Goal: Information Seeking & Learning: Learn about a topic

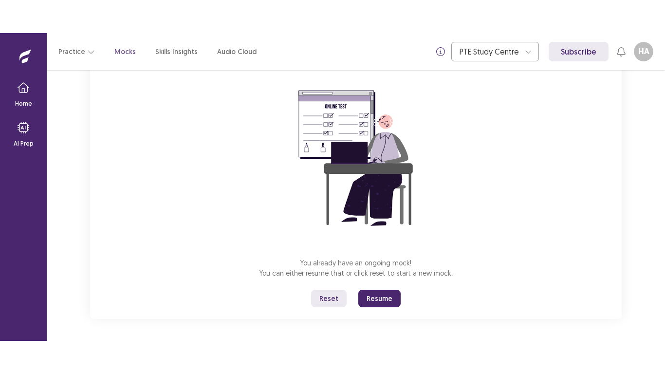
scroll to position [77, 0]
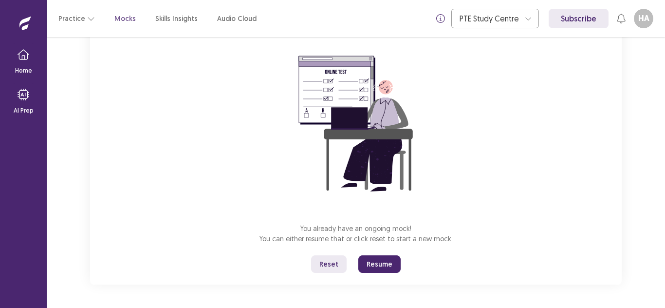
click at [334, 272] on button "Reset" at bounding box center [329, 264] width 36 height 18
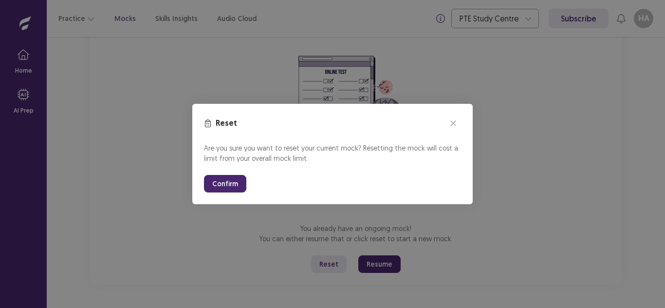
click at [233, 187] on button "Confirm" at bounding box center [225, 184] width 42 height 18
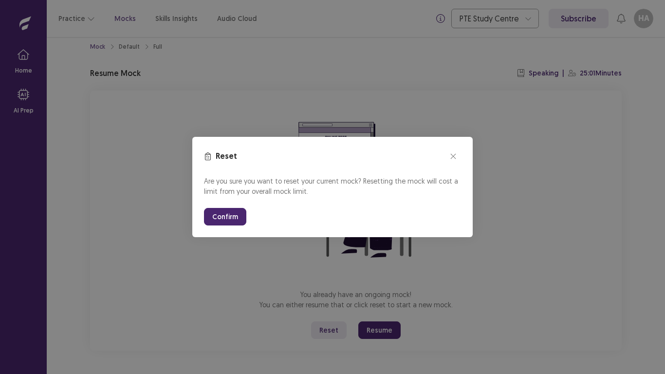
scroll to position [11, 0]
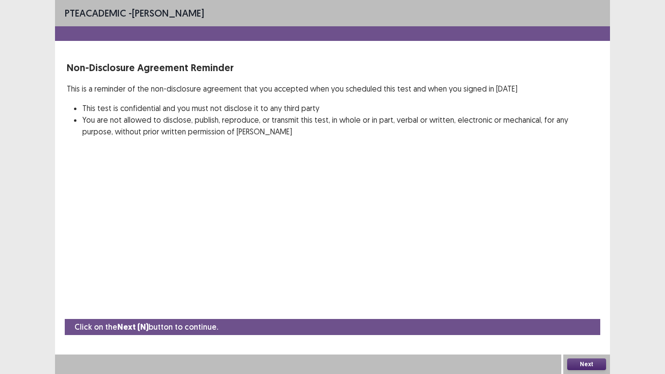
click at [594, 307] on button "Next" at bounding box center [586, 364] width 39 height 12
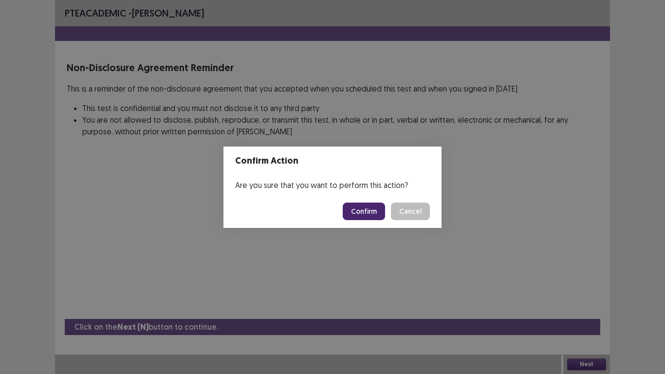
click at [351, 208] on button "Confirm" at bounding box center [364, 212] width 42 height 18
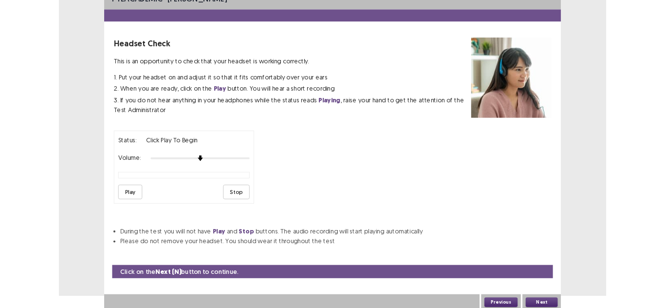
scroll to position [18, 0]
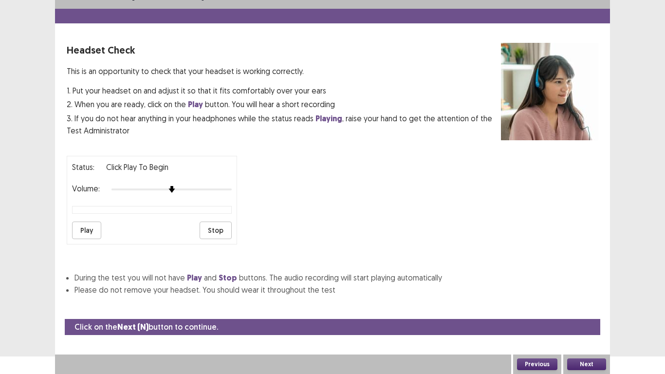
click at [91, 229] on button "Play" at bounding box center [86, 230] width 29 height 18
click at [193, 190] on div at bounding box center [171, 189] width 120 height 8
click at [208, 190] on div at bounding box center [171, 189] width 120 height 8
click at [217, 190] on div at bounding box center [171, 189] width 120 height 8
click at [229, 188] on div at bounding box center [171, 189] width 120 height 8
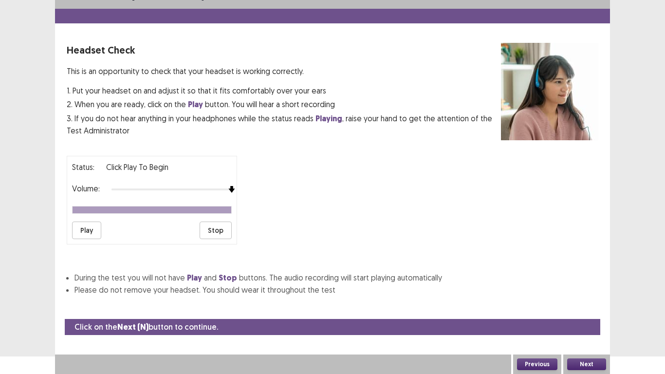
click at [93, 231] on button "Play" at bounding box center [86, 230] width 29 height 18
click at [82, 239] on button "Play" at bounding box center [86, 230] width 29 height 18
click at [653, 307] on html "PTE academic - [PERSON_NAME] Headset Check This is an opportunity to check that…" at bounding box center [332, 169] width 665 height 374
click at [629, 41] on div "PTE academic - [PERSON_NAME] Headset Check This is an opportunity to check that…" at bounding box center [332, 169] width 665 height 374
click at [380, 59] on div "Headset Check This is an opportunity to check that your headset is working corr…" at bounding box center [284, 91] width 434 height 97
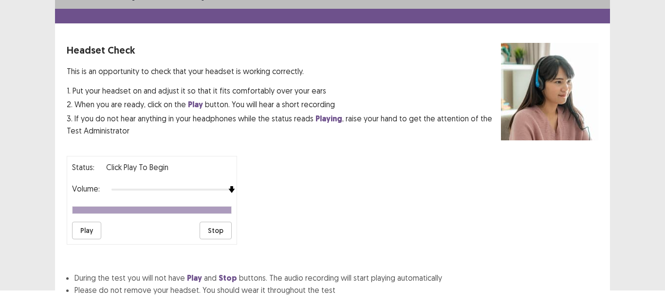
click at [96, 234] on button "Play" at bounding box center [86, 230] width 29 height 18
click at [523, 200] on div "Status: Click Play to Begin Volume: Play Stop" at bounding box center [333, 196] width 532 height 96
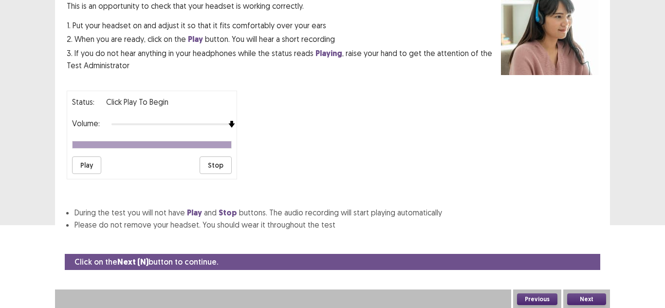
scroll to position [84, 0]
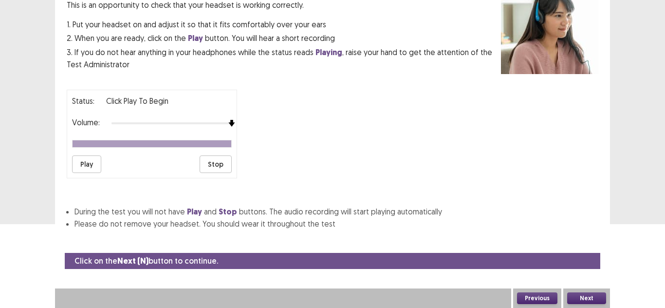
click at [89, 162] on button "Play" at bounding box center [86, 164] width 29 height 18
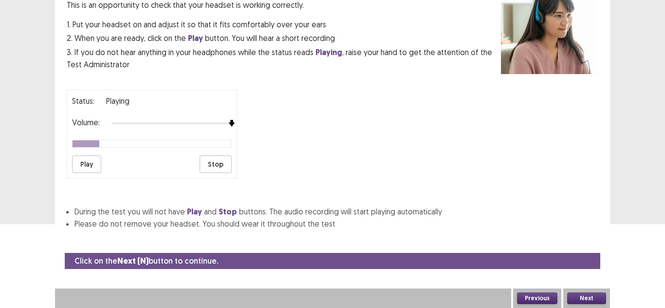
click at [212, 166] on button "Stop" at bounding box center [216, 164] width 32 height 18
click at [586, 297] on button "Next" at bounding box center [586, 298] width 39 height 12
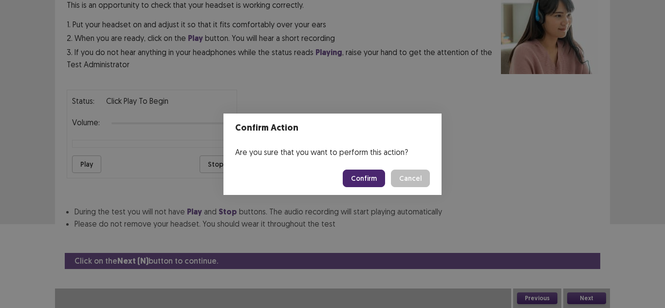
click at [365, 183] on button "Confirm" at bounding box center [364, 178] width 42 height 18
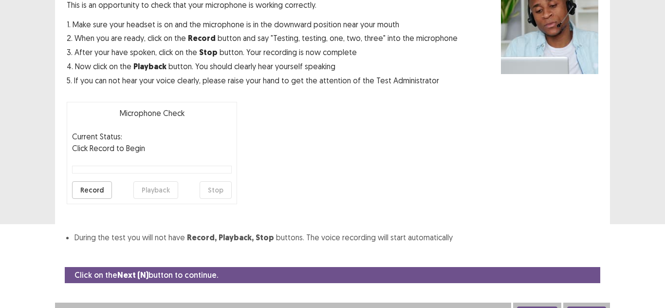
scroll to position [94, 0]
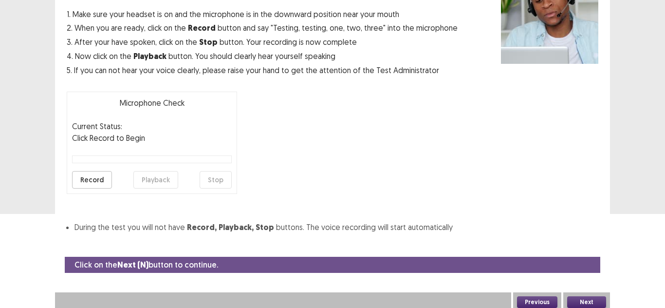
click at [335, 129] on div "Microphone Check This is an opportunity to check that your microphone is workin…" at bounding box center [333, 99] width 532 height 267
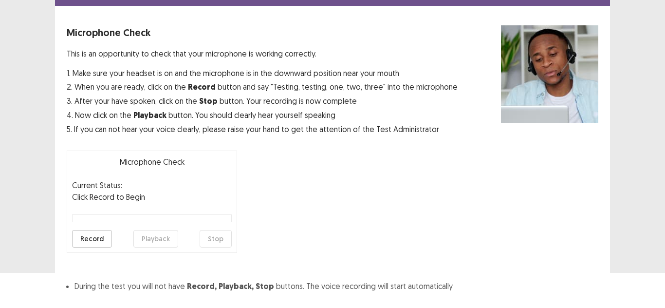
scroll to position [50, 0]
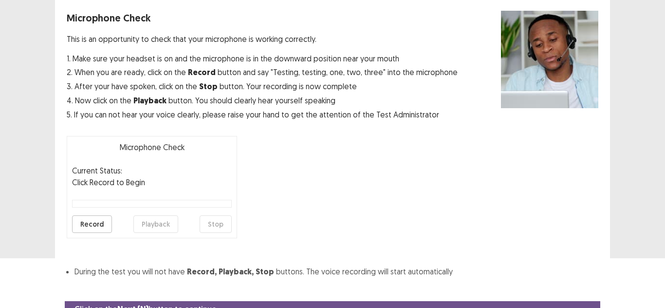
click at [88, 221] on button "Record" at bounding box center [92, 224] width 40 height 18
click at [216, 228] on button "Stop" at bounding box center [216, 224] width 32 height 18
click at [156, 225] on button "Playback" at bounding box center [155, 224] width 45 height 18
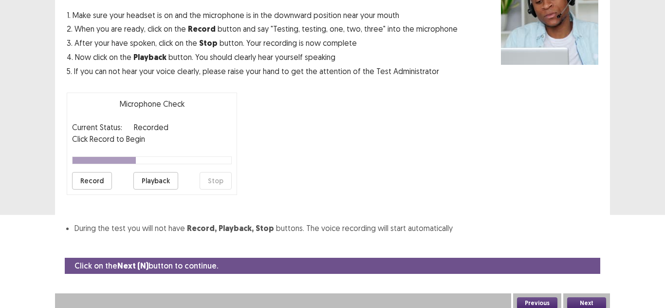
scroll to position [98, 0]
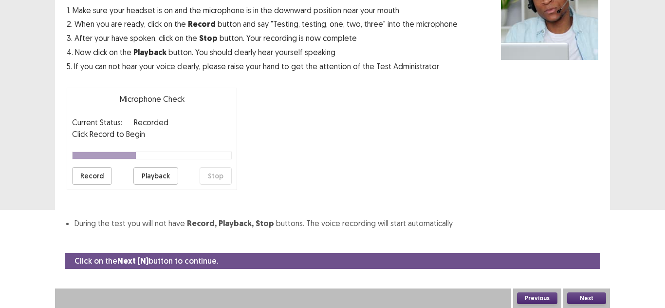
click at [589, 298] on button "Next" at bounding box center [586, 298] width 39 height 12
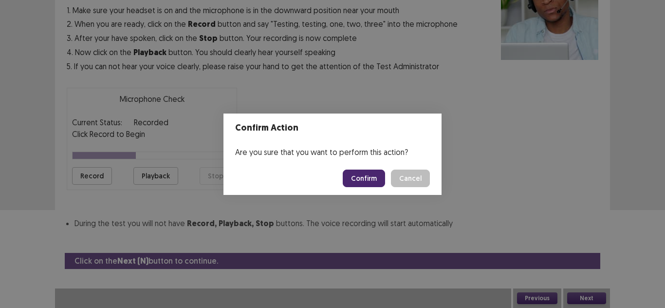
click at [372, 185] on button "Confirm" at bounding box center [364, 178] width 42 height 18
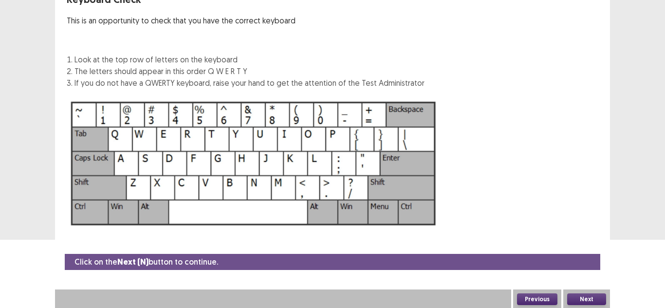
scroll to position [69, 0]
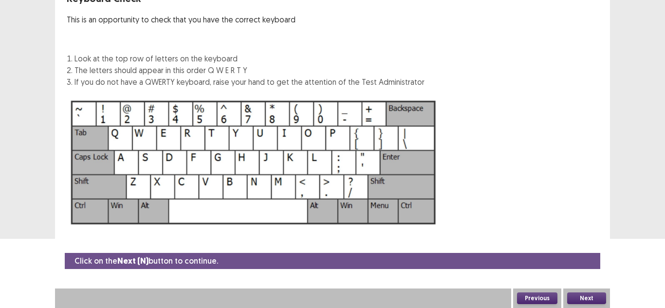
click at [582, 301] on button "Next" at bounding box center [586, 298] width 39 height 12
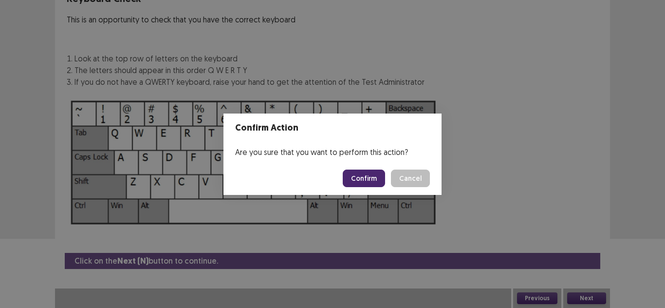
click at [373, 179] on button "Confirm" at bounding box center [364, 178] width 42 height 18
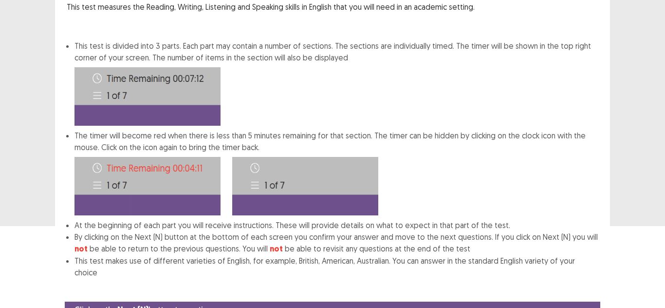
scroll to position [119, 0]
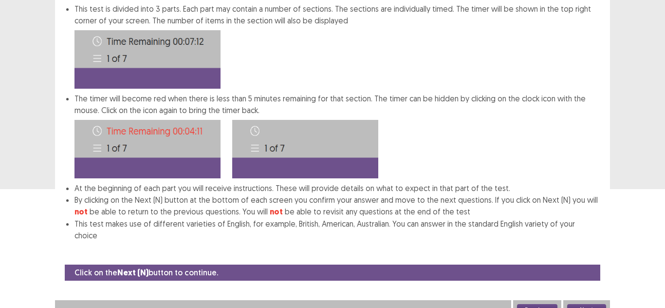
click at [584, 304] on button "Next" at bounding box center [586, 310] width 39 height 12
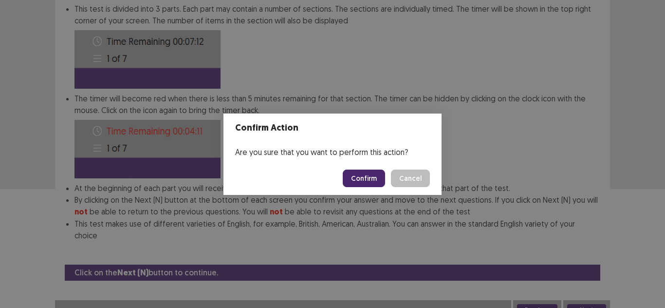
click at [367, 178] on button "Confirm" at bounding box center [364, 178] width 42 height 18
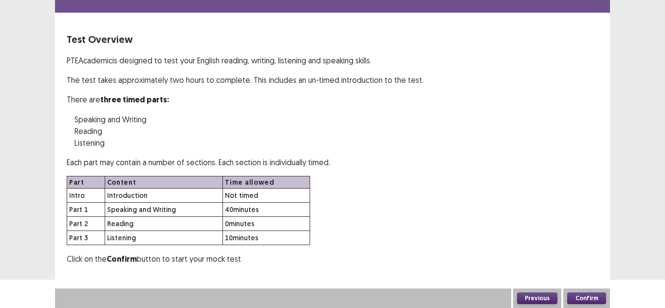
scroll to position [28, 0]
click at [583, 296] on button "Confirm" at bounding box center [586, 298] width 39 height 12
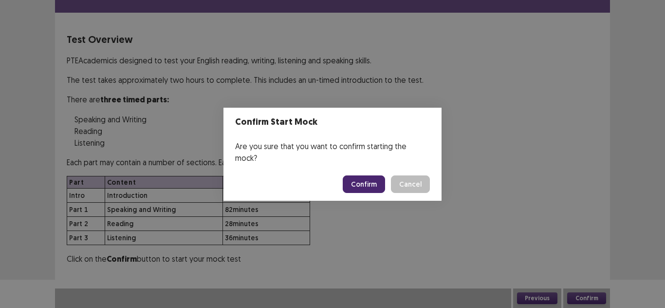
click at [366, 186] on button "Confirm" at bounding box center [364, 184] width 42 height 18
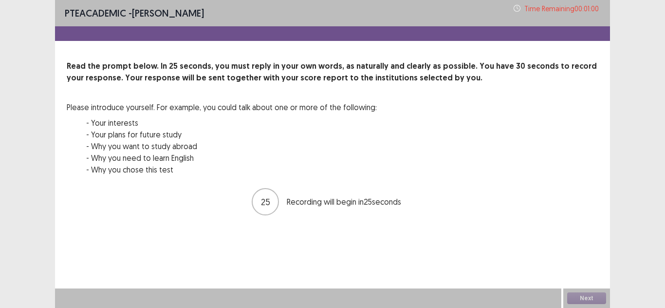
scroll to position [0, 0]
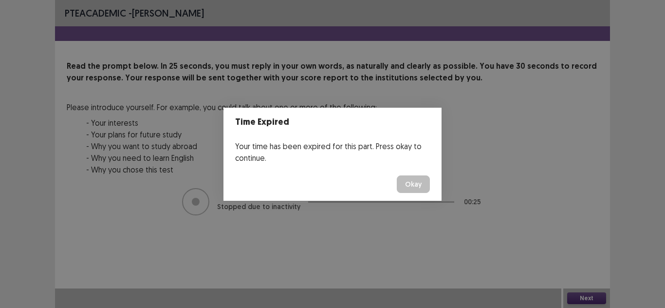
click at [457, 190] on div "Time Expired Your time has been expired for this part. Press okay to continue. …" at bounding box center [332, 154] width 665 height 308
click at [395, 173] on footer "Okay" at bounding box center [332, 183] width 218 height 33
click at [404, 183] on button "Okay" at bounding box center [413, 184] width 33 height 18
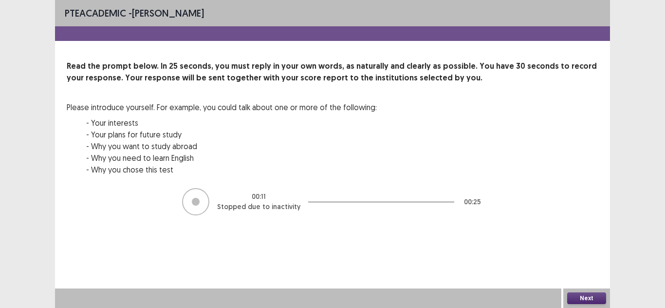
click at [191, 197] on div at bounding box center [195, 201] width 27 height 27
click at [590, 298] on button "Next" at bounding box center [586, 298] width 39 height 12
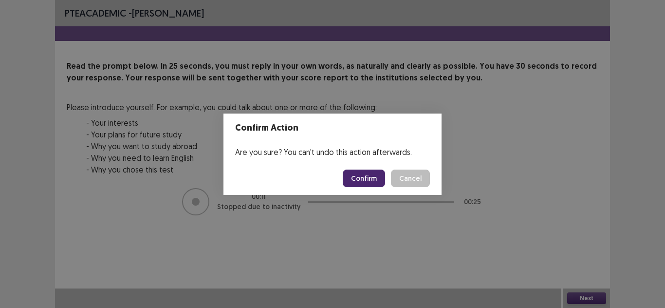
click at [404, 177] on button "Cancel" at bounding box center [410, 178] width 39 height 18
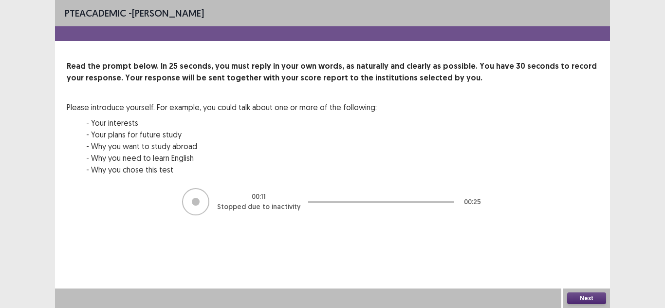
click at [198, 211] on div at bounding box center [195, 201] width 27 height 27
click at [200, 201] on div at bounding box center [196, 202] width 8 height 8
click at [229, 208] on p "Stopped due to inactivity" at bounding box center [258, 207] width 83 height 10
click at [277, 211] on p "Stopped due to inactivity" at bounding box center [258, 207] width 83 height 10
click at [282, 211] on p "Stopped due to inactivity" at bounding box center [258, 207] width 83 height 10
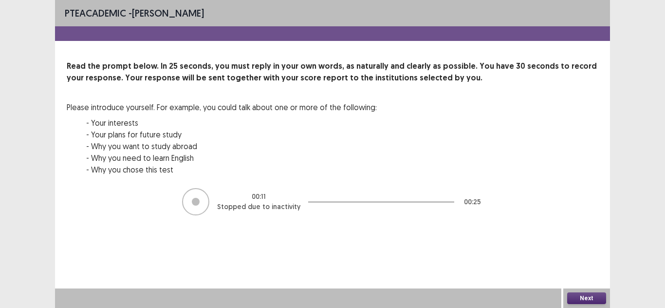
click at [200, 199] on div at bounding box center [196, 202] width 8 height 8
click at [579, 293] on button "Next" at bounding box center [586, 298] width 39 height 12
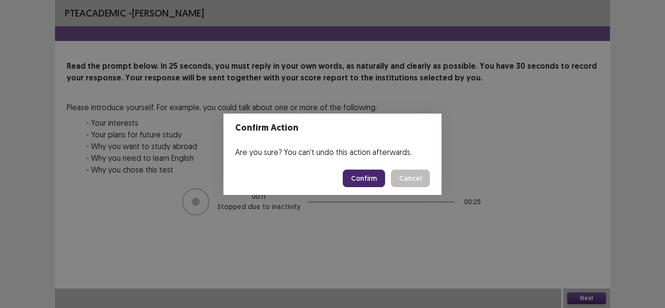
click at [368, 175] on button "Confirm" at bounding box center [364, 178] width 42 height 18
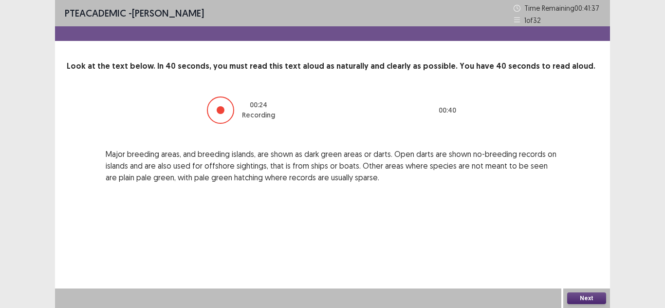
click at [596, 295] on button "Next" at bounding box center [586, 298] width 39 height 12
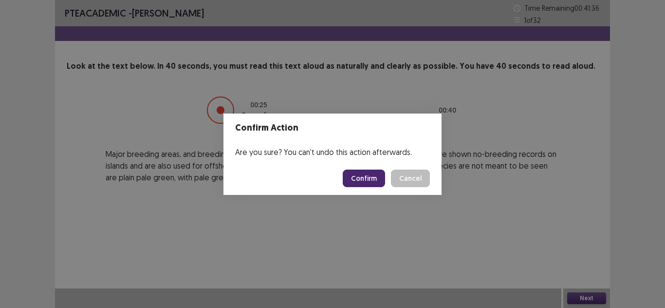
click at [354, 172] on button "Confirm" at bounding box center [364, 178] width 42 height 18
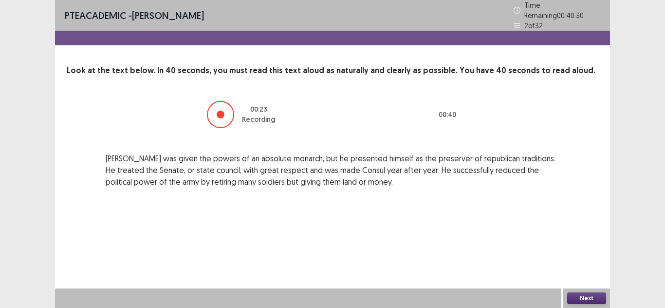
click at [587, 296] on button "Next" at bounding box center [586, 298] width 39 height 12
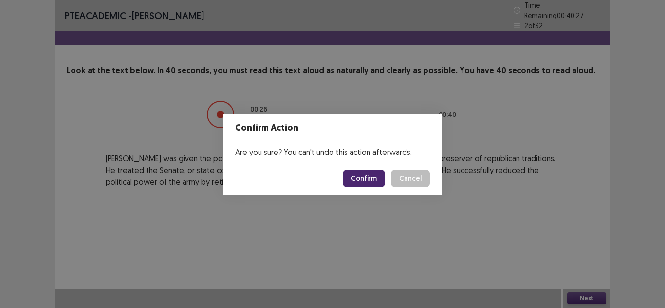
click at [369, 173] on button "Confirm" at bounding box center [364, 178] width 42 height 18
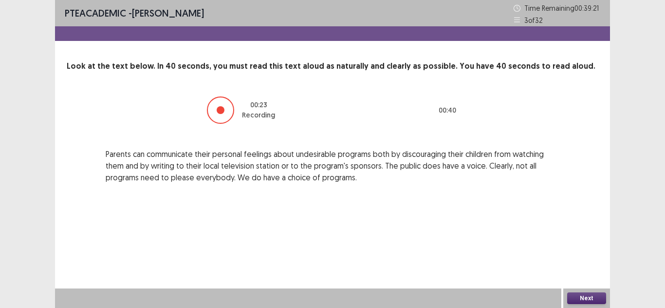
click at [579, 296] on button "Next" at bounding box center [586, 298] width 39 height 12
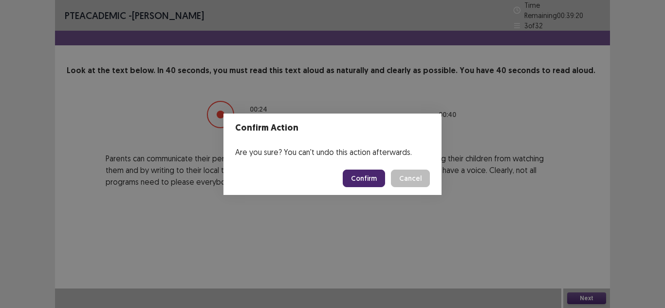
click at [376, 178] on button "Confirm" at bounding box center [364, 178] width 42 height 18
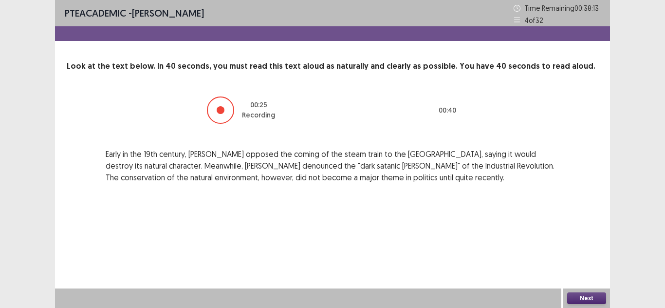
click at [591, 301] on button "Next" at bounding box center [586, 298] width 39 height 12
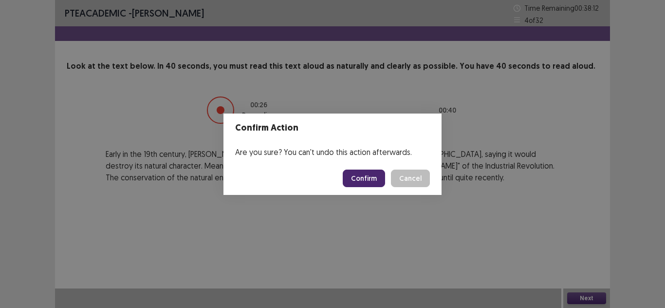
click at [353, 177] on button "Confirm" at bounding box center [364, 178] width 42 height 18
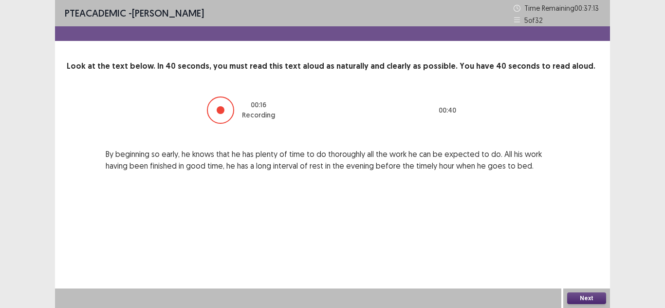
click at [220, 113] on div at bounding box center [221, 110] width 8 height 8
click at [574, 298] on button "Next" at bounding box center [586, 298] width 39 height 12
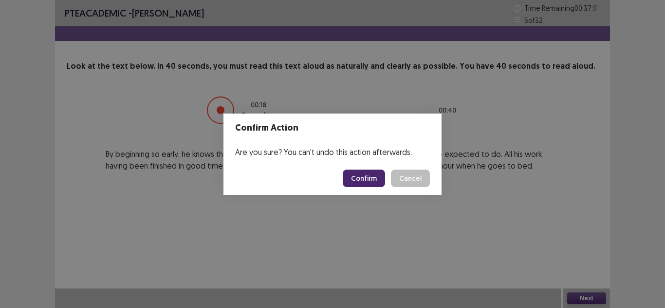
drag, startPoint x: 353, startPoint y: 168, endPoint x: 356, endPoint y: 173, distance: 5.3
click at [353, 168] on footer "Confirm Cancel" at bounding box center [332, 178] width 218 height 33
click at [357, 174] on button "Confirm" at bounding box center [364, 178] width 42 height 18
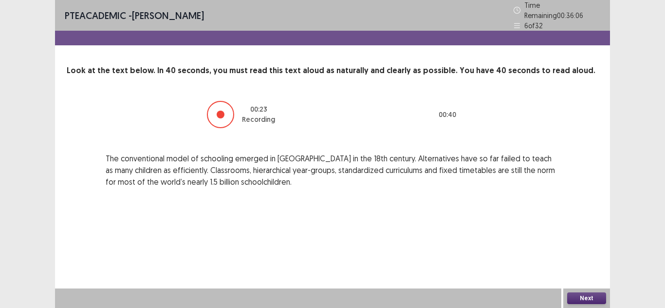
click at [597, 300] on button "Next" at bounding box center [586, 298] width 39 height 12
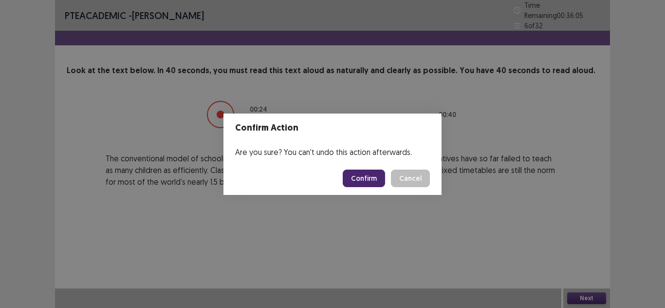
click at [370, 184] on button "Confirm" at bounding box center [364, 178] width 42 height 18
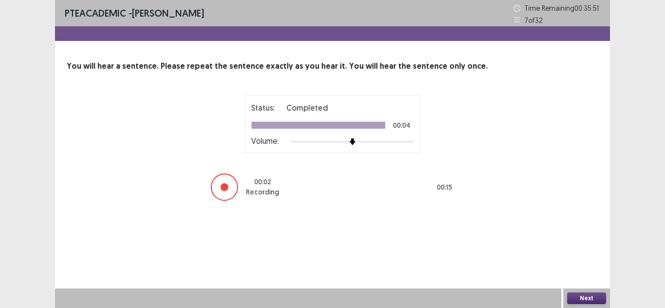
click at [230, 194] on div at bounding box center [224, 186] width 27 height 27
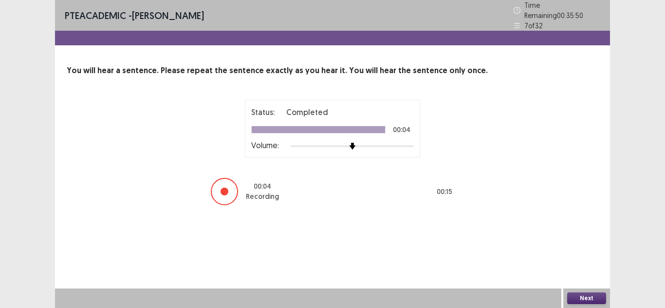
click at [598, 301] on button "Next" at bounding box center [586, 298] width 39 height 12
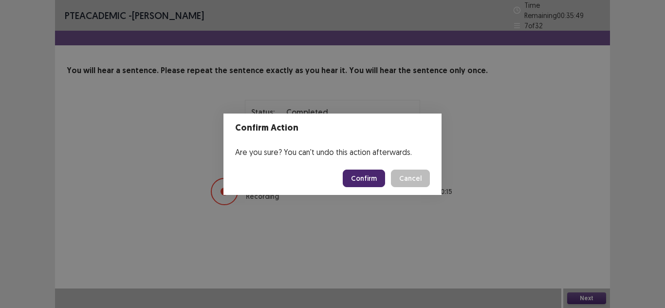
click at [365, 189] on footer "Confirm Cancel" at bounding box center [332, 178] width 218 height 33
click at [368, 185] on button "Confirm" at bounding box center [364, 178] width 42 height 18
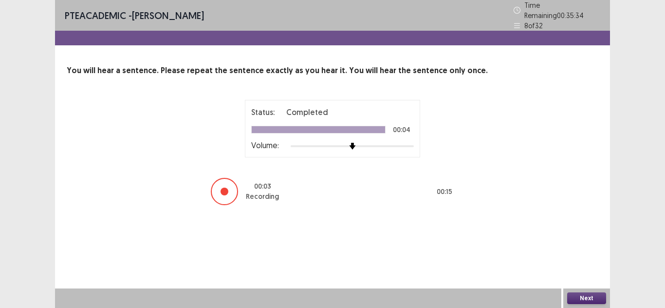
click at [608, 297] on div "Next" at bounding box center [586, 297] width 47 height 19
click at [604, 297] on button "Next" at bounding box center [586, 298] width 39 height 12
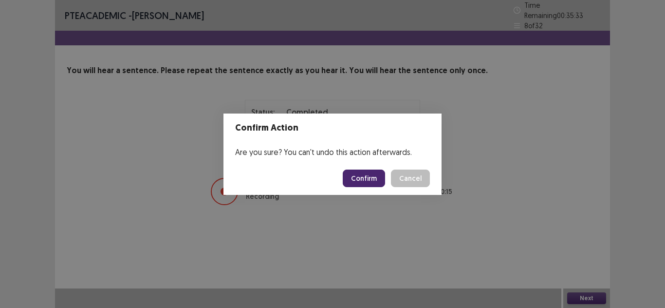
click at [347, 171] on button "Confirm" at bounding box center [364, 178] width 42 height 18
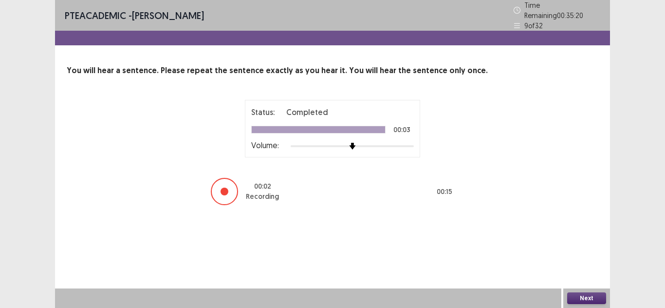
click at [584, 304] on div "Next" at bounding box center [586, 297] width 47 height 19
click at [587, 300] on button "Next" at bounding box center [586, 298] width 39 height 12
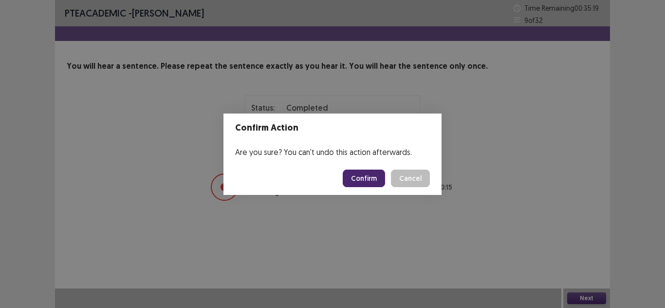
click at [355, 168] on footer "Confirm Cancel" at bounding box center [332, 178] width 218 height 33
click at [354, 170] on button "Confirm" at bounding box center [364, 178] width 42 height 18
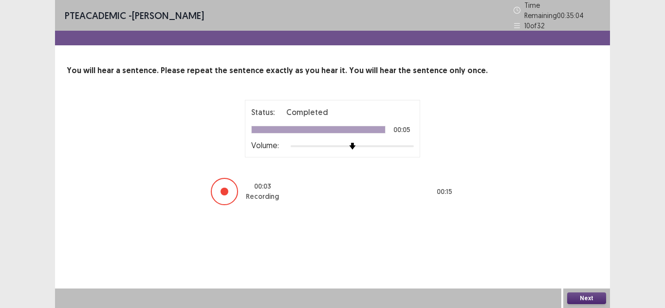
click at [572, 297] on button "Next" at bounding box center [586, 298] width 39 height 12
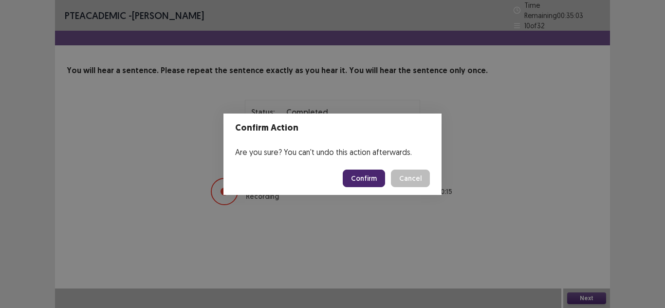
click at [572, 297] on div "Confirm Action Are you sure? You can't undo this action afterwards. Confirm Can…" at bounding box center [332, 154] width 665 height 308
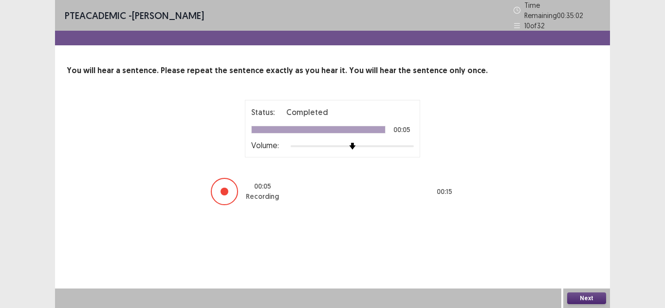
click at [574, 297] on button "Next" at bounding box center [586, 298] width 39 height 12
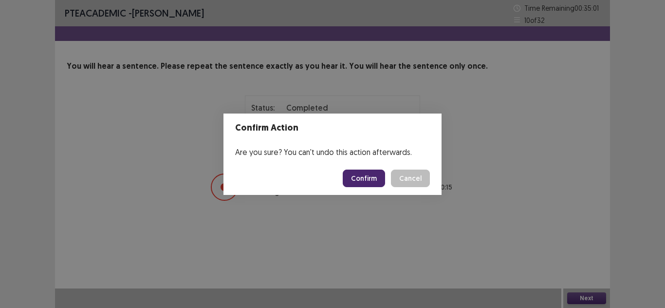
click at [364, 184] on button "Confirm" at bounding box center [364, 178] width 42 height 18
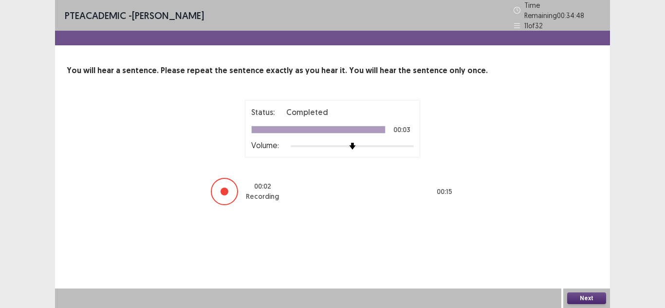
click at [599, 302] on button "Next" at bounding box center [586, 298] width 39 height 12
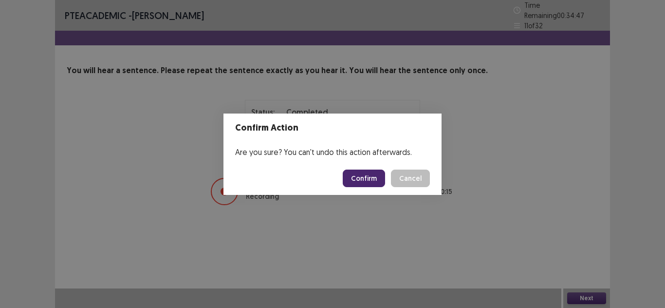
click at [377, 173] on button "Confirm" at bounding box center [364, 178] width 42 height 18
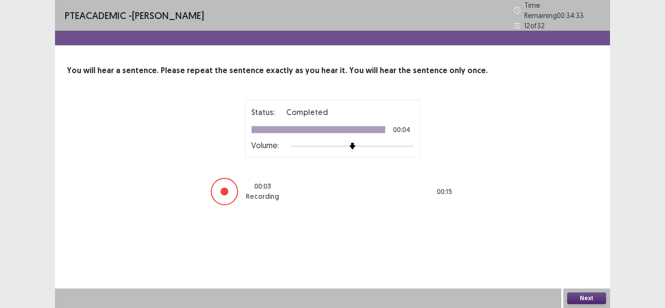
click at [579, 297] on button "Next" at bounding box center [586, 298] width 39 height 12
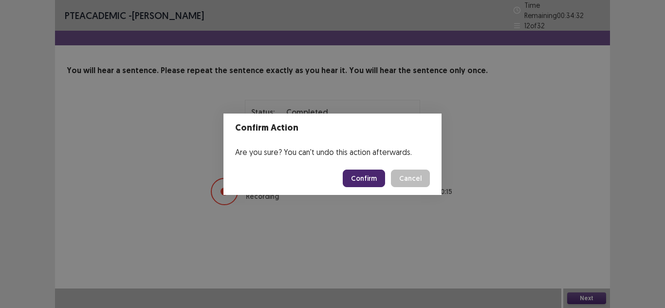
click at [579, 297] on div "Confirm Action Are you sure? You can't undo this action afterwards. Confirm Can…" at bounding box center [332, 154] width 665 height 308
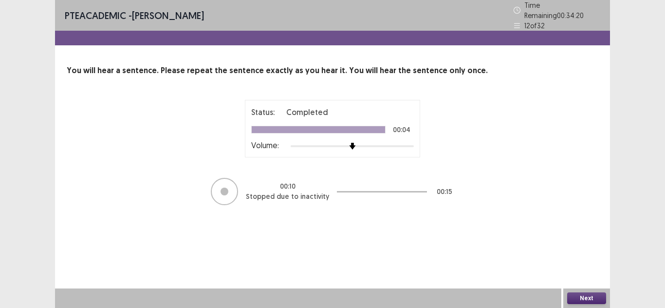
click at [574, 299] on button "Next" at bounding box center [586, 298] width 39 height 12
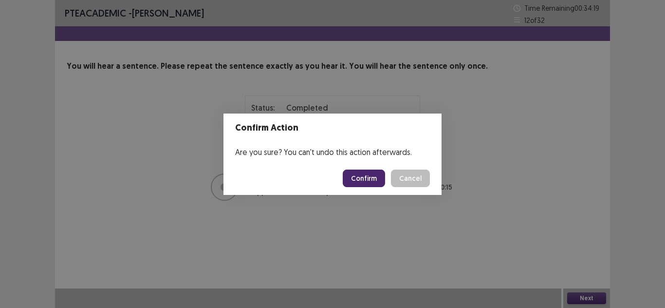
click at [362, 175] on button "Confirm" at bounding box center [364, 178] width 42 height 18
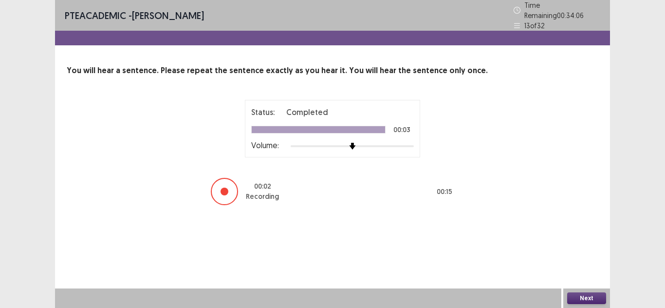
click at [596, 300] on button "Next" at bounding box center [586, 298] width 39 height 12
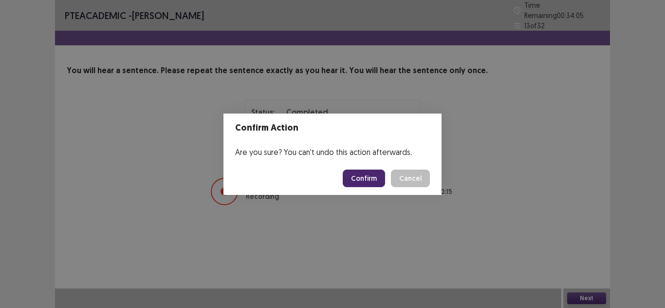
click at [374, 179] on button "Confirm" at bounding box center [364, 178] width 42 height 18
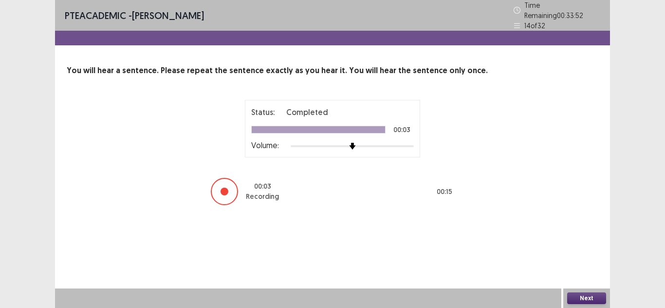
click at [601, 298] on button "Next" at bounding box center [586, 298] width 39 height 12
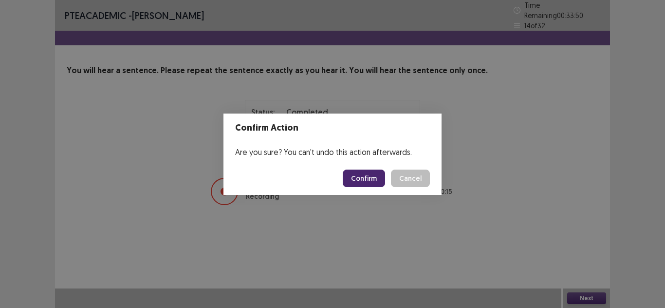
click at [364, 174] on button "Confirm" at bounding box center [364, 178] width 42 height 18
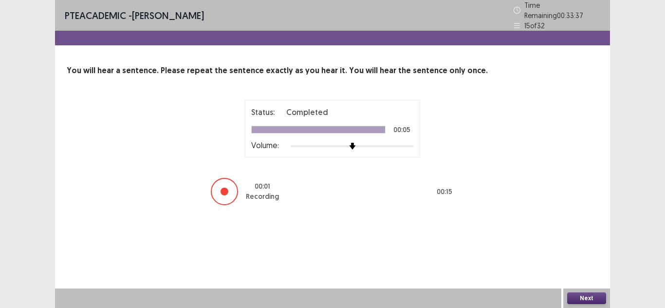
click at [586, 298] on button "Next" at bounding box center [586, 298] width 39 height 12
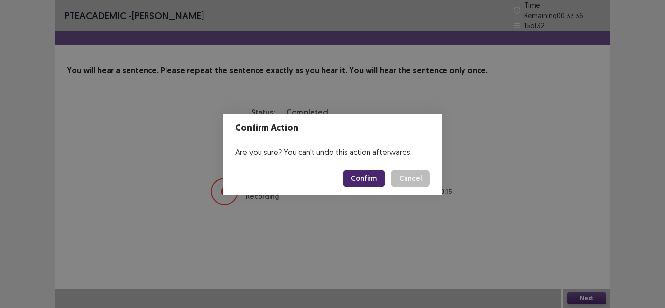
click at [380, 180] on button "Confirm" at bounding box center [364, 178] width 42 height 18
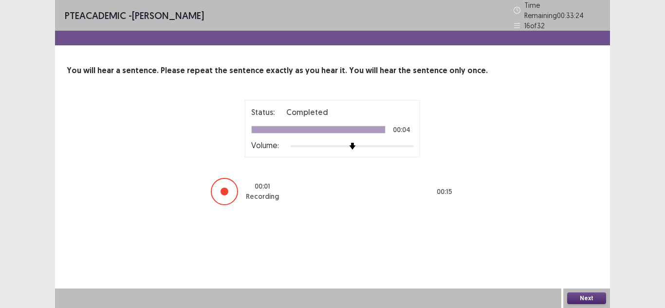
click at [590, 299] on button "Next" at bounding box center [586, 298] width 39 height 12
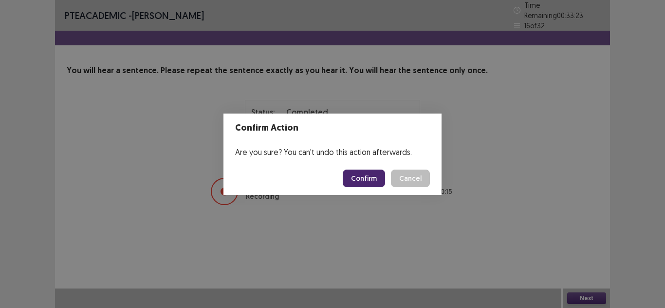
click at [376, 178] on button "Confirm" at bounding box center [364, 178] width 42 height 18
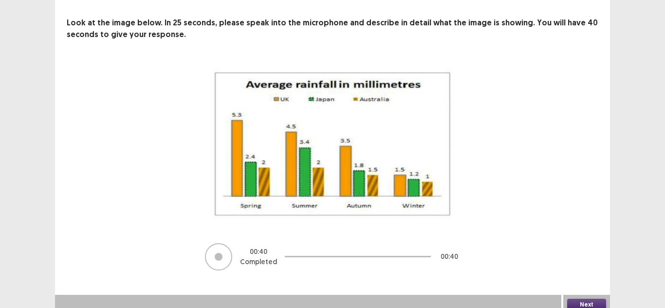
scroll to position [50, 0]
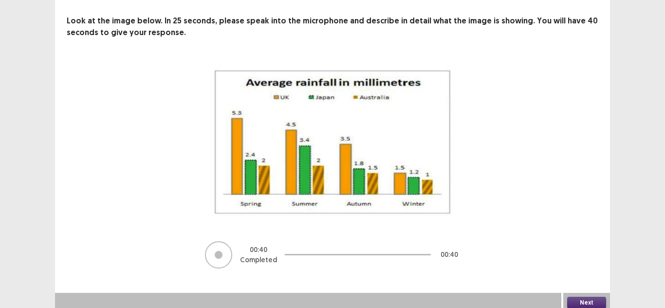
click at [574, 296] on button "Next" at bounding box center [586, 302] width 39 height 12
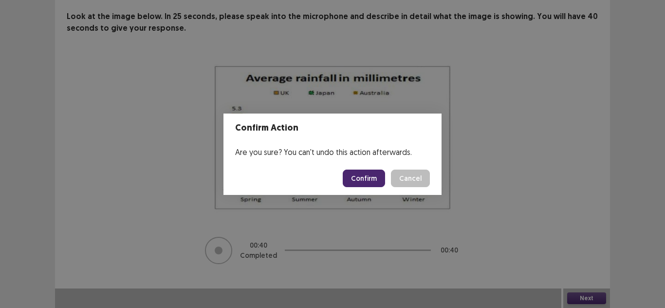
click at [372, 182] on button "Confirm" at bounding box center [364, 178] width 42 height 18
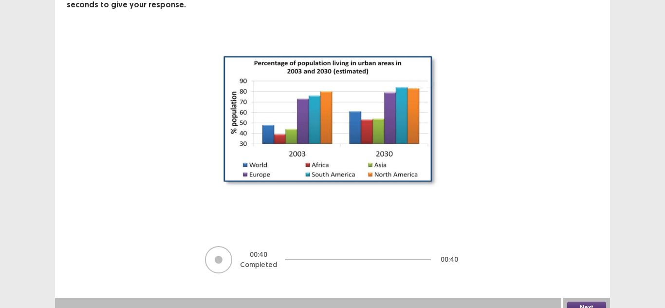
scroll to position [82, 0]
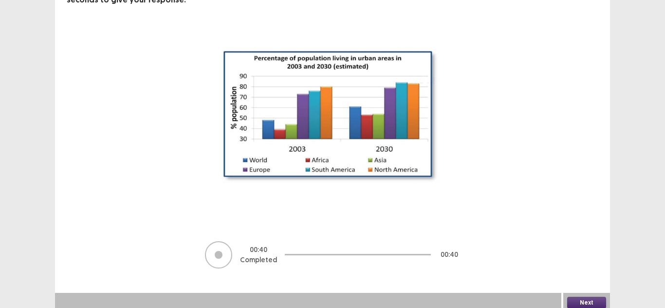
click at [585, 296] on button "Next" at bounding box center [586, 302] width 39 height 12
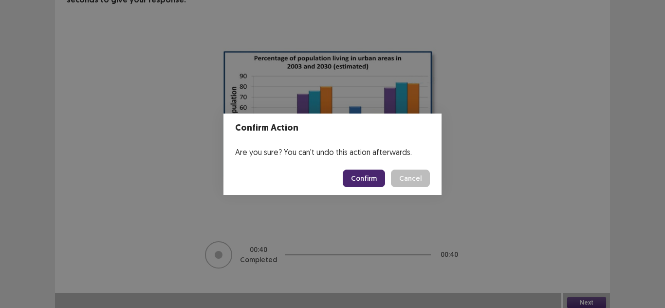
click at [357, 181] on button "Confirm" at bounding box center [364, 178] width 42 height 18
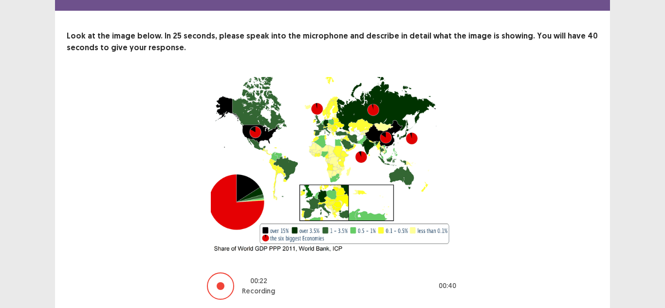
scroll to position [66, 0]
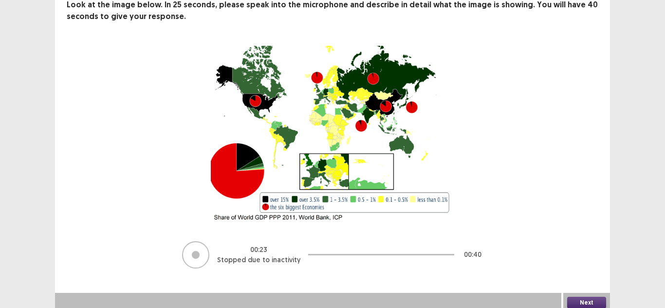
click at [585, 296] on button "Next" at bounding box center [586, 302] width 39 height 12
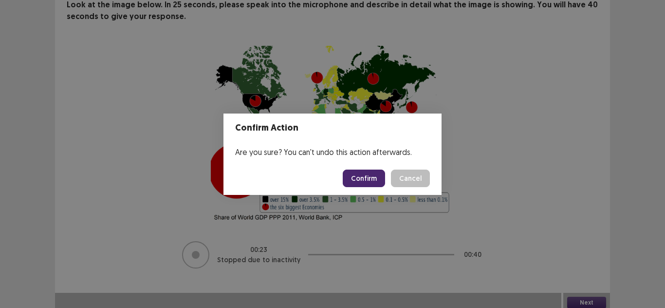
click at [369, 175] on button "Confirm" at bounding box center [364, 178] width 42 height 18
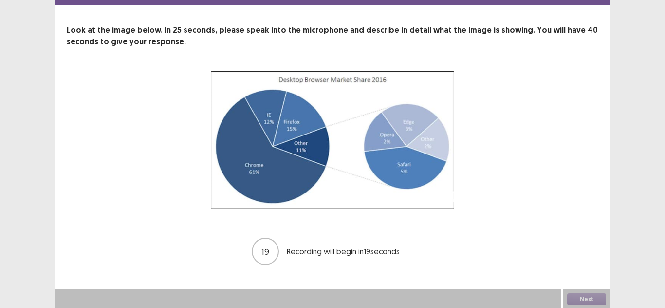
scroll to position [37, 0]
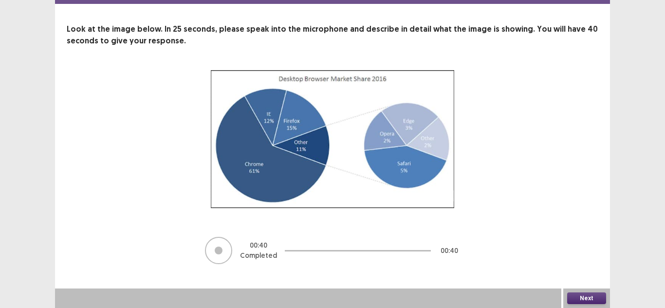
click at [587, 301] on button "Next" at bounding box center [586, 298] width 39 height 12
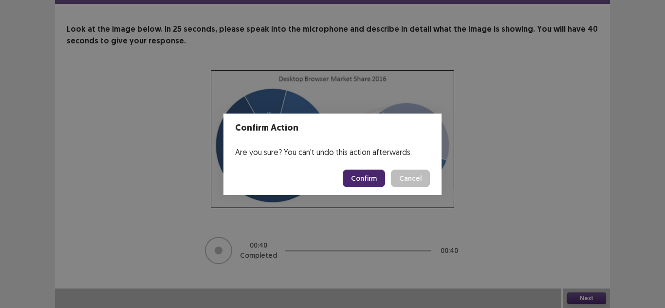
click at [359, 176] on button "Confirm" at bounding box center [364, 178] width 42 height 18
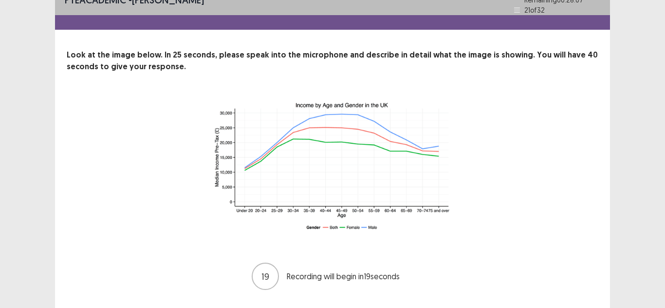
scroll to position [27, 0]
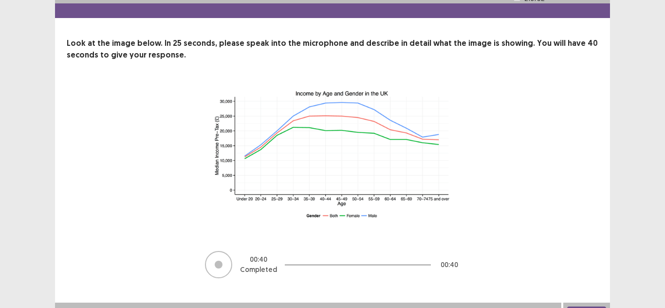
click at [576, 306] on button "Next" at bounding box center [586, 312] width 39 height 12
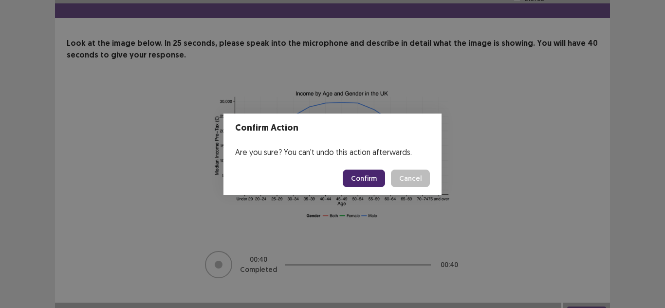
click at [377, 185] on button "Confirm" at bounding box center [364, 178] width 42 height 18
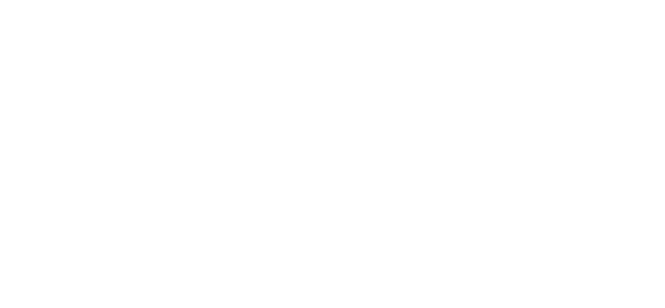
scroll to position [0, 0]
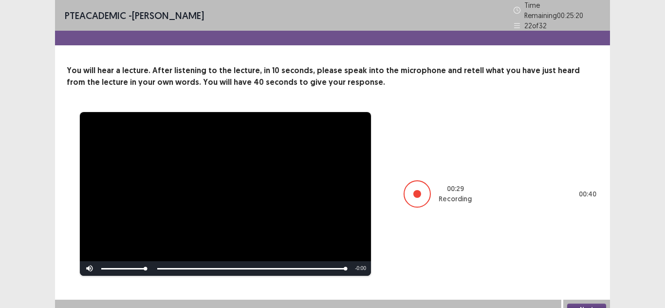
click at [595, 305] on button "Next" at bounding box center [586, 309] width 39 height 12
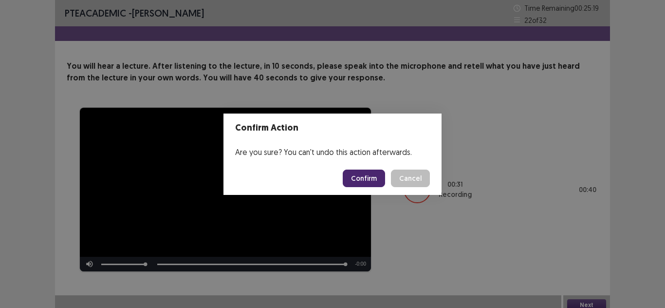
click at [376, 177] on button "Confirm" at bounding box center [364, 178] width 42 height 18
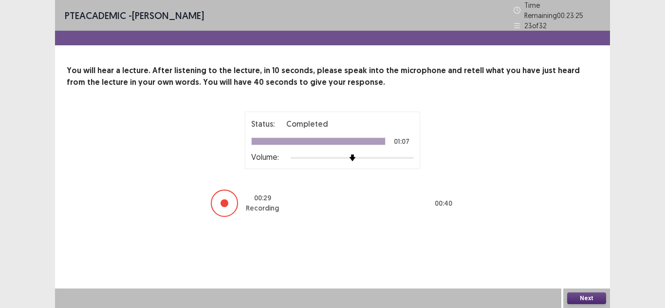
click at [593, 296] on button "Next" at bounding box center [586, 298] width 39 height 12
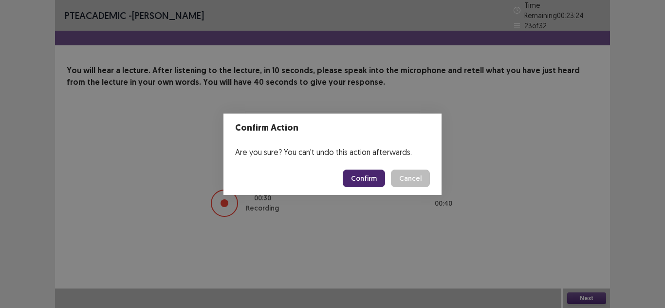
click at [374, 180] on button "Confirm" at bounding box center [364, 178] width 42 height 18
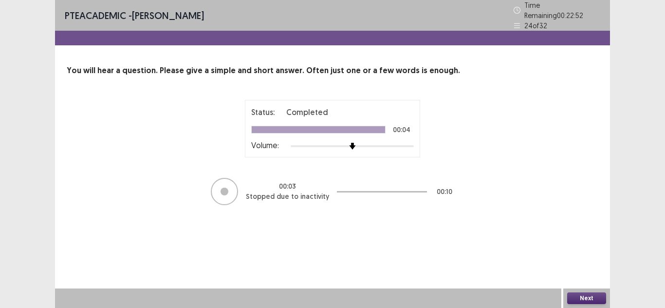
click at [596, 301] on button "Next" at bounding box center [586, 298] width 39 height 12
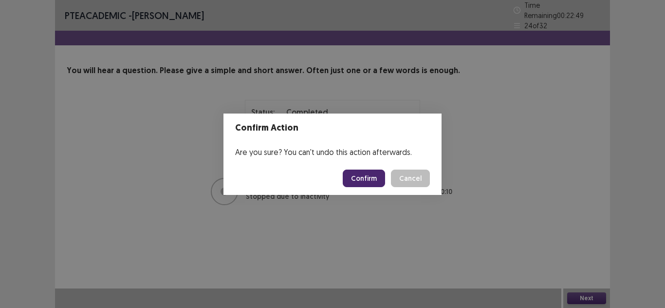
click at [362, 178] on button "Confirm" at bounding box center [364, 178] width 42 height 18
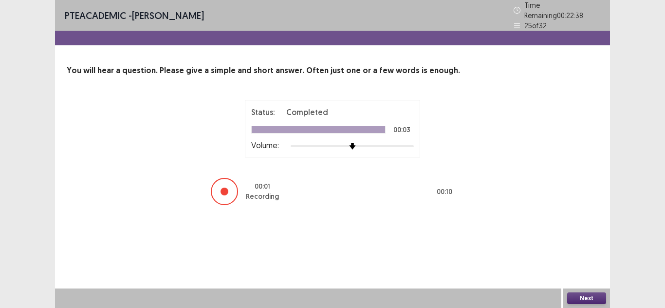
click at [578, 296] on button "Next" at bounding box center [586, 298] width 39 height 12
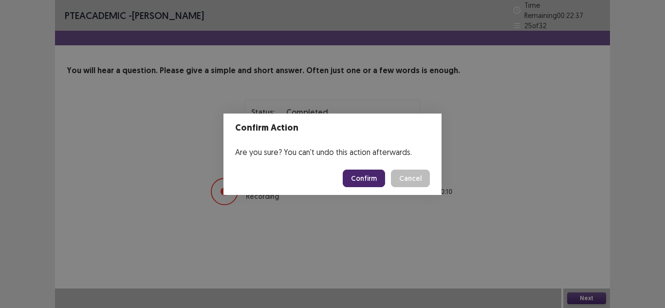
click at [364, 186] on footer "Confirm Cancel" at bounding box center [332, 178] width 218 height 33
click at [364, 186] on button "Confirm" at bounding box center [364, 178] width 42 height 18
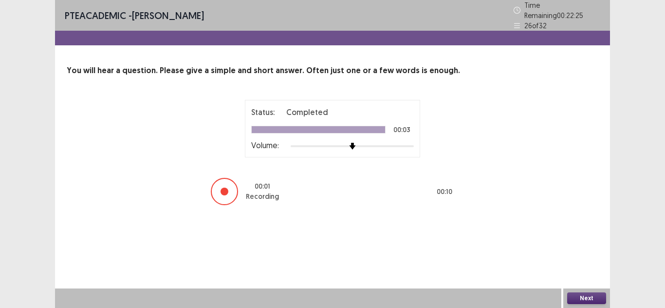
click at [574, 297] on button "Next" at bounding box center [586, 298] width 39 height 12
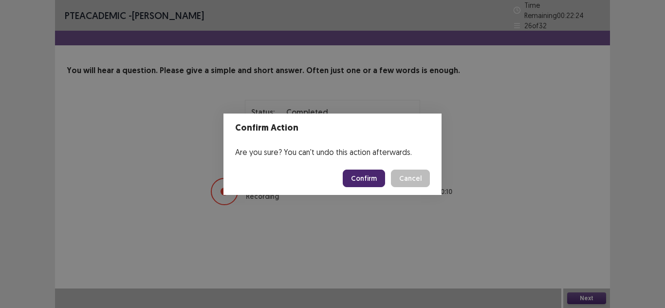
click at [381, 185] on button "Confirm" at bounding box center [364, 178] width 42 height 18
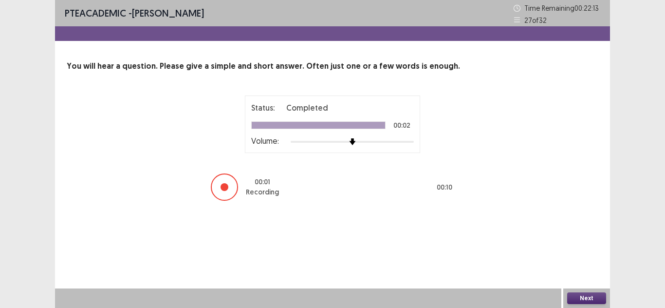
click at [578, 297] on button "Next" at bounding box center [586, 298] width 39 height 12
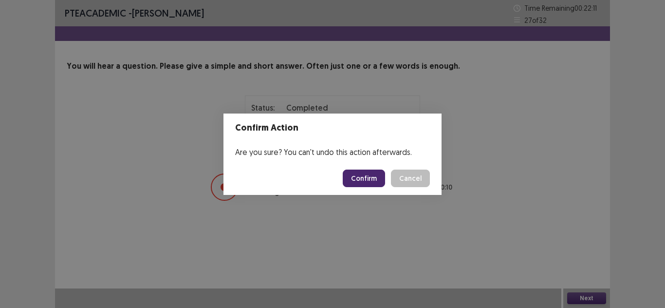
click at [374, 181] on button "Confirm" at bounding box center [364, 178] width 42 height 18
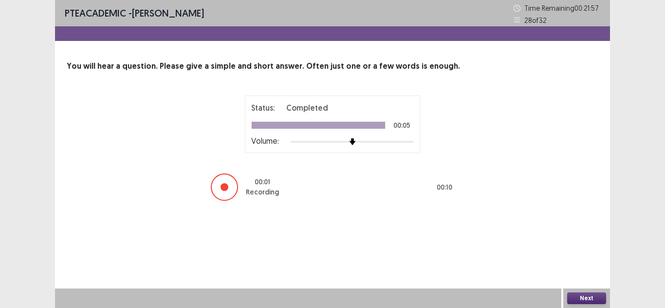
click at [233, 187] on div at bounding box center [224, 186] width 27 height 27
click at [589, 297] on button "Next" at bounding box center [586, 298] width 39 height 12
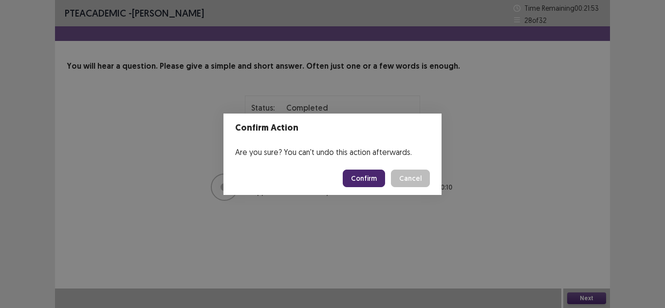
click at [377, 185] on button "Confirm" at bounding box center [364, 178] width 42 height 18
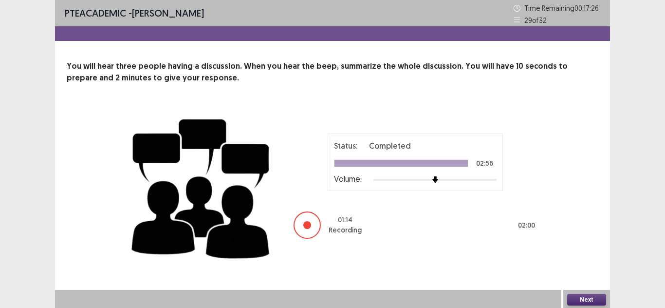
click at [591, 299] on button "Next" at bounding box center [586, 300] width 39 height 12
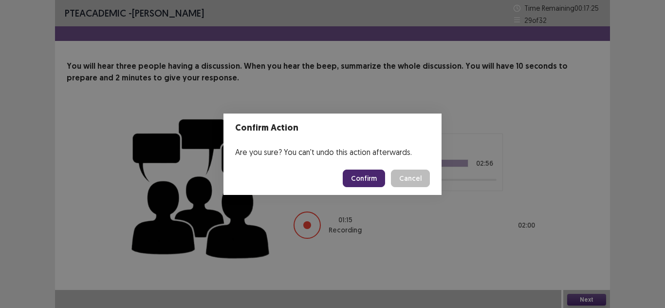
click at [370, 178] on button "Confirm" at bounding box center [364, 178] width 42 height 18
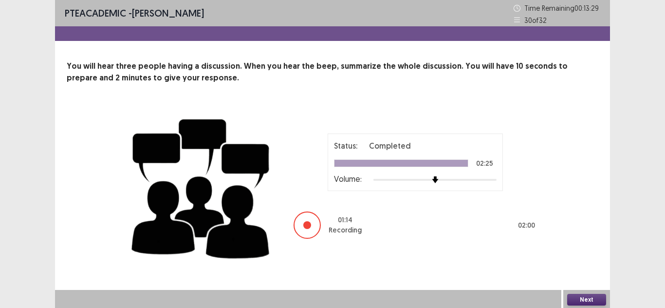
click at [593, 295] on button "Next" at bounding box center [586, 300] width 39 height 12
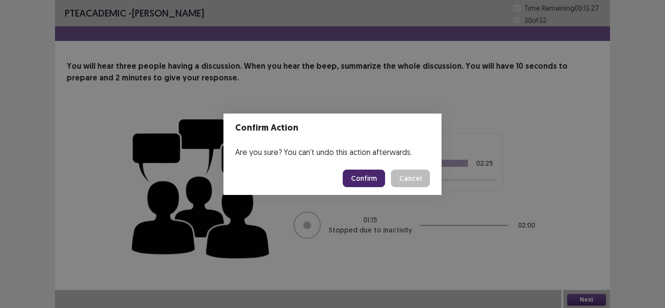
click at [374, 171] on button "Confirm" at bounding box center [364, 178] width 42 height 18
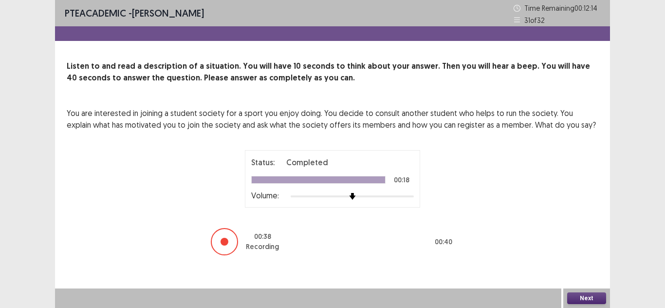
click at [571, 297] on button "Next" at bounding box center [586, 298] width 39 height 12
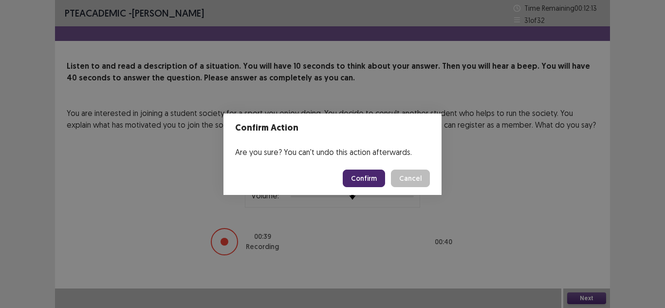
click at [362, 178] on button "Confirm" at bounding box center [364, 178] width 42 height 18
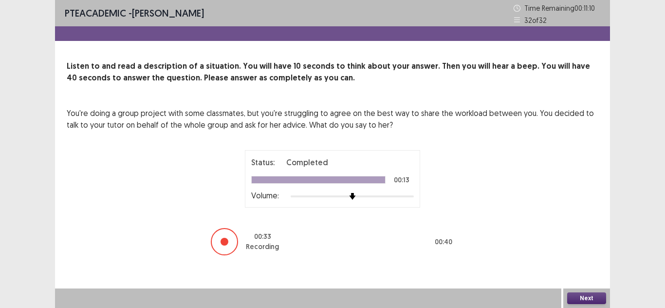
click at [578, 296] on button "Next" at bounding box center [586, 298] width 39 height 12
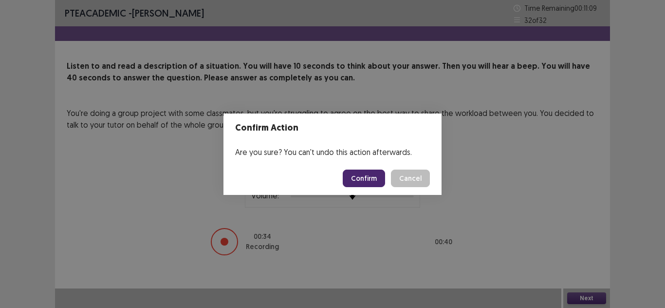
click at [364, 181] on button "Confirm" at bounding box center [364, 178] width 42 height 18
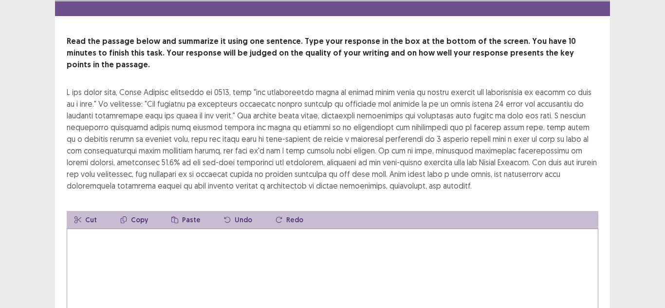
scroll to position [33, 0]
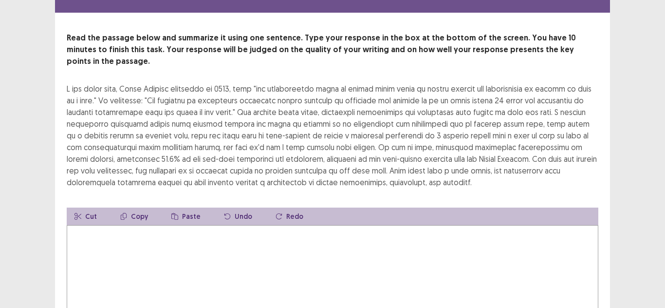
click at [142, 235] on textarea at bounding box center [333, 278] width 532 height 107
click at [173, 225] on textarea at bounding box center [333, 278] width 532 height 107
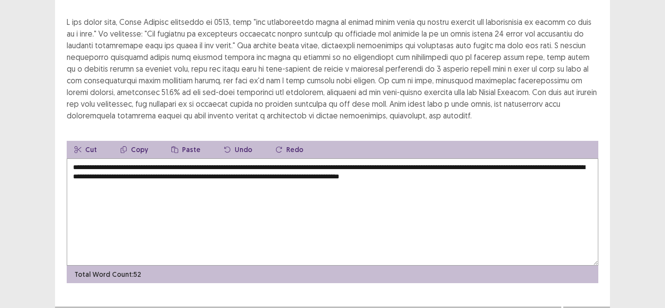
scroll to position [101, 0]
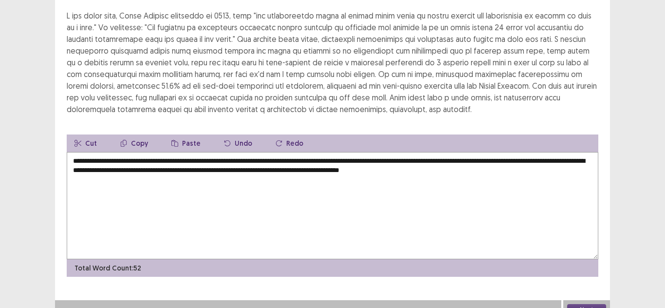
type textarea "**********"
click at [583, 304] on button "Next" at bounding box center [586, 310] width 39 height 12
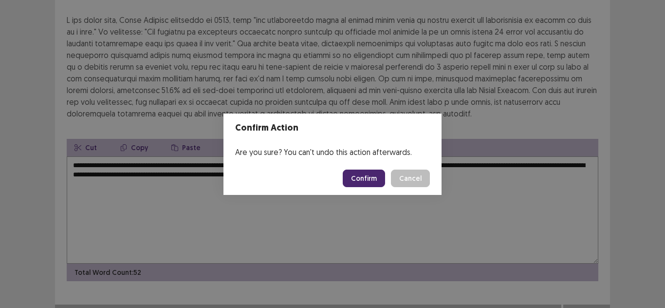
click at [364, 179] on button "Confirm" at bounding box center [364, 178] width 42 height 18
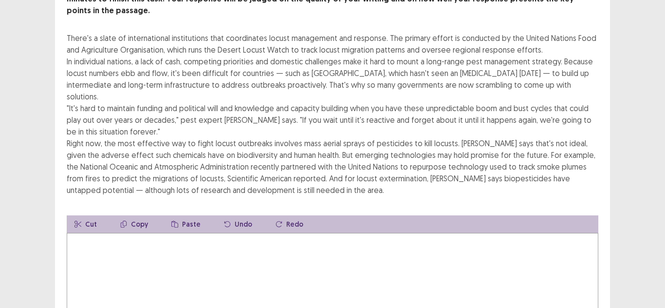
scroll to position [89, 0]
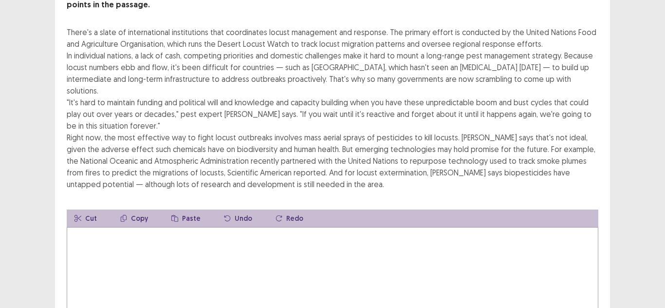
click at [160, 229] on textarea at bounding box center [333, 280] width 532 height 107
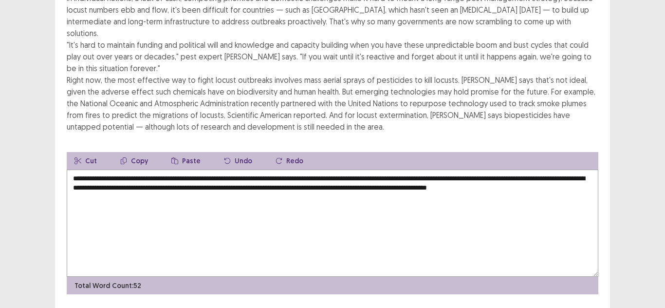
scroll to position [148, 0]
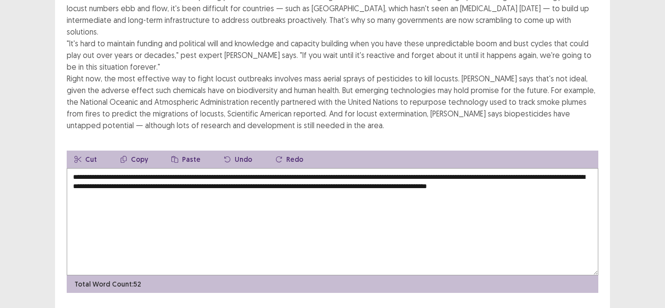
type textarea "**********"
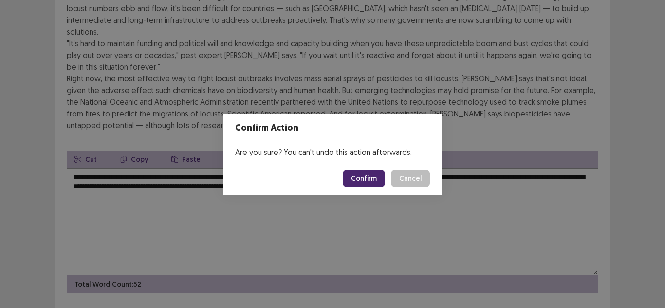
click at [361, 171] on button "Confirm" at bounding box center [364, 178] width 42 height 18
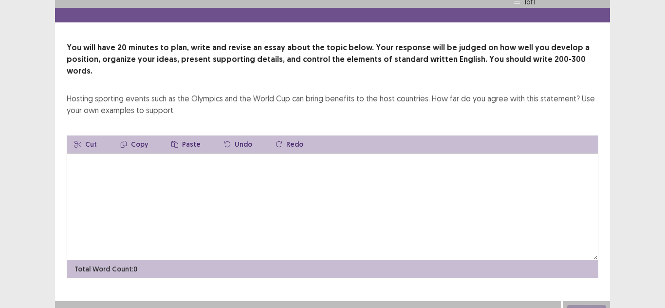
scroll to position [19, 0]
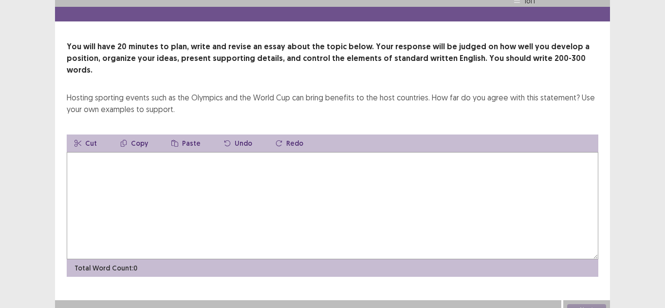
click at [146, 165] on textarea at bounding box center [333, 205] width 532 height 107
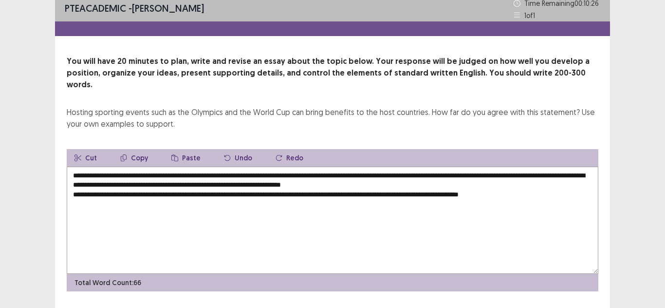
scroll to position [10, 0]
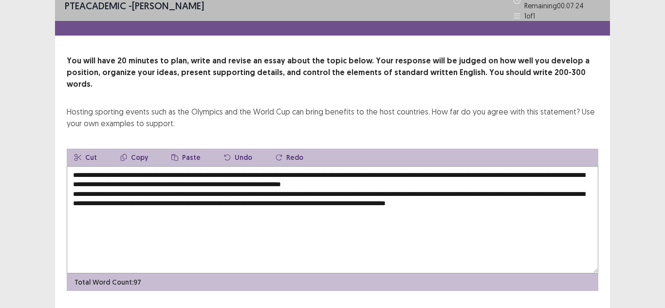
click at [580, 187] on textarea "**********" at bounding box center [333, 219] width 532 height 107
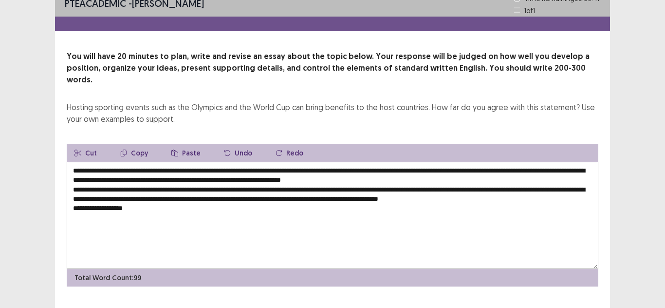
drag, startPoint x: 326, startPoint y: 159, endPoint x: 395, endPoint y: 160, distance: 69.6
click at [395, 162] on textarea "**********" at bounding box center [333, 215] width 532 height 107
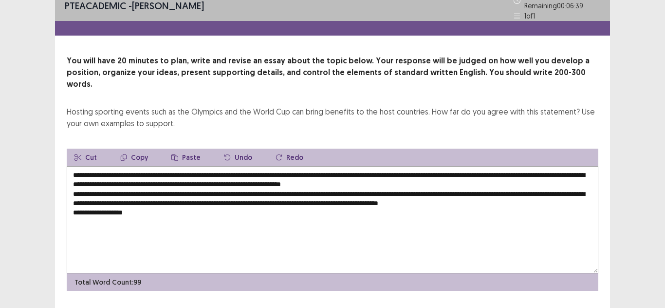
click at [127, 148] on button "Copy" at bounding box center [133, 157] width 43 height 18
click at [133, 200] on textarea "**********" at bounding box center [333, 219] width 532 height 107
click at [184, 148] on button "Paste" at bounding box center [186, 157] width 45 height 18
click at [194, 189] on textarea "**********" at bounding box center [333, 219] width 532 height 107
click at [565, 187] on textarea "**********" at bounding box center [333, 219] width 532 height 107
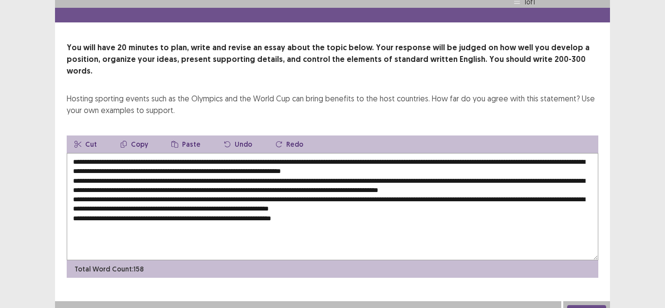
scroll to position [19, 0]
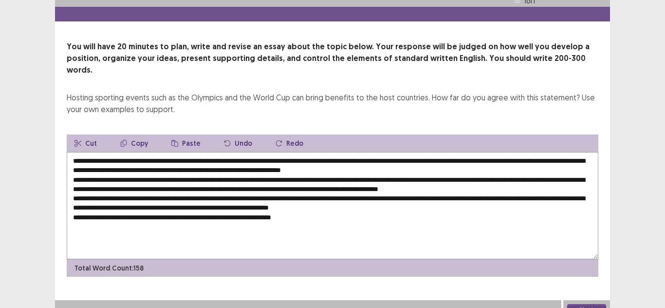
type textarea "**********"
click at [578, 304] on button "Next" at bounding box center [586, 310] width 39 height 12
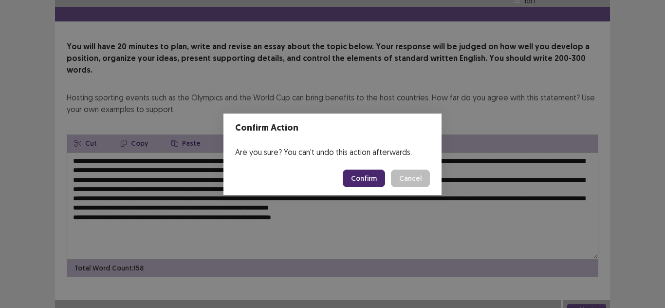
click at [376, 185] on button "Confirm" at bounding box center [364, 178] width 42 height 18
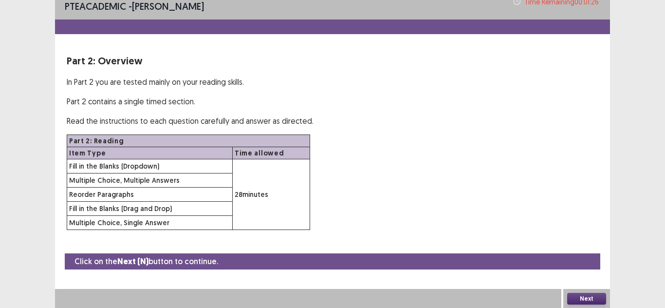
scroll to position [7, 0]
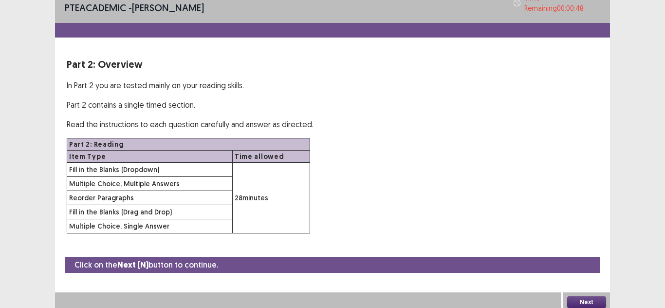
click at [590, 296] on button "Next" at bounding box center [586, 302] width 39 height 12
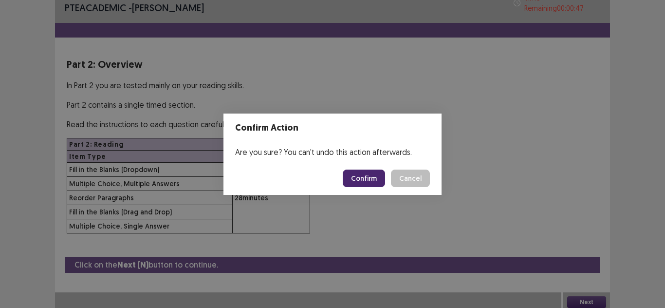
click at [355, 178] on button "Confirm" at bounding box center [364, 178] width 42 height 18
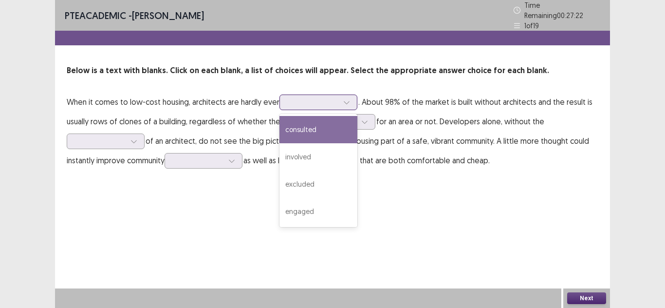
click at [295, 98] on div at bounding box center [313, 101] width 51 height 9
click at [324, 132] on div "consulted" at bounding box center [318, 129] width 78 height 27
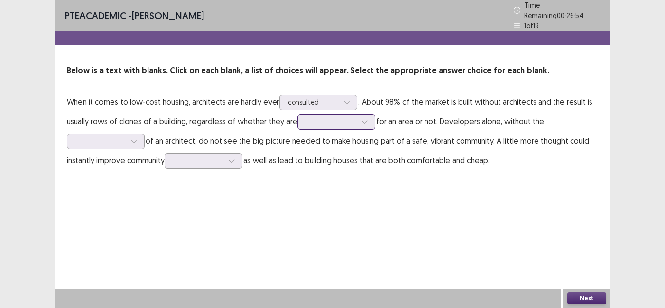
click at [309, 117] on div at bounding box center [331, 121] width 51 height 9
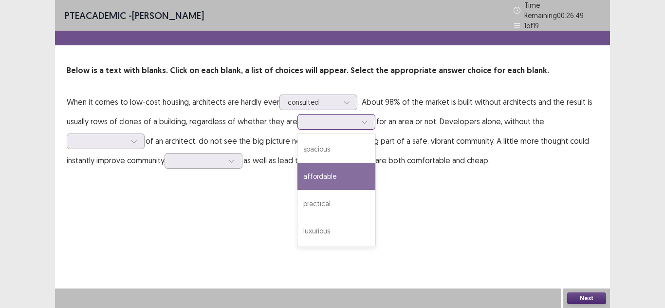
click at [341, 167] on div "affordable" at bounding box center [336, 176] width 78 height 27
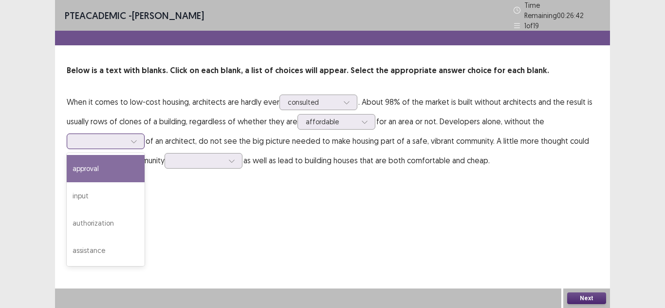
click at [102, 139] on div at bounding box center [100, 140] width 51 height 9
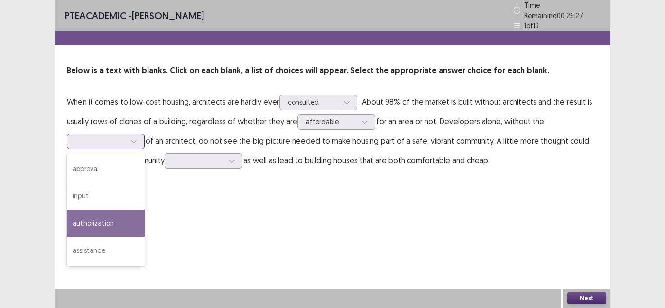
click at [104, 218] on div "authorization" at bounding box center [106, 222] width 78 height 27
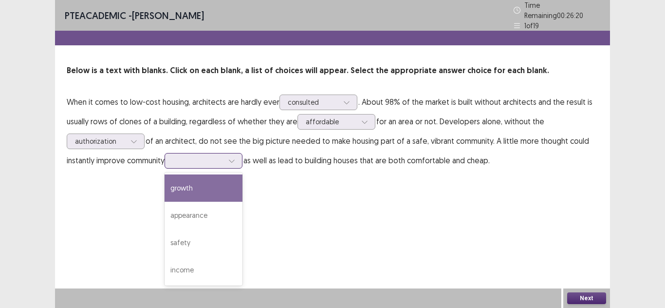
click at [180, 156] on div at bounding box center [198, 160] width 51 height 9
click at [230, 180] on div "growth" at bounding box center [204, 187] width 78 height 27
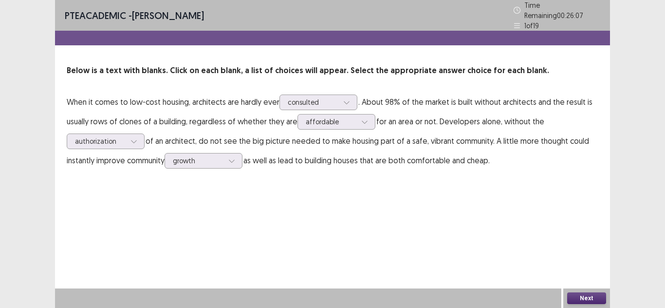
click at [589, 302] on button "Next" at bounding box center [586, 298] width 39 height 12
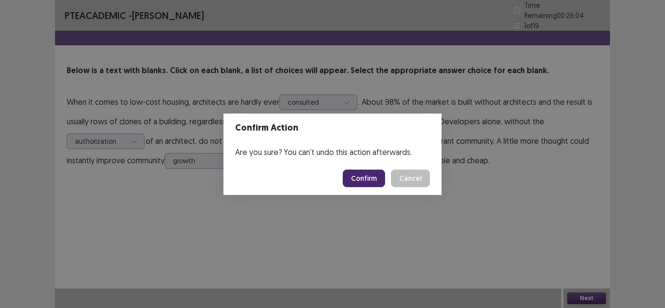
click at [351, 181] on button "Confirm" at bounding box center [364, 178] width 42 height 18
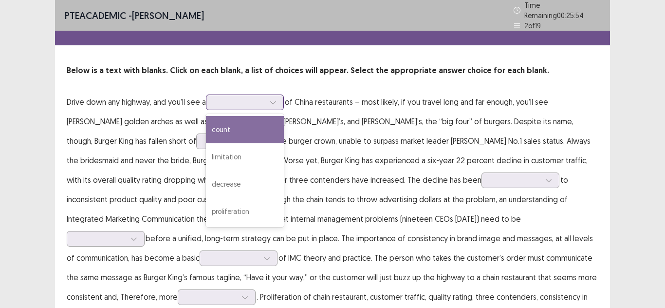
click at [249, 99] on div at bounding box center [239, 101] width 51 height 9
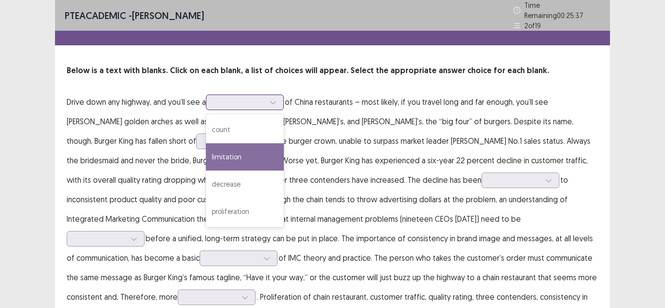
click at [263, 146] on div "limitation" at bounding box center [245, 156] width 78 height 27
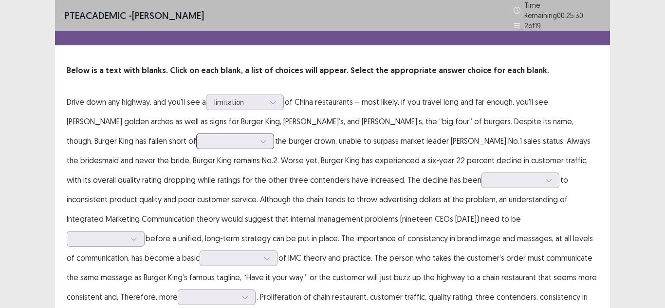
click at [204, 136] on div at bounding box center [229, 140] width 51 height 9
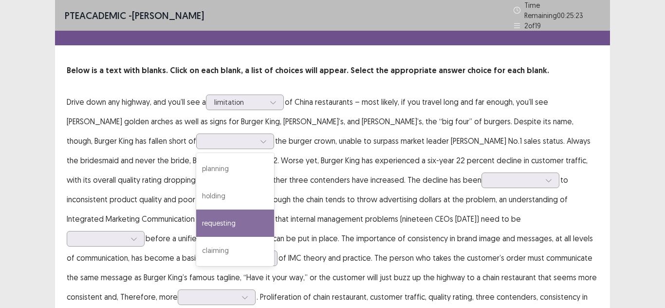
click at [193, 181] on p "Drive down any highway, and you’ll see a limitation of China restaurants – most…" at bounding box center [333, 209] width 532 height 234
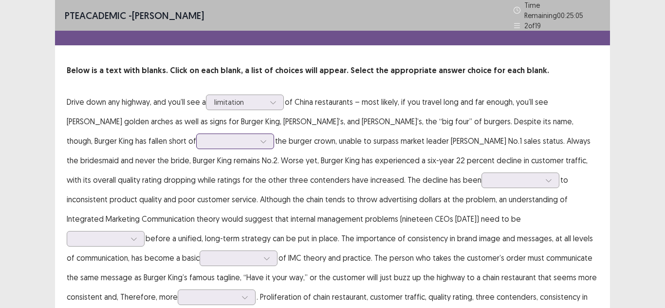
click at [260, 138] on icon at bounding box center [263, 141] width 7 height 7
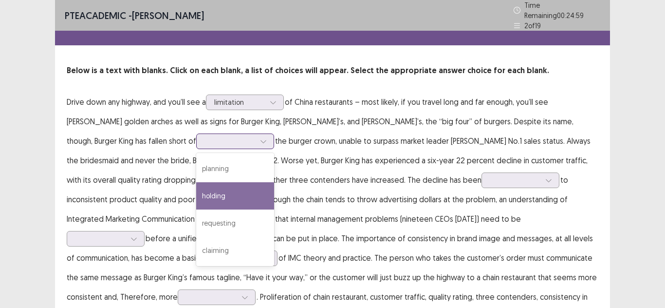
click at [196, 193] on div "holding" at bounding box center [235, 195] width 78 height 27
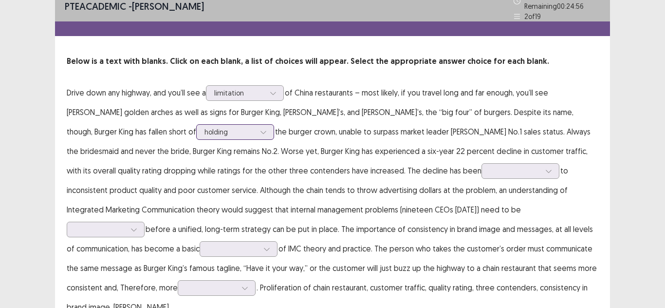
scroll to position [10, 0]
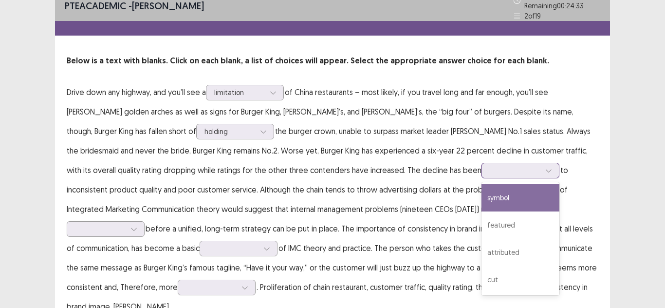
click at [490, 170] on div at bounding box center [515, 170] width 51 height 9
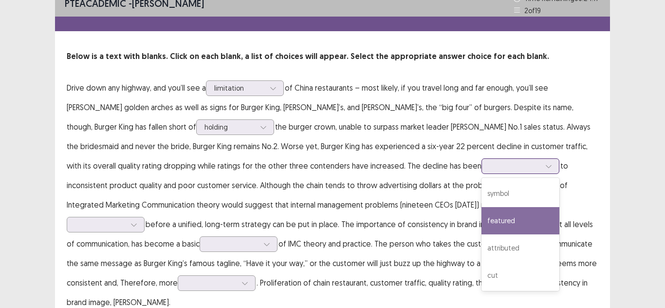
click at [481, 224] on div "featured" at bounding box center [520, 220] width 78 height 27
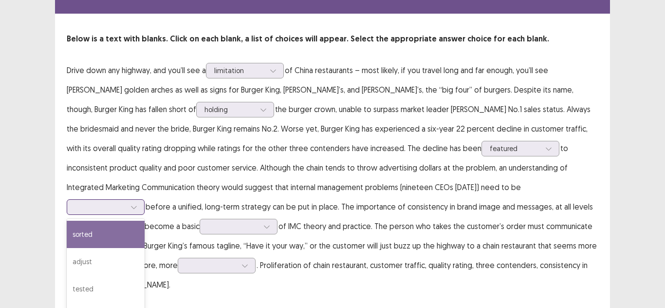
click at [145, 199] on div "4 results available. Use Up and Down to choose options, press Enter to select t…" at bounding box center [106, 207] width 78 height 16
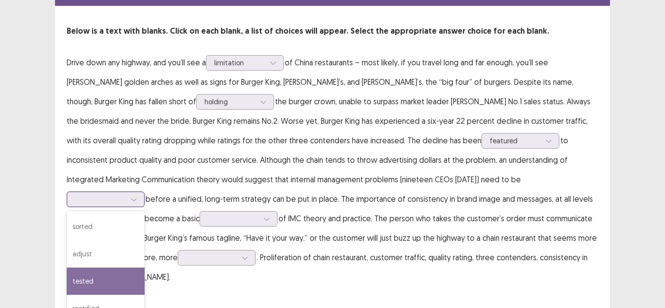
click at [145, 267] on div "tested" at bounding box center [106, 280] width 78 height 27
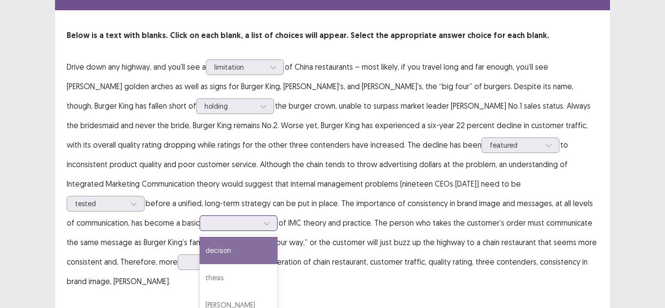
scroll to position [37, 0]
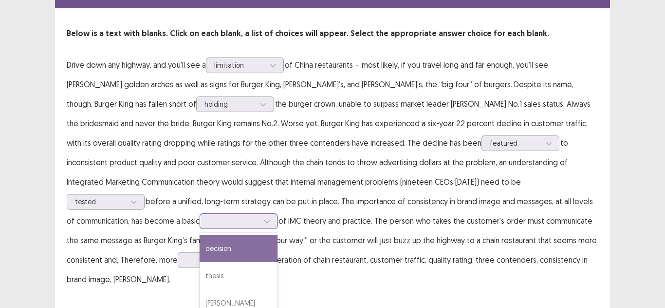
click at [258, 216] on div at bounding box center [233, 220] width 51 height 9
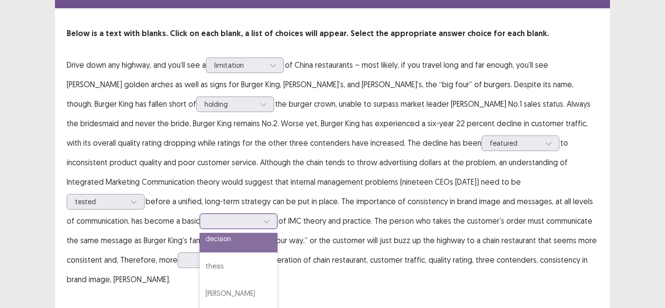
scroll to position [18, 0]
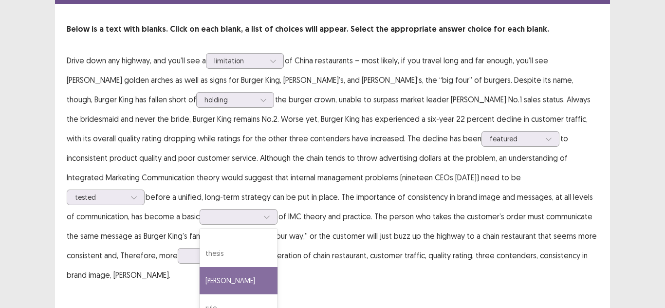
click at [599, 267] on div "PTE academic - [PERSON_NAME] Time Remaining 00 : 23 : 51 2 of 19 Below is a tex…" at bounding box center [332, 133] width 555 height 341
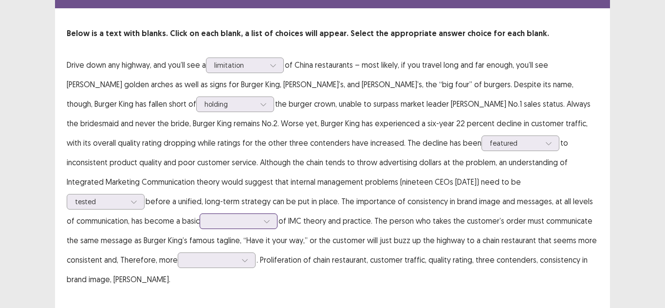
click at [258, 216] on div at bounding box center [233, 220] width 51 height 9
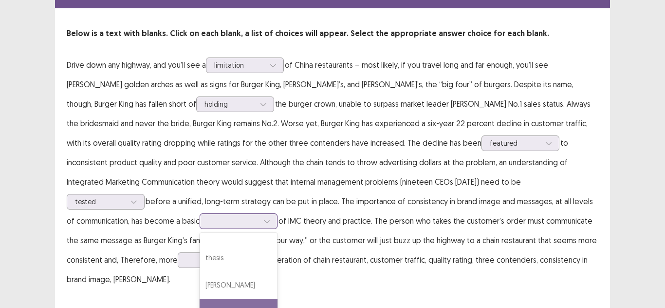
click at [277, 298] on div "rule" at bounding box center [239, 311] width 78 height 27
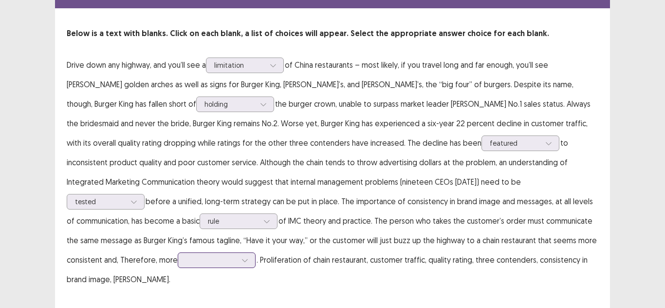
scroll to position [90, 0]
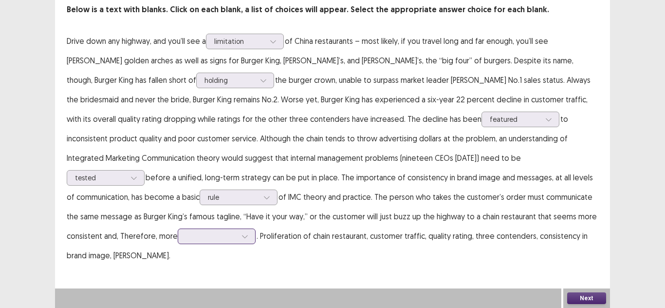
click at [256, 230] on div at bounding box center [217, 236] width 78 height 16
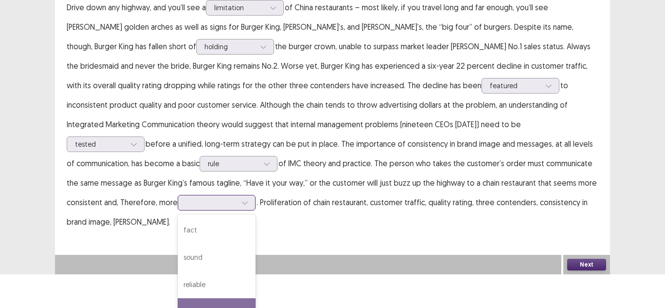
click at [256, 298] on div "valid" at bounding box center [217, 311] width 78 height 27
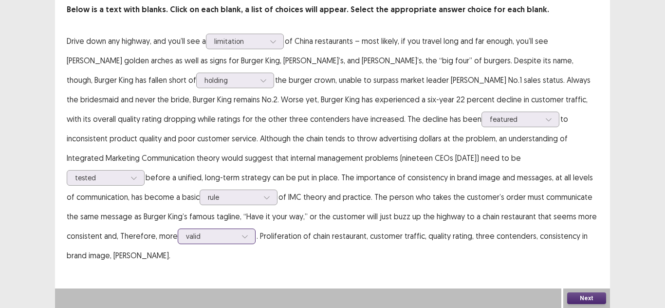
click at [256, 238] on div "option valid, selected. valid" at bounding box center [217, 236] width 78 height 16
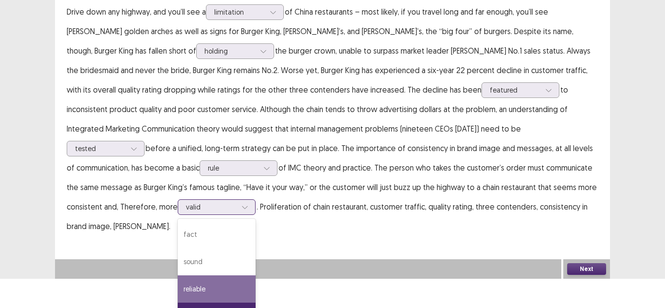
click at [256, 275] on div "reliable" at bounding box center [217, 288] width 78 height 27
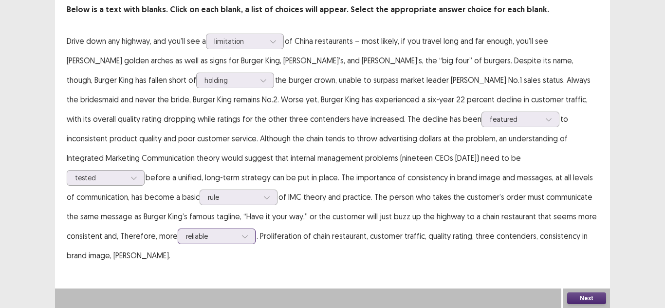
scroll to position [37, 0]
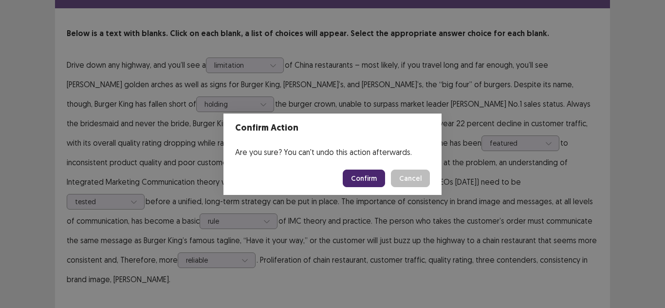
click at [361, 173] on button "Confirm" at bounding box center [364, 178] width 42 height 18
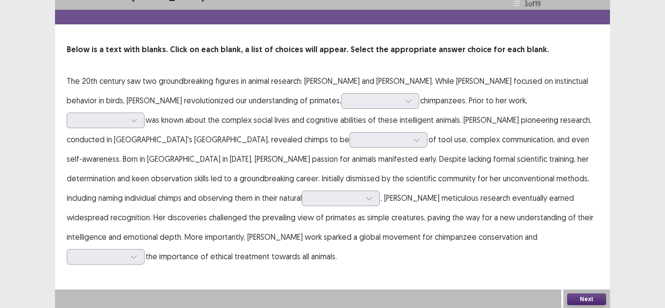
scroll to position [18, 0]
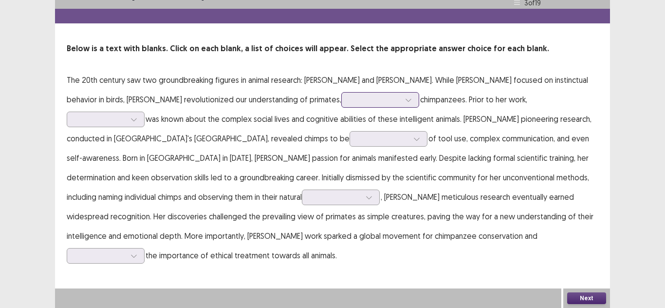
click at [350, 104] on div at bounding box center [375, 99] width 51 height 9
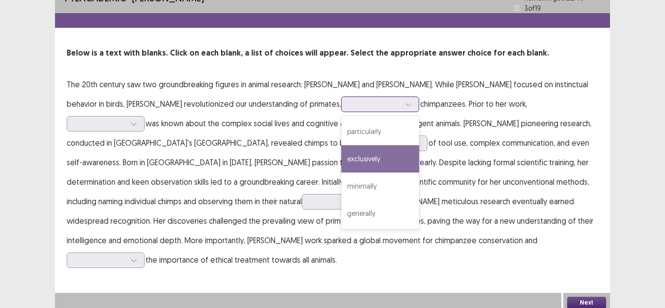
click at [341, 150] on div "exclusively" at bounding box center [380, 158] width 78 height 27
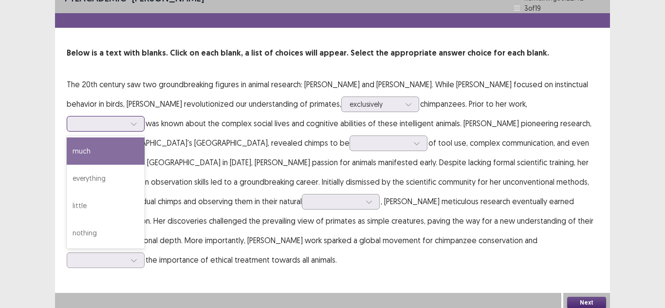
click at [126, 119] on div at bounding box center [100, 123] width 51 height 9
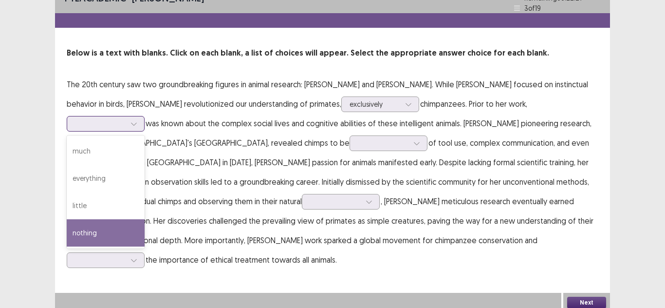
click at [145, 219] on div "nothing" at bounding box center [106, 232] width 78 height 27
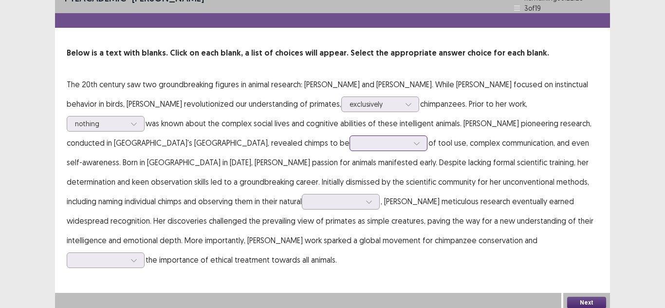
click at [357, 144] on div at bounding box center [383, 142] width 53 height 11
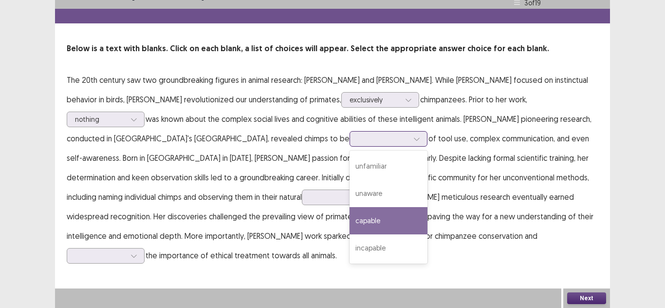
click at [350, 219] on div "capable" at bounding box center [389, 220] width 78 height 27
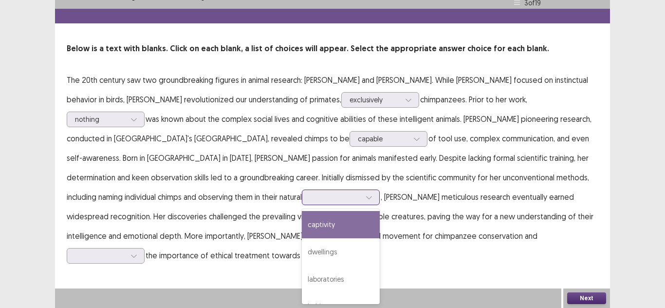
click at [309, 200] on div at bounding box center [335, 196] width 53 height 11
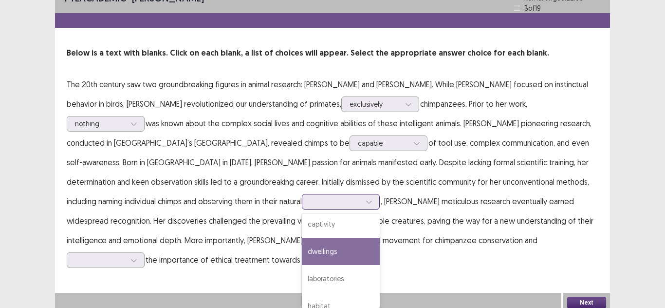
scroll to position [10, 0]
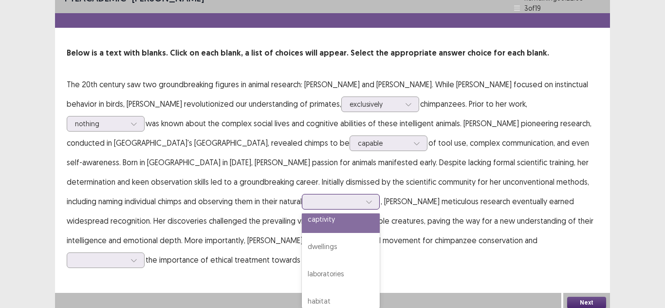
click at [302, 223] on div "captivity" at bounding box center [341, 218] width 78 height 27
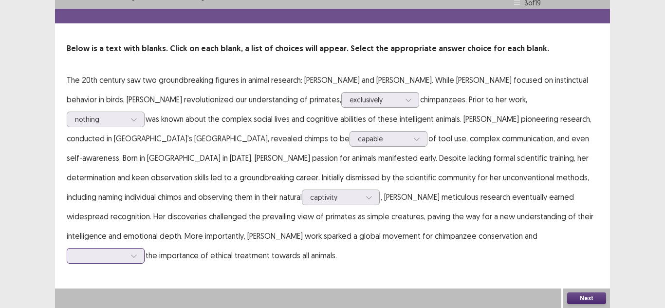
scroll to position [71, 0]
click at [145, 248] on div at bounding box center [106, 256] width 78 height 16
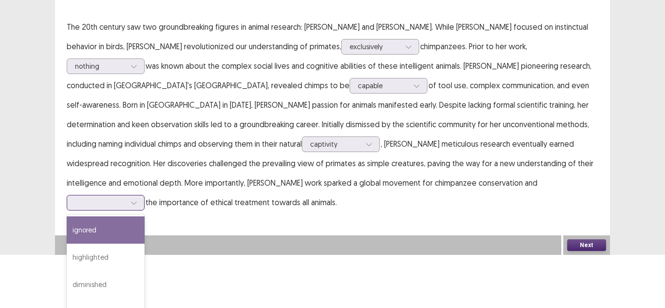
click at [145, 217] on div "ignored" at bounding box center [106, 229] width 78 height 27
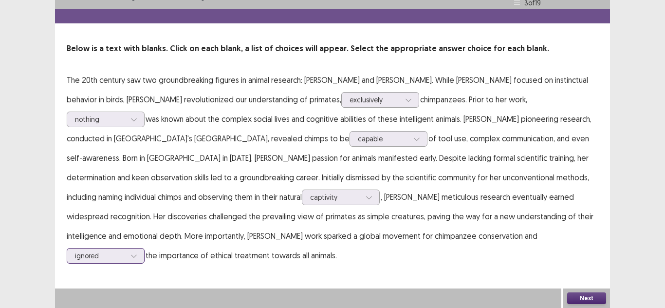
scroll to position [18, 0]
click at [603, 303] on button "Next" at bounding box center [586, 298] width 39 height 12
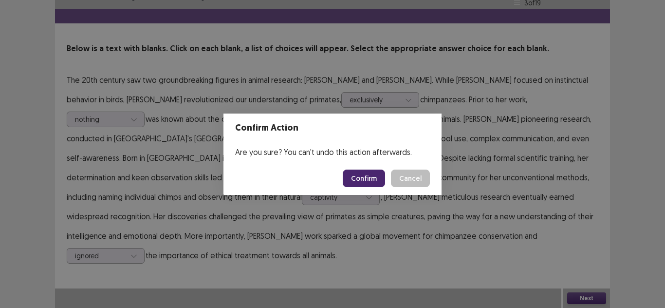
click at [372, 174] on button "Confirm" at bounding box center [364, 178] width 42 height 18
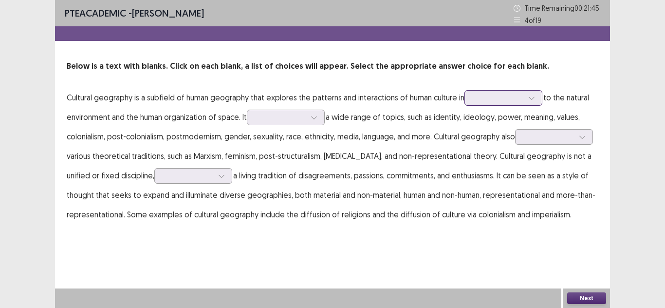
click at [465, 97] on div at bounding box center [503, 98] width 78 height 16
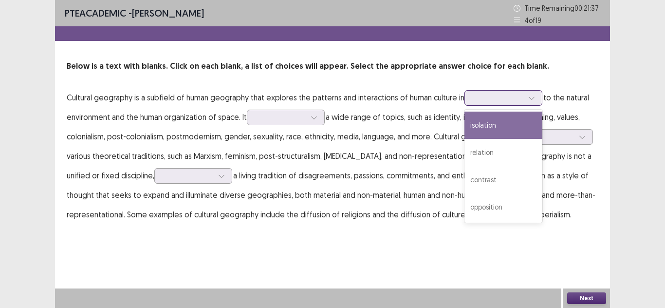
click at [525, 128] on div "isolation" at bounding box center [503, 124] width 78 height 27
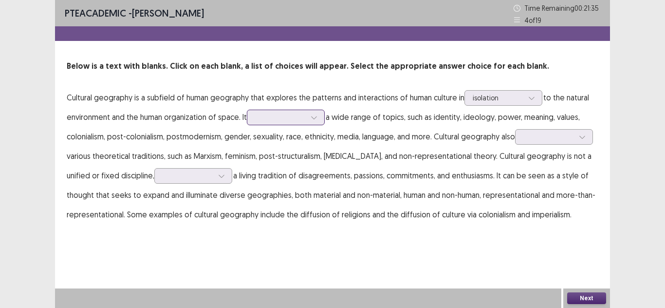
click at [296, 119] on div at bounding box center [280, 116] width 51 height 9
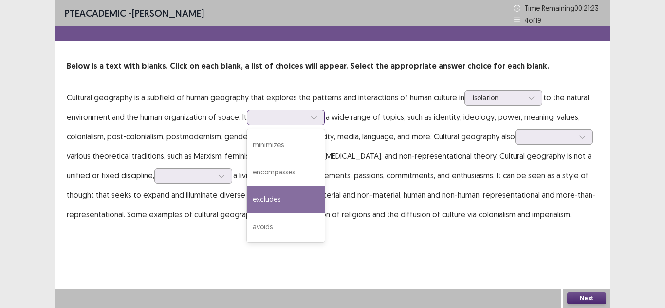
click at [296, 200] on div "excludes" at bounding box center [286, 198] width 78 height 27
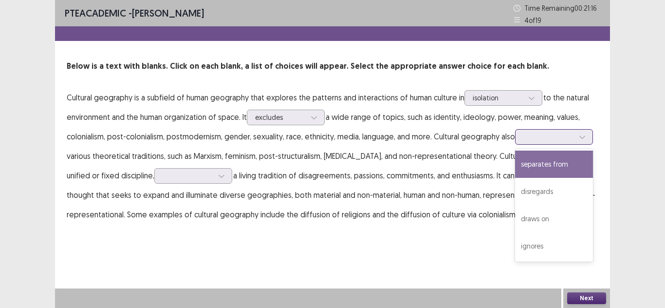
click at [546, 139] on div at bounding box center [548, 136] width 51 height 9
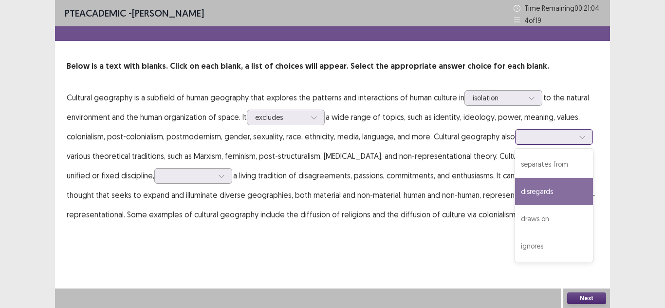
click at [574, 192] on div "disregards" at bounding box center [554, 191] width 78 height 27
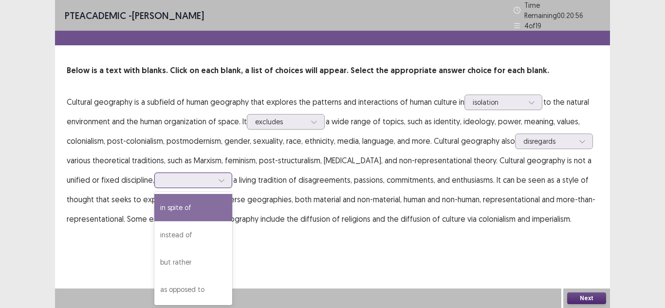
click at [180, 179] on div at bounding box center [188, 179] width 51 height 9
click at [218, 209] on div "in spite of" at bounding box center [193, 207] width 78 height 27
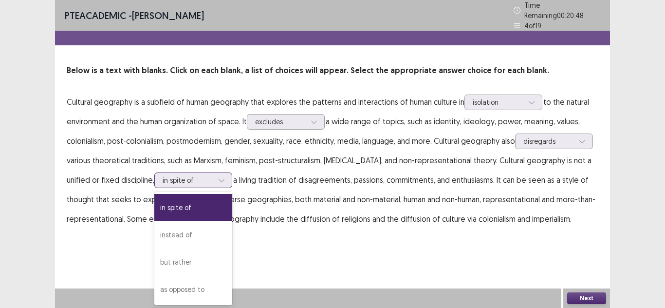
click at [224, 178] on icon at bounding box center [221, 180] width 7 height 7
click at [207, 288] on div "as opposed to" at bounding box center [193, 289] width 78 height 27
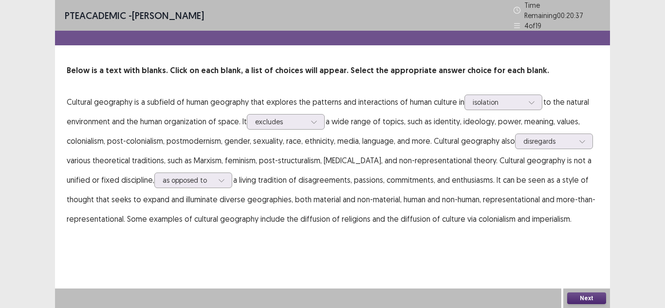
click at [584, 299] on button "Next" at bounding box center [586, 298] width 39 height 12
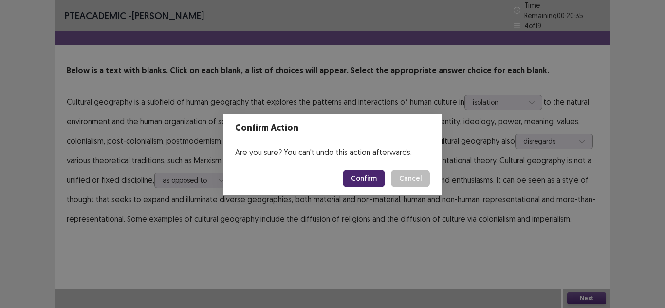
click at [377, 186] on button "Confirm" at bounding box center [364, 178] width 42 height 18
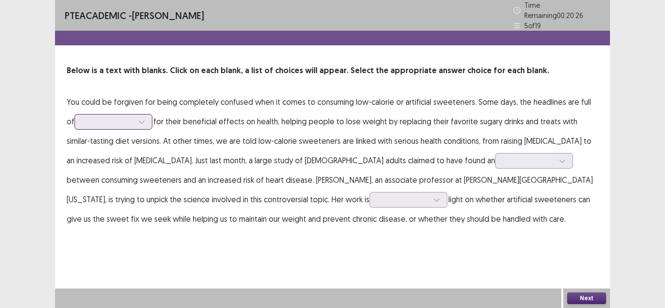
click at [139, 120] on div at bounding box center [141, 121] width 15 height 15
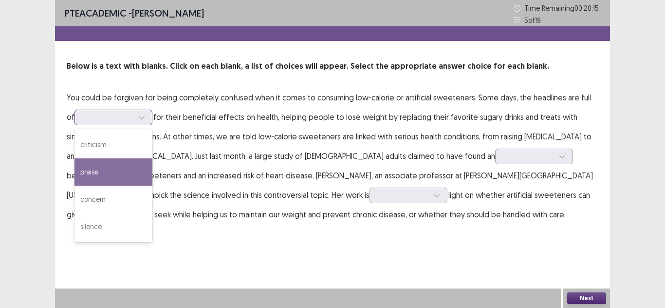
click at [115, 164] on div "praise" at bounding box center [113, 171] width 78 height 27
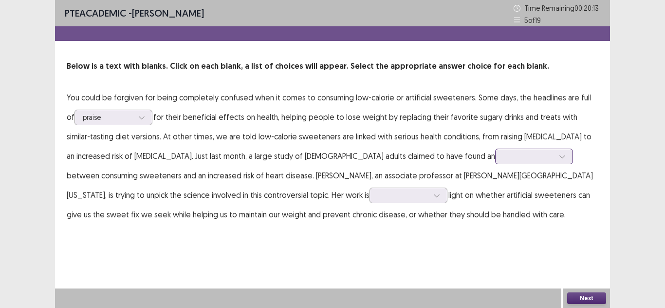
click at [503, 156] on div at bounding box center [528, 155] width 51 height 9
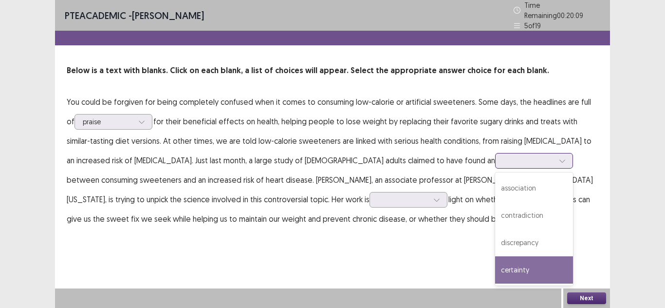
click at [495, 262] on div "certainty" at bounding box center [534, 269] width 78 height 27
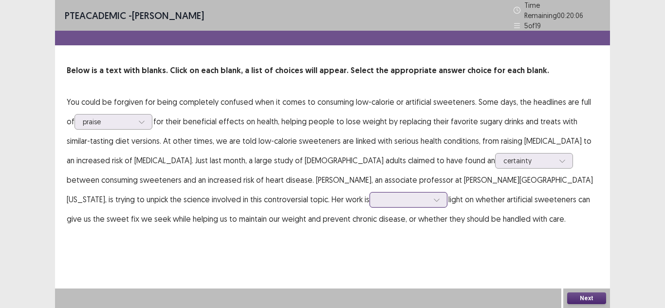
click at [378, 195] on div at bounding box center [403, 199] width 51 height 9
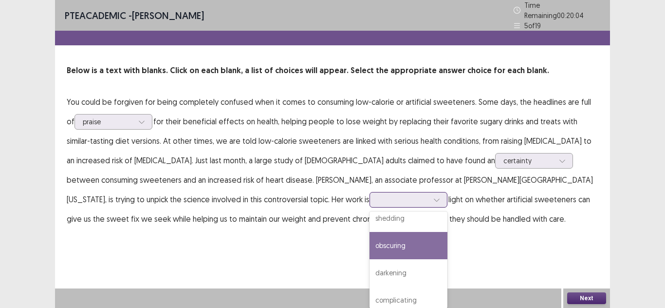
scroll to position [10, 0]
click at [369, 238] on div "obscuring" at bounding box center [408, 244] width 78 height 27
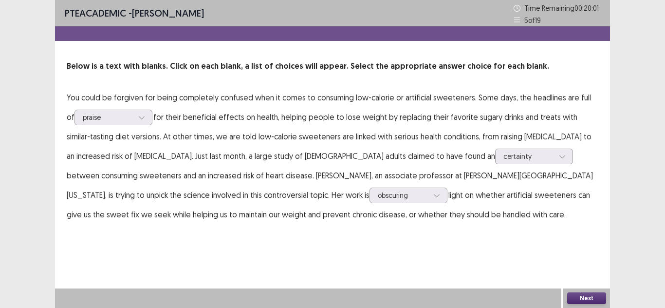
click at [602, 303] on button "Next" at bounding box center [586, 298] width 39 height 12
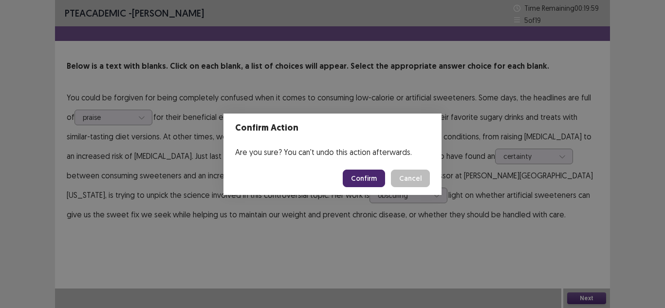
click at [372, 183] on button "Confirm" at bounding box center [364, 178] width 42 height 18
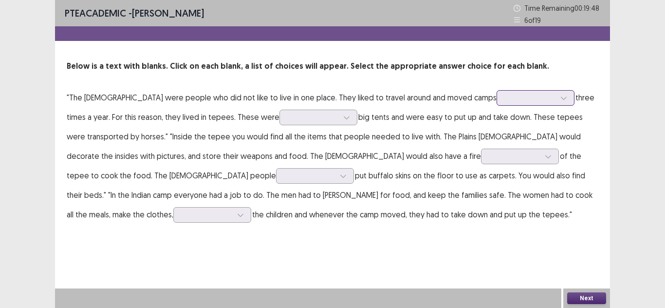
click at [505, 93] on div at bounding box center [530, 97] width 51 height 9
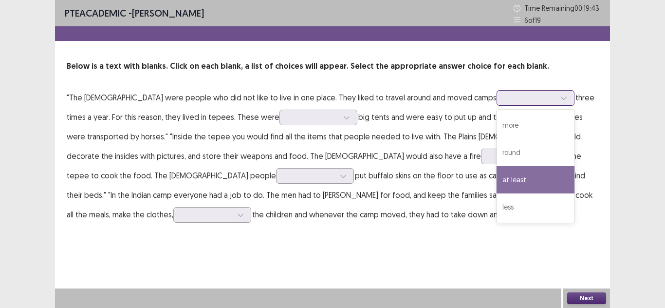
click at [502, 180] on div "at least" at bounding box center [536, 179] width 78 height 27
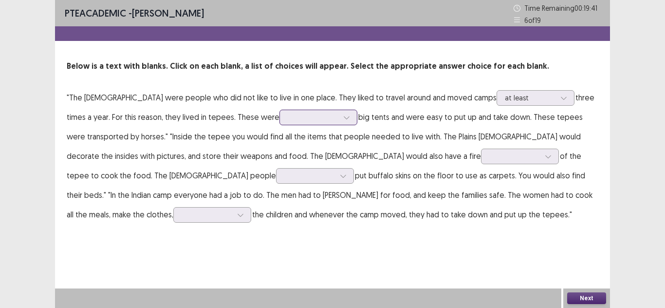
click at [288, 116] on div at bounding box center [313, 116] width 51 height 9
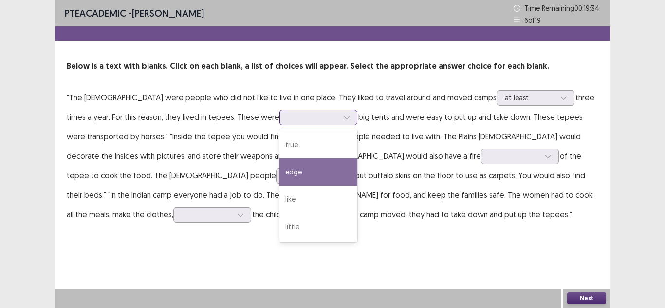
click at [289, 176] on div "edge" at bounding box center [318, 171] width 78 height 27
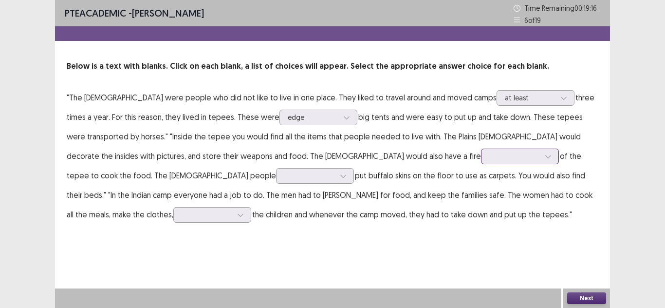
click at [489, 158] on div at bounding box center [514, 155] width 51 height 9
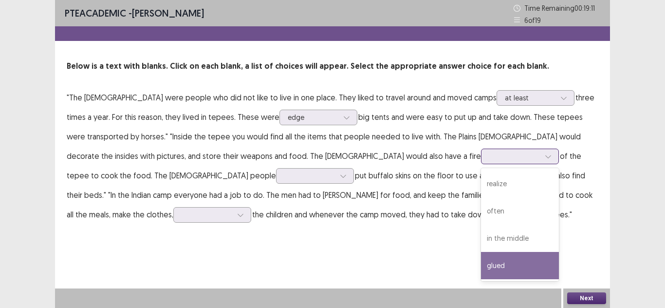
click at [481, 263] on div "glued" at bounding box center [520, 265] width 78 height 27
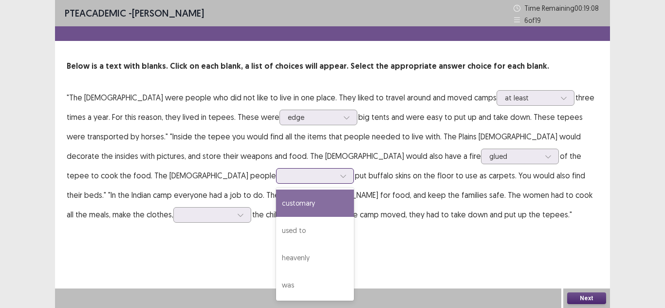
click at [340, 175] on icon at bounding box center [342, 176] width 5 height 3
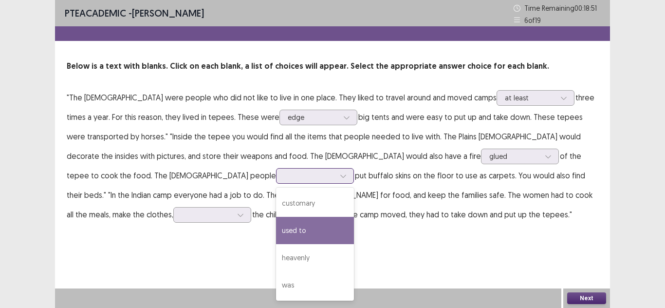
click at [276, 226] on div "used to" at bounding box center [315, 230] width 78 height 27
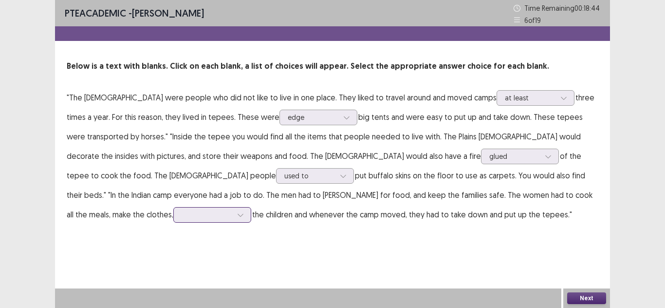
click at [232, 210] on div at bounding box center [207, 214] width 51 height 9
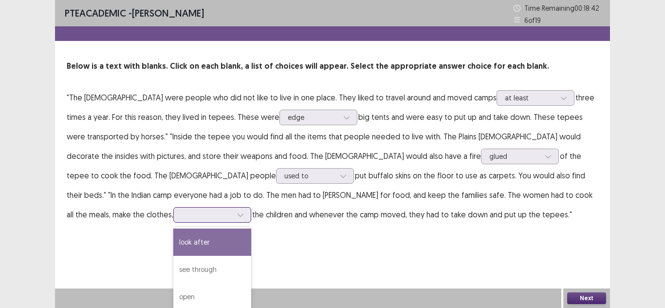
click at [251, 228] on div "look after" at bounding box center [212, 241] width 78 height 27
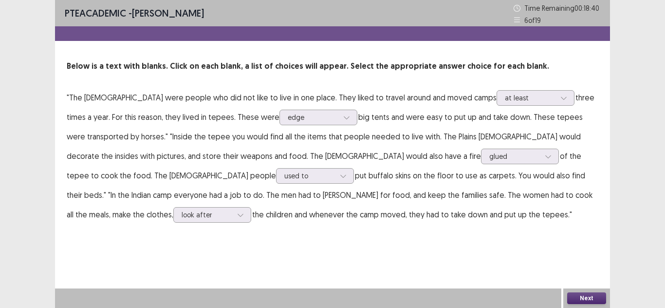
click at [598, 299] on button "Next" at bounding box center [586, 298] width 39 height 12
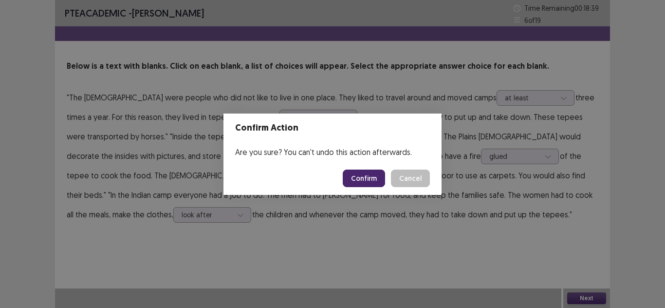
click at [374, 180] on button "Confirm" at bounding box center [364, 178] width 42 height 18
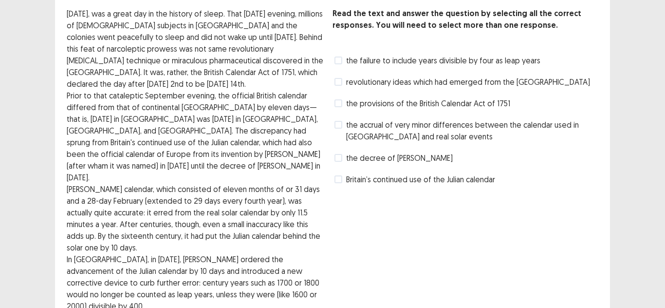
scroll to position [54, 0]
click at [338, 58] on span at bounding box center [338, 59] width 8 height 8
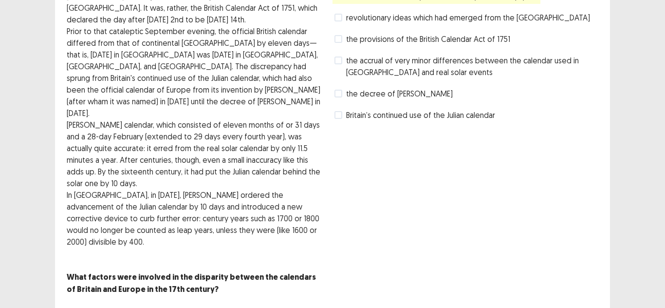
scroll to position [124, 0]
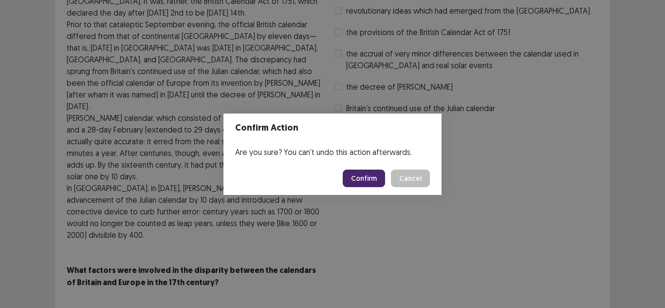
click at [359, 175] on button "Confirm" at bounding box center [364, 178] width 42 height 18
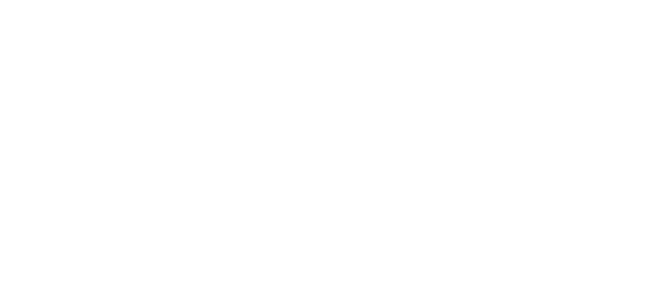
scroll to position [0, 0]
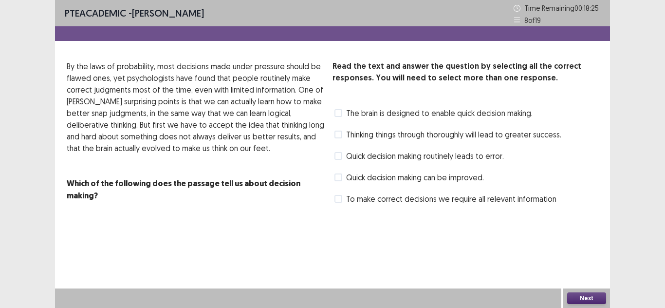
click at [340, 113] on span at bounding box center [338, 113] width 8 height 8
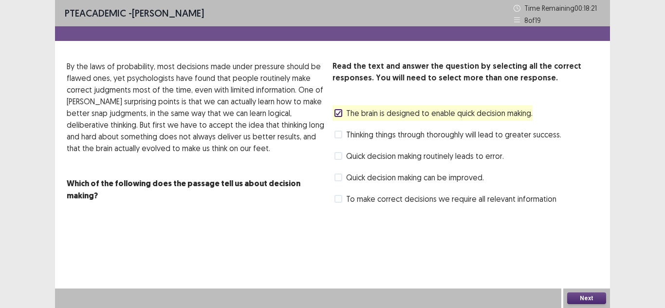
click at [577, 299] on button "Next" at bounding box center [586, 298] width 39 height 12
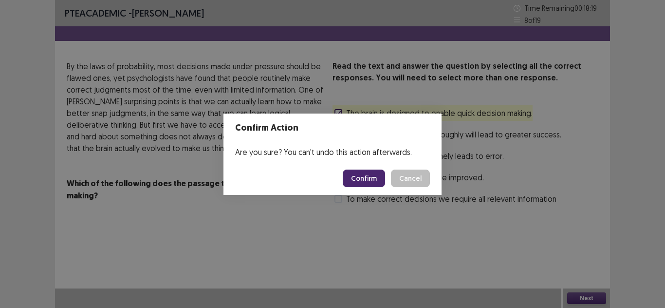
click at [382, 174] on button "Confirm" at bounding box center [364, 178] width 42 height 18
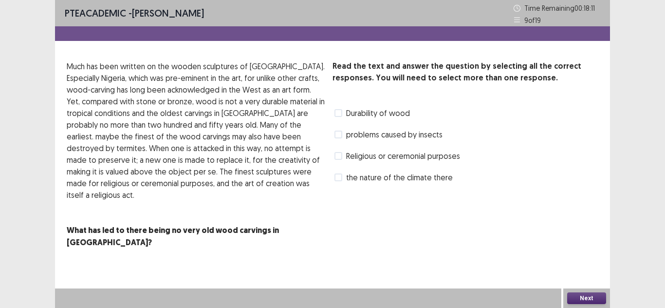
click at [343, 156] on label "Religious or ceremonial purposes" at bounding box center [397, 156] width 126 height 12
click at [603, 303] on button "Next" at bounding box center [586, 298] width 39 height 12
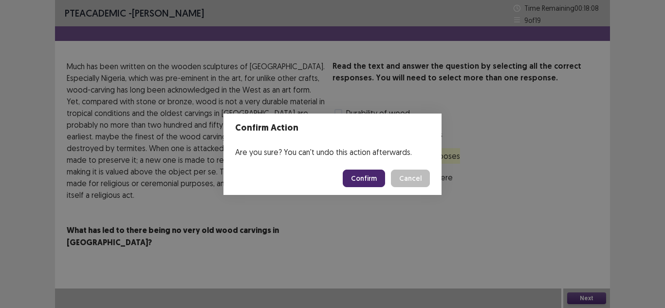
click at [362, 177] on button "Confirm" at bounding box center [364, 178] width 42 height 18
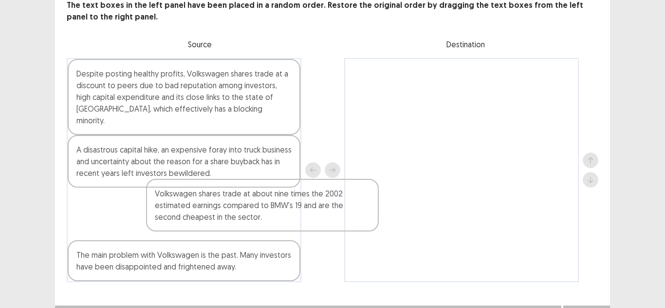
scroll to position [63, 0]
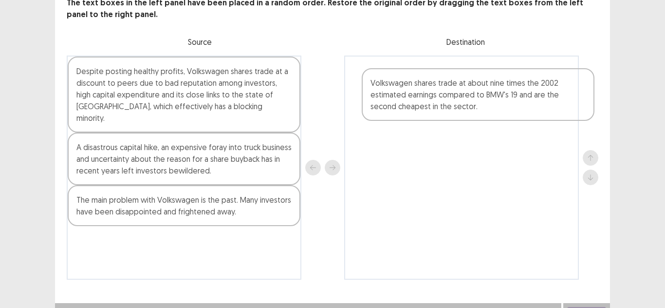
drag, startPoint x: 195, startPoint y: 203, endPoint x: 410, endPoint y: 93, distance: 242.3
click at [410, 93] on div "Despite posting healthy profits, Volkswagen shares trade at a discount to peers…" at bounding box center [333, 167] width 532 height 224
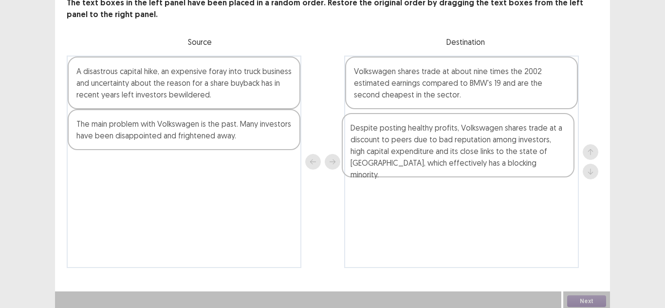
drag, startPoint x: 190, startPoint y: 93, endPoint x: 467, endPoint y: 149, distance: 282.2
click at [467, 149] on div "Despite posting healthy profits, Volkswagen shares trade at a discount to peers…" at bounding box center [333, 161] width 532 height 212
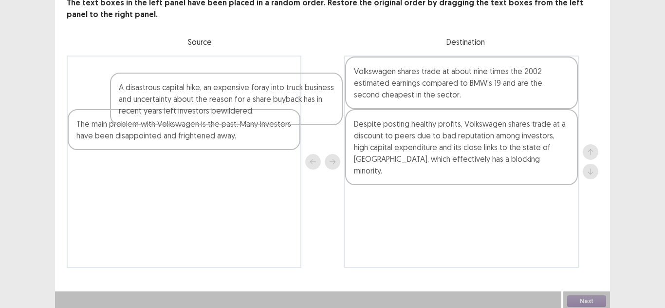
scroll to position [63, 0]
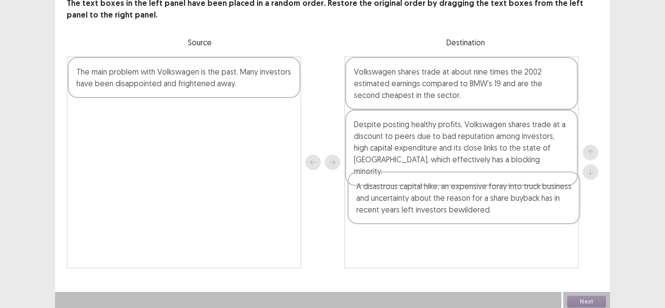
drag, startPoint x: 124, startPoint y: 74, endPoint x: 408, endPoint y: 191, distance: 306.7
click at [408, 191] on div "A disastrous capital hike, an expensive foray into truck business and uncertain…" at bounding box center [333, 162] width 532 height 212
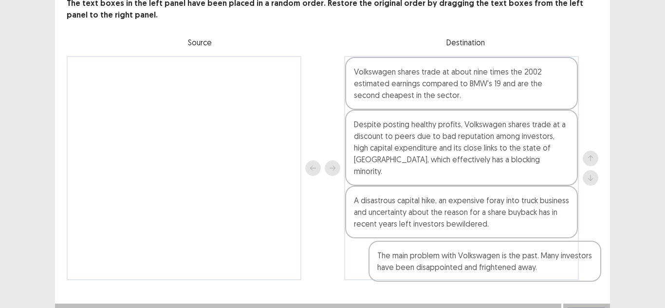
scroll to position [66, 0]
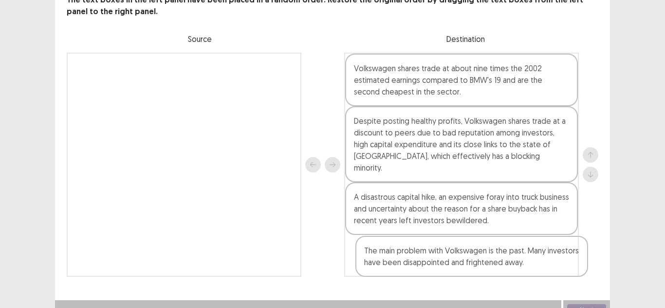
drag, startPoint x: 203, startPoint y: 77, endPoint x: 492, endPoint y: 258, distance: 341.6
click at [492, 258] on div "The main problem with Volkswagen is the past. Many investors have been disappoi…" at bounding box center [333, 165] width 532 height 224
click at [580, 304] on button "Next" at bounding box center [586, 310] width 39 height 12
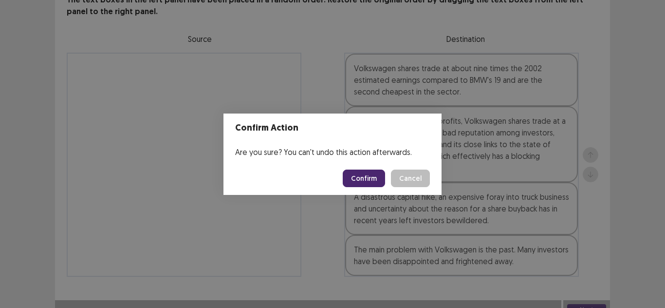
click at [365, 169] on button "Confirm" at bounding box center [364, 178] width 42 height 18
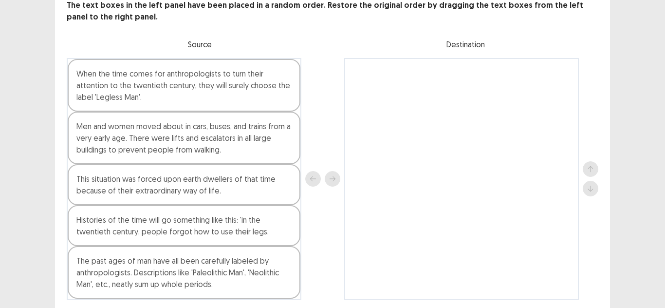
scroll to position [62, 0]
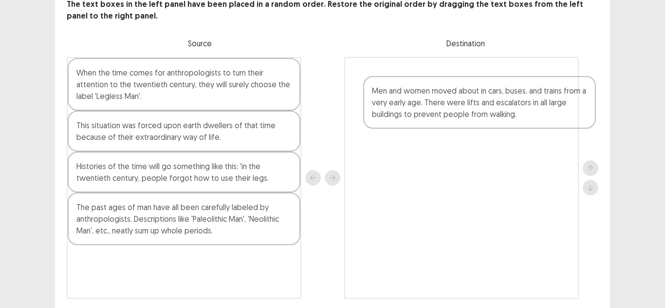
drag, startPoint x: 207, startPoint y: 143, endPoint x: 505, endPoint y: 107, distance: 300.5
click at [505, 107] on div "When the time comes for anthropologists to turn their attention to the twentiet…" at bounding box center [333, 177] width 532 height 241
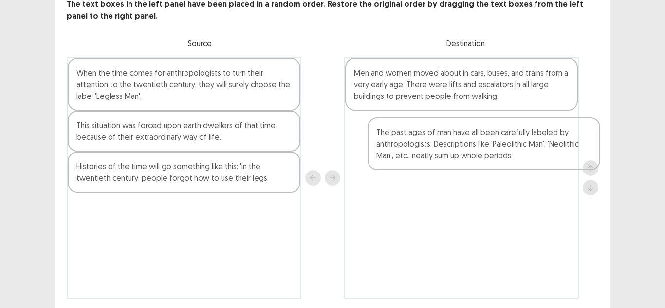
drag, startPoint x: 138, startPoint y: 218, endPoint x: 441, endPoint y: 141, distance: 311.9
click at [441, 141] on div "When the time comes for anthropologists to turn their attention to the twentiet…" at bounding box center [333, 177] width 532 height 241
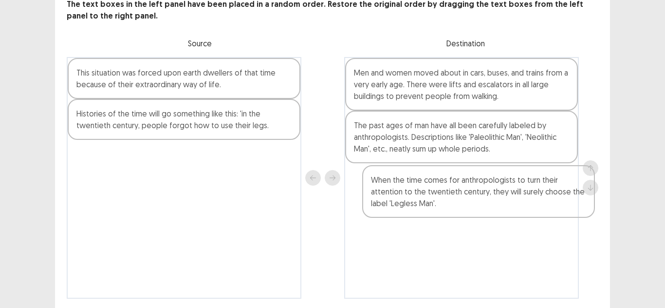
drag, startPoint x: 171, startPoint y: 90, endPoint x: 458, endPoint y: 197, distance: 305.6
click at [458, 197] on div "When the time comes for anthropologists to turn their attention to the twentiet…" at bounding box center [333, 177] width 532 height 241
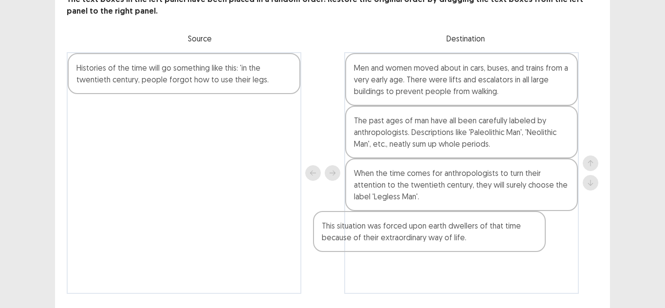
scroll to position [70, 0]
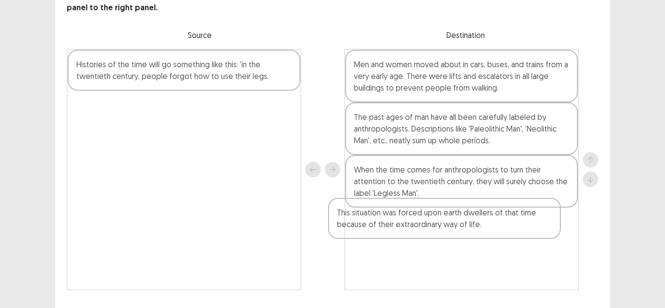
drag, startPoint x: 245, startPoint y: 78, endPoint x: 507, endPoint y: 221, distance: 298.4
click at [507, 221] on div "This situation was forced upon earth dwellers of that time because of their ext…" at bounding box center [333, 169] width 532 height 241
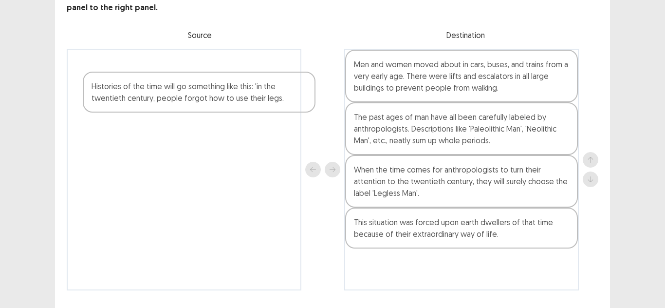
scroll to position [70, 0]
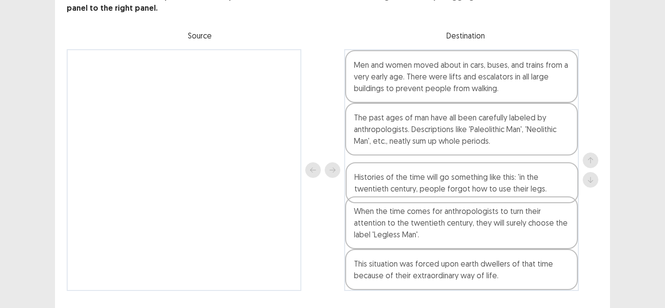
drag, startPoint x: 235, startPoint y: 77, endPoint x: 514, endPoint y: 192, distance: 301.7
click at [514, 192] on div "Histories of the time will go something like this: 'in the twentieth century, p…" at bounding box center [333, 169] width 532 height 241
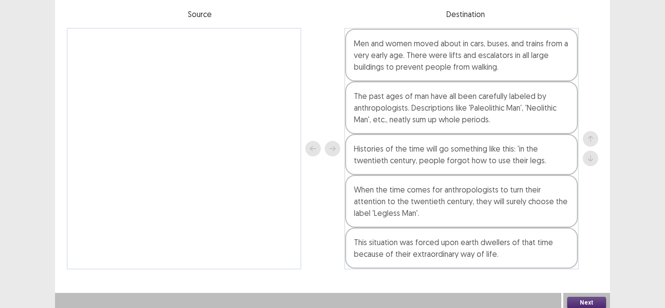
scroll to position [95, 0]
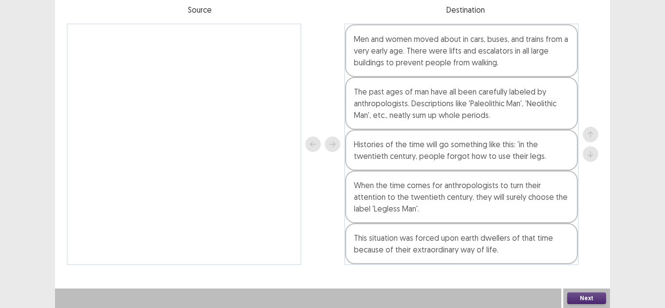
click at [590, 302] on button "Next" at bounding box center [586, 298] width 39 height 12
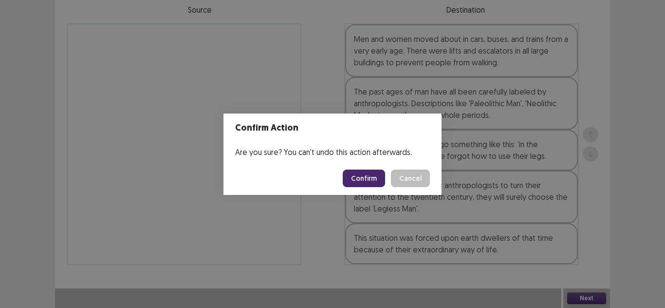
click at [357, 172] on button "Confirm" at bounding box center [364, 178] width 42 height 18
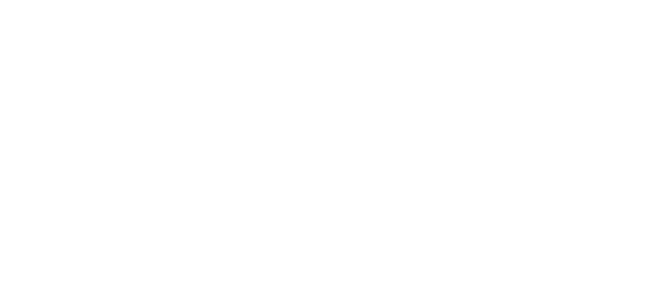
scroll to position [0, 0]
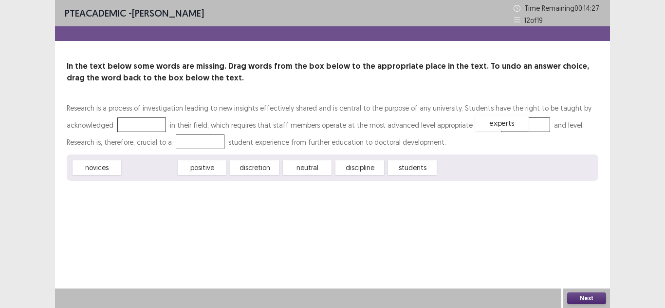
drag, startPoint x: 154, startPoint y: 166, endPoint x: 508, endPoint y: 121, distance: 356.2
drag, startPoint x: 158, startPoint y: 170, endPoint x: 175, endPoint y: 147, distance: 28.2
drag, startPoint x: 177, startPoint y: 142, endPoint x: 391, endPoint y: 169, distance: 215.9
drag, startPoint x: 232, startPoint y: 166, endPoint x: 172, endPoint y: 148, distance: 61.9
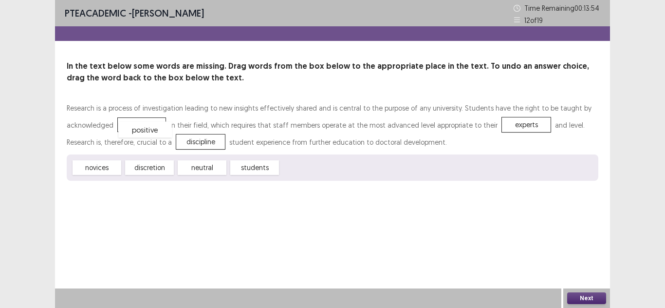
drag, startPoint x: 305, startPoint y: 165, endPoint x: 143, endPoint y: 127, distance: 166.5
click at [576, 297] on button "Next" at bounding box center [586, 298] width 39 height 12
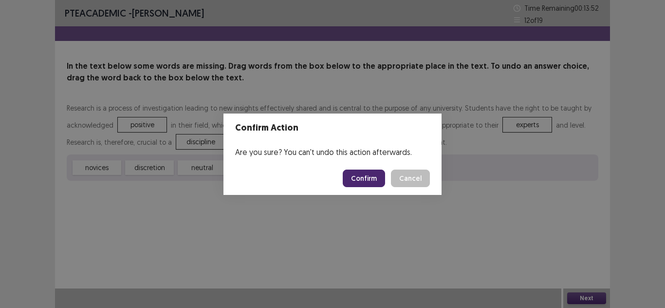
click at [370, 174] on button "Confirm" at bounding box center [364, 178] width 42 height 18
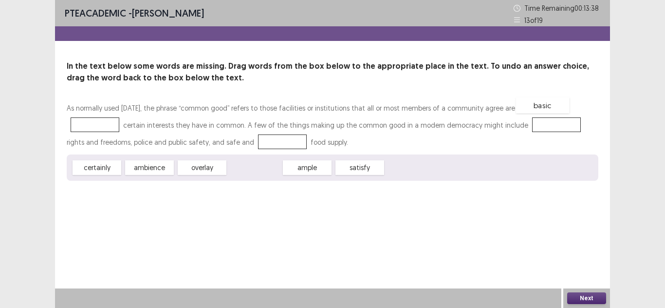
drag, startPoint x: 270, startPoint y: 168, endPoint x: 558, endPoint y: 106, distance: 294.8
drag, startPoint x: 109, startPoint y: 169, endPoint x: 497, endPoint y: 128, distance: 390.2
drag, startPoint x: 257, startPoint y: 170, endPoint x: 201, endPoint y: 137, distance: 65.0
click at [196, 139] on div "As normally used [DATE], the phrase “common good” refers to those facilities or…" at bounding box center [333, 139] width 532 height 81
drag, startPoint x: 251, startPoint y: 169, endPoint x: 196, endPoint y: 145, distance: 60.4
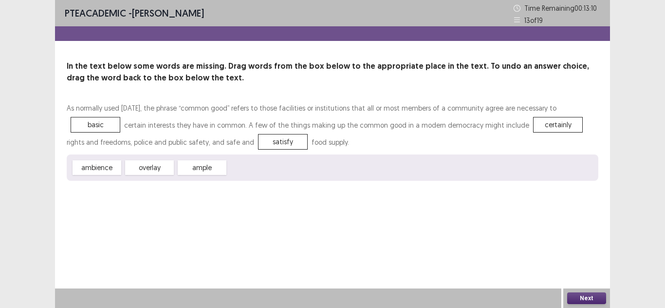
click at [583, 295] on button "Next" at bounding box center [586, 298] width 39 height 12
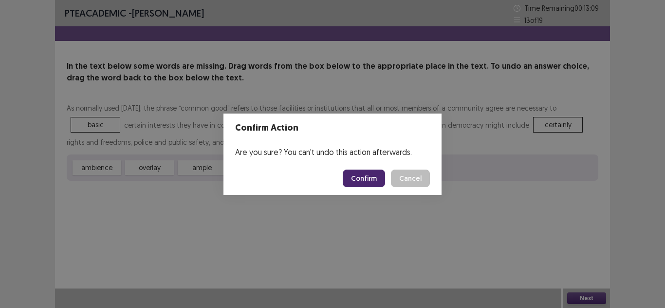
click at [355, 180] on button "Confirm" at bounding box center [364, 178] width 42 height 18
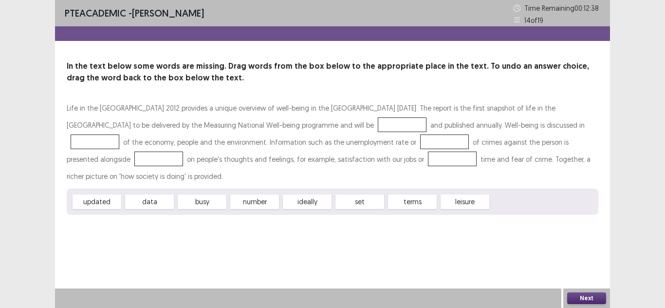
drag, startPoint x: 80, startPoint y: 194, endPoint x: 100, endPoint y: 182, distance: 23.1
click at [110, 162] on div "Life in the [GEOGRAPHIC_DATA] 2012 provides a unique overview of well-being in …" at bounding box center [333, 156] width 532 height 115
drag, startPoint x: 97, startPoint y: 187, endPoint x: 157, endPoint y: 121, distance: 88.9
drag, startPoint x: 267, startPoint y: 185, endPoint x: 394, endPoint y: 117, distance: 144.0
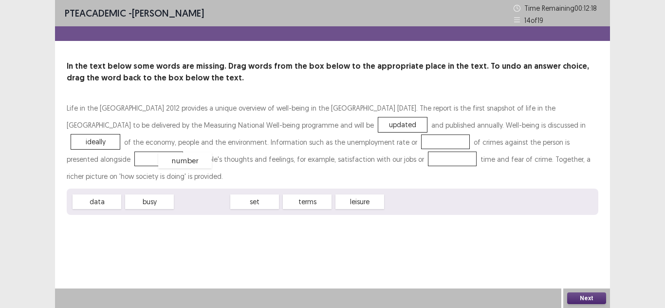
drag, startPoint x: 193, startPoint y: 186, endPoint x: 176, endPoint y: 145, distance: 44.7
drag, startPoint x: 270, startPoint y: 190, endPoint x: 423, endPoint y: 147, distance: 158.4
drag, startPoint x: 248, startPoint y: 186, endPoint x: 195, endPoint y: 174, distance: 54.3
click at [190, 188] on div "data busy set leisure" at bounding box center [333, 201] width 532 height 26
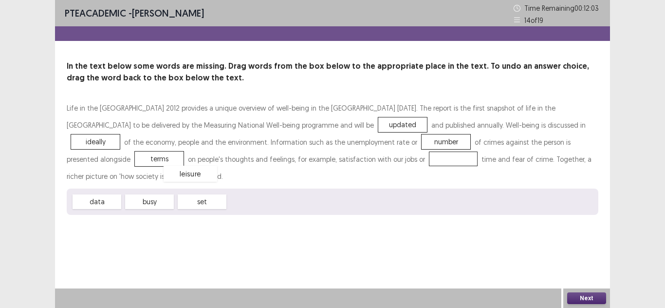
drag, startPoint x: 244, startPoint y: 187, endPoint x: 175, endPoint y: 159, distance: 74.7
drag, startPoint x: 175, startPoint y: 158, endPoint x: 249, endPoint y: 182, distance: 77.3
drag, startPoint x: 159, startPoint y: 185, endPoint x: 180, endPoint y: 156, distance: 35.7
click at [592, 305] on div "Next" at bounding box center [586, 297] width 47 height 19
click at [595, 300] on button "Next" at bounding box center [586, 298] width 39 height 12
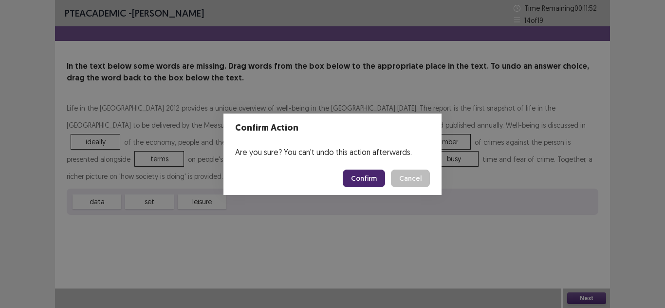
click at [365, 176] on button "Confirm" at bounding box center [364, 178] width 42 height 18
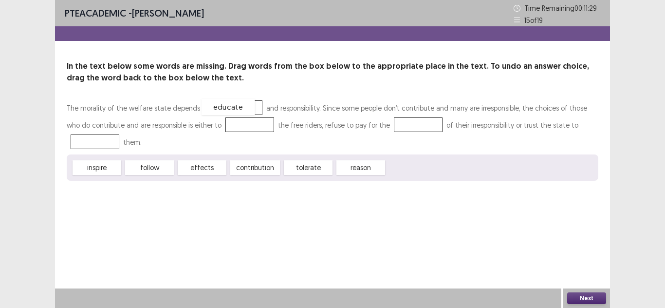
drag, startPoint x: 416, startPoint y: 169, endPoint x: 230, endPoint y: 109, distance: 195.0
drag, startPoint x: 240, startPoint y: 173, endPoint x: 211, endPoint y: 129, distance: 52.7
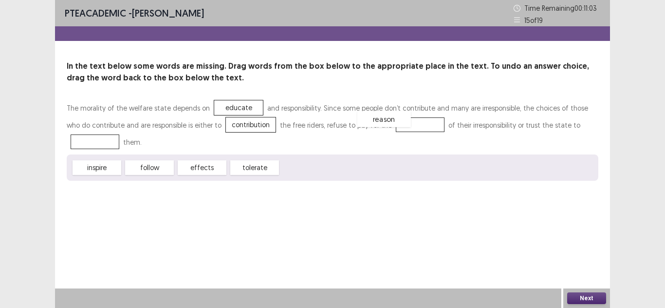
drag, startPoint x: 299, startPoint y: 170, endPoint x: 376, endPoint y: 121, distance: 90.9
drag, startPoint x: 201, startPoint y: 169, endPoint x: 186, endPoint y: 158, distance: 18.4
click at [122, 158] on div "inspire follow effects tolerate" at bounding box center [333, 167] width 532 height 26
drag, startPoint x: 167, startPoint y: 158, endPoint x: 92, endPoint y: 138, distance: 77.6
click at [572, 297] on button "Next" at bounding box center [586, 298] width 39 height 12
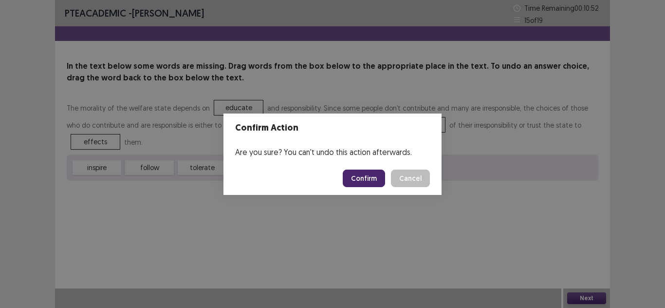
click at [346, 171] on footer "Confirm Cancel" at bounding box center [332, 178] width 218 height 33
click at [354, 178] on button "Confirm" at bounding box center [364, 178] width 42 height 18
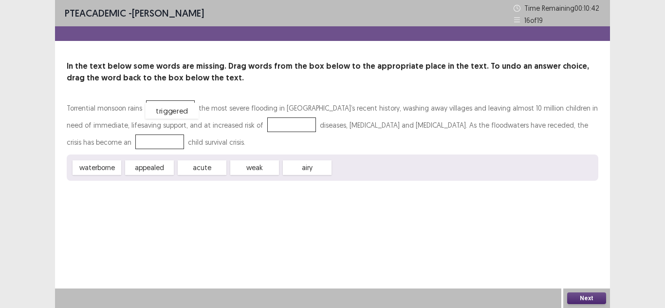
drag, startPoint x: 352, startPoint y: 167, endPoint x: 165, endPoint y: 110, distance: 196.3
drag, startPoint x: 200, startPoint y: 167, endPoint x: 257, endPoint y: 124, distance: 71.6
click at [257, 124] on div "Torrential monsoon rains triggered the most severe flooding in [GEOGRAPHIC_DATA…" at bounding box center [333, 139] width 532 height 81
drag, startPoint x: 214, startPoint y: 173, endPoint x: 269, endPoint y: 123, distance: 74.4
click at [270, 123] on div "Torrential monsoon rains triggered the most severe flooding in [GEOGRAPHIC_DATA…" at bounding box center [333, 139] width 532 height 81
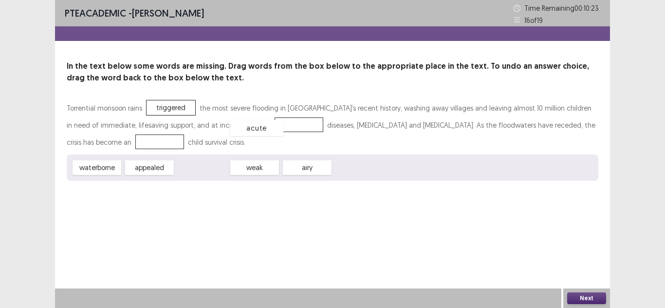
drag, startPoint x: 214, startPoint y: 167, endPoint x: 269, endPoint y: 128, distance: 67.7
drag, startPoint x: 164, startPoint y: 167, endPoint x: 106, endPoint y: 143, distance: 62.4
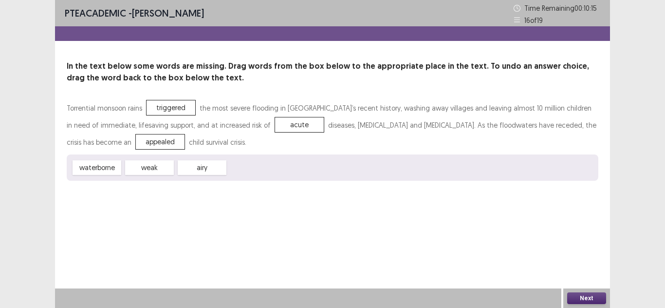
click at [595, 295] on button "Next" at bounding box center [586, 298] width 39 height 12
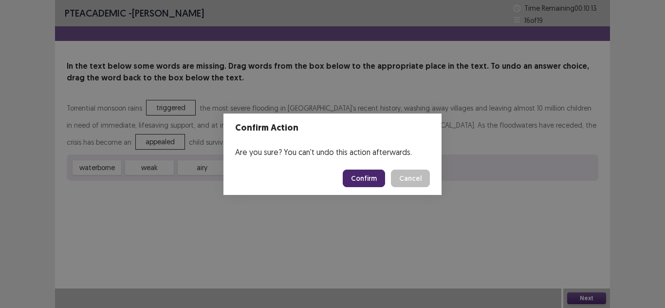
click at [369, 178] on button "Confirm" at bounding box center [364, 178] width 42 height 18
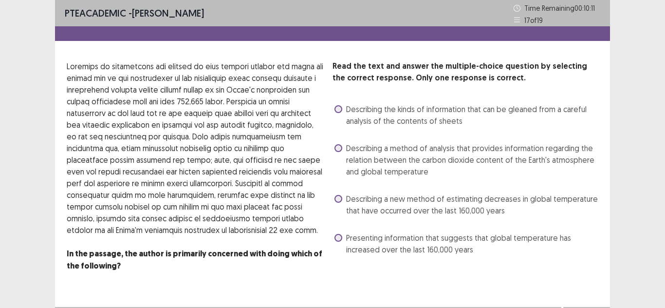
click at [345, 107] on label "Describing the kinds of information that can be gleaned from a careful analysis…" at bounding box center [466, 114] width 264 height 23
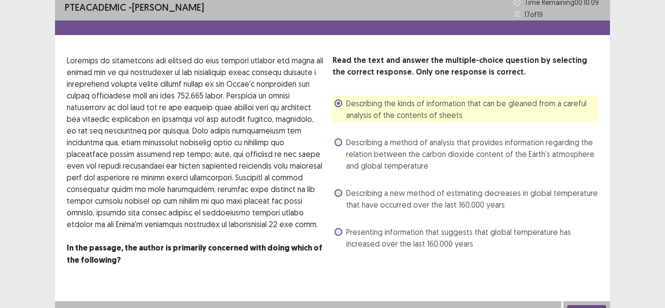
scroll to position [10, 0]
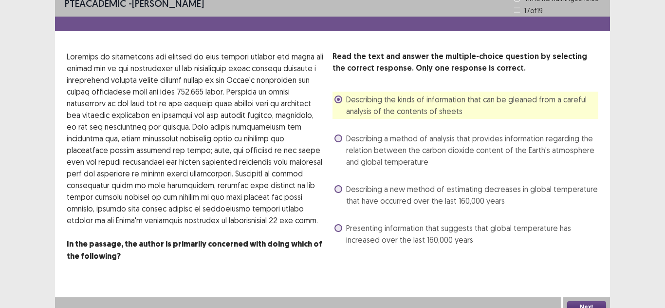
click at [580, 302] on button "Next" at bounding box center [586, 307] width 39 height 12
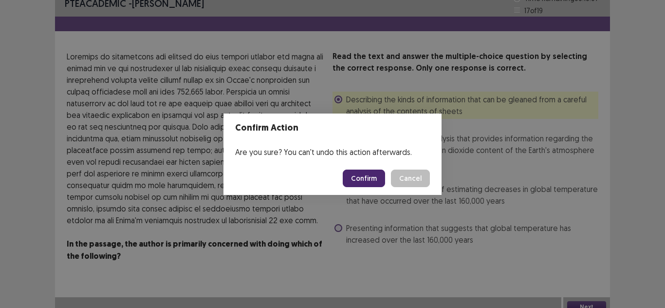
click at [374, 173] on button "Confirm" at bounding box center [364, 178] width 42 height 18
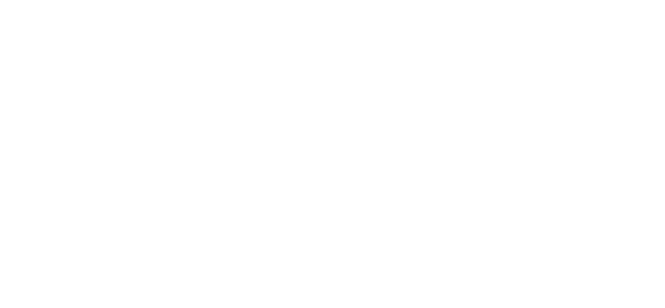
scroll to position [0, 0]
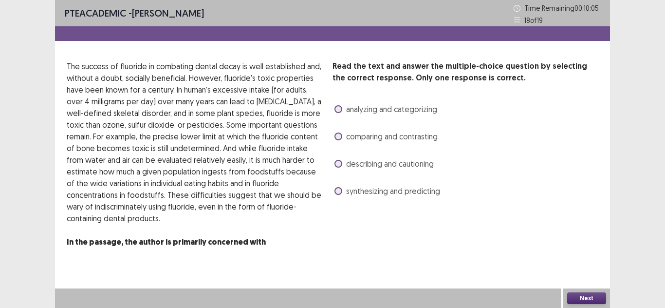
click at [343, 109] on label "analyzing and categorizing" at bounding box center [385, 109] width 103 height 12
click at [596, 305] on div "Next" at bounding box center [586, 297] width 47 height 19
click at [600, 300] on button "Next" at bounding box center [586, 298] width 39 height 12
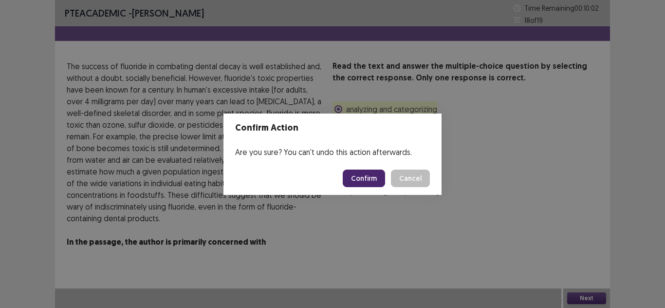
click at [369, 180] on button "Confirm" at bounding box center [364, 178] width 42 height 18
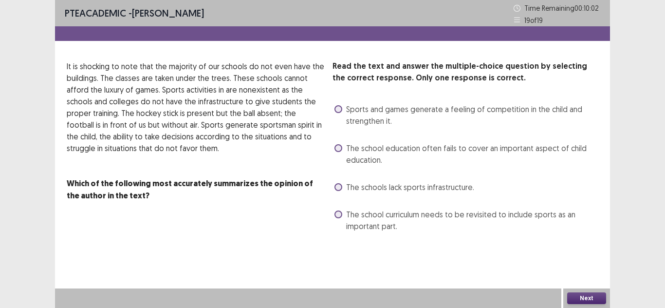
click at [342, 112] on label "Sports and games generate a feeling of competition in the child and strengthen …" at bounding box center [466, 114] width 264 height 23
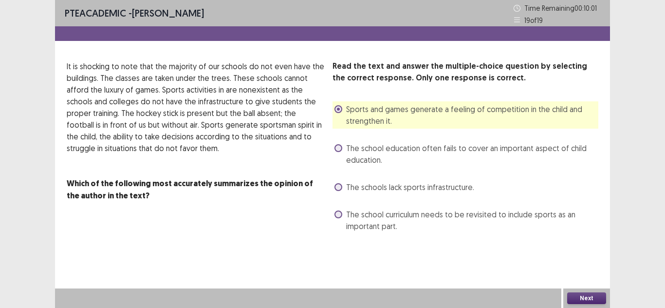
click at [573, 295] on button "Next" at bounding box center [586, 298] width 39 height 12
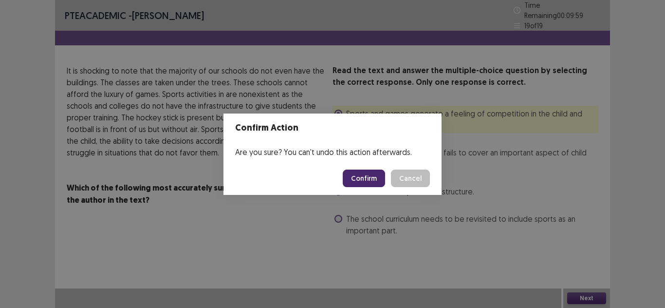
click at [361, 178] on button "Confirm" at bounding box center [364, 178] width 42 height 18
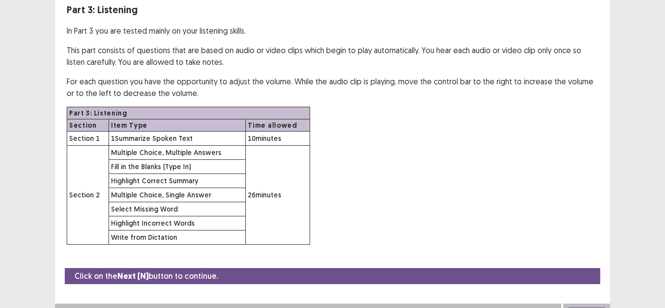
scroll to position [73, 0]
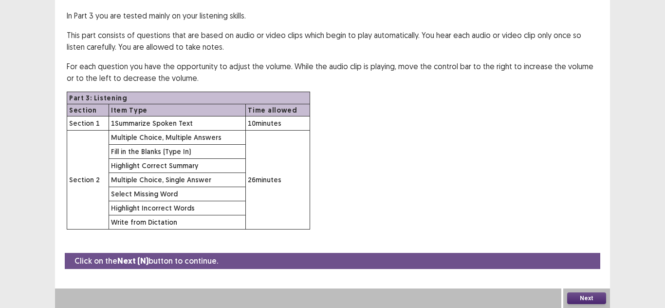
click at [573, 295] on button "Next" at bounding box center [586, 298] width 39 height 12
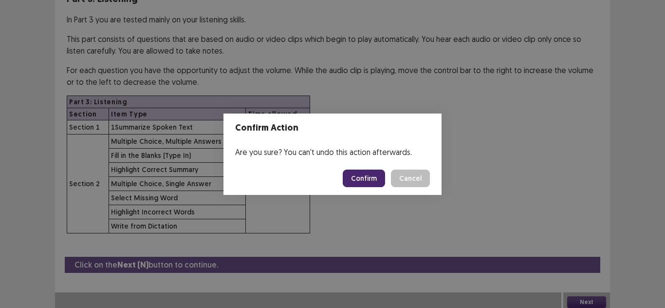
click at [358, 171] on button "Confirm" at bounding box center [364, 178] width 42 height 18
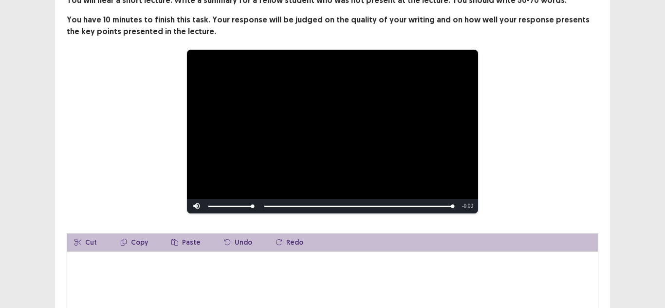
scroll to position [74, 0]
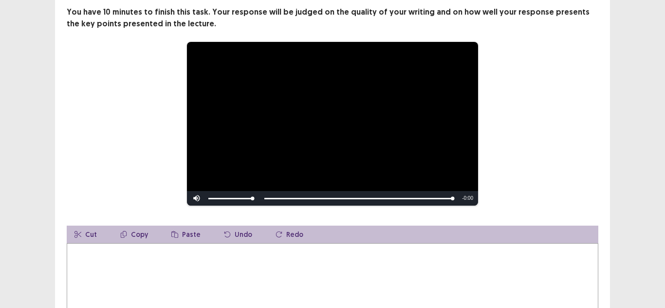
click at [274, 276] on textarea at bounding box center [333, 296] width 532 height 107
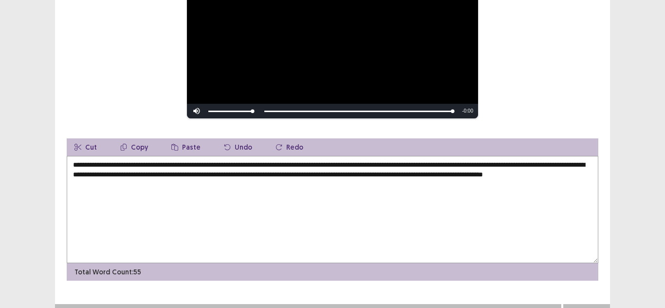
scroll to position [176, 0]
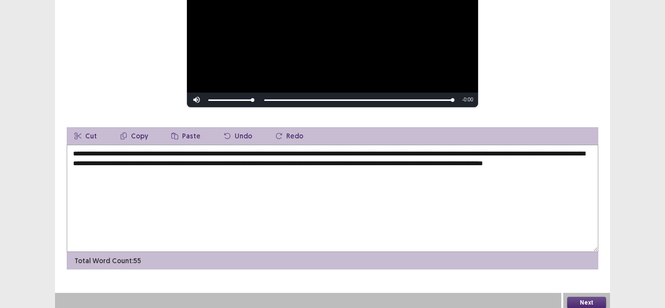
type textarea "**********"
click at [597, 300] on button "Next" at bounding box center [586, 302] width 39 height 12
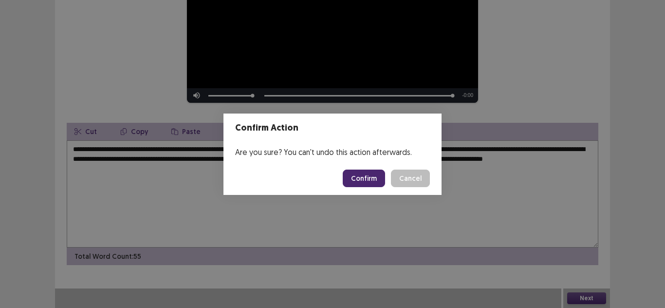
click at [349, 175] on button "Confirm" at bounding box center [364, 178] width 42 height 18
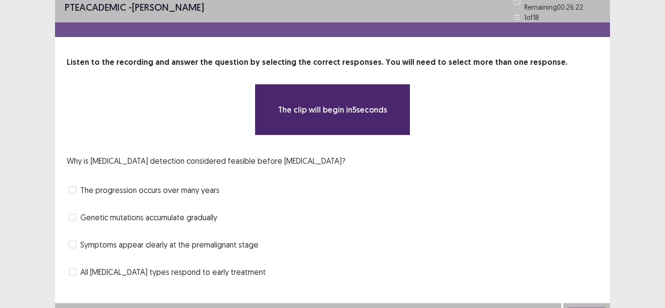
scroll to position [18, 0]
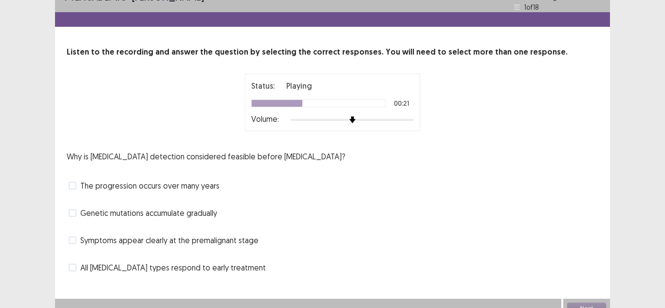
click at [75, 210] on span at bounding box center [73, 213] width 8 height 8
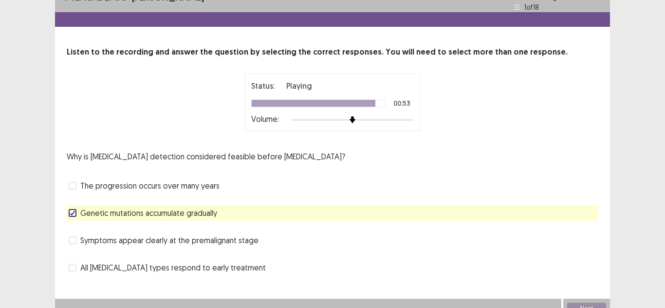
click at [76, 238] on label "Symptoms appear clearly at the premalignant stage" at bounding box center [164, 240] width 190 height 12
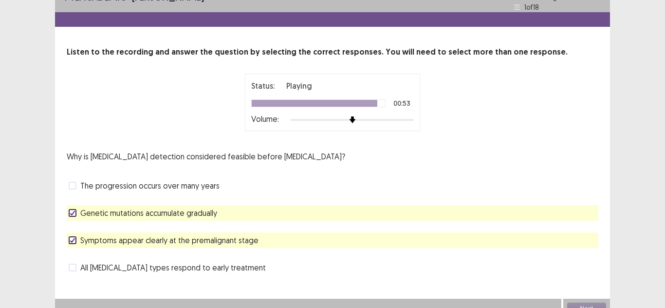
click at [73, 211] on polyline at bounding box center [73, 213] width 4 height 4
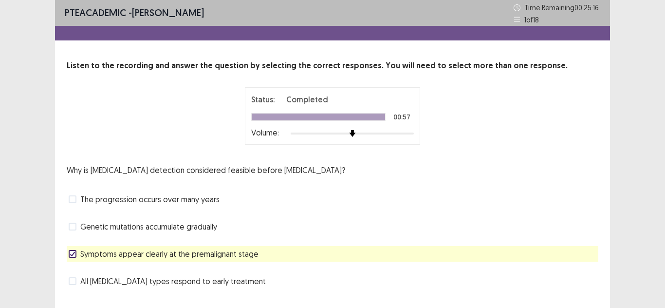
scroll to position [24, 0]
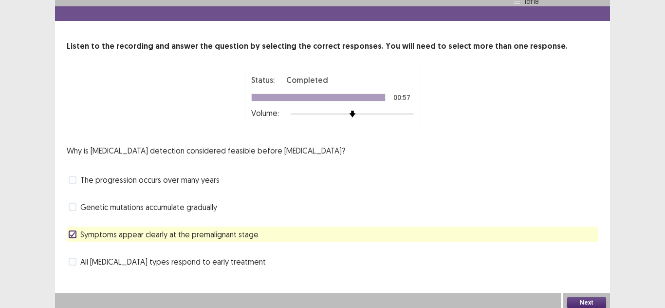
click at [76, 204] on span at bounding box center [73, 207] width 8 height 8
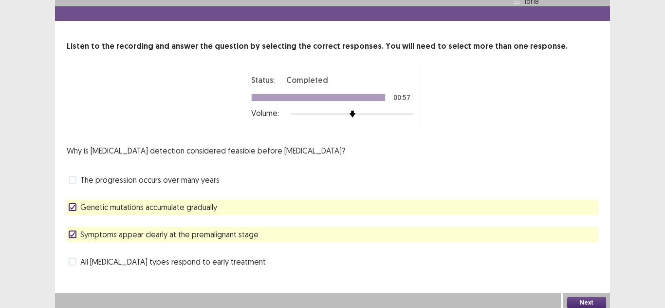
click at [136, 206] on span "Genetic mutations accumulate gradually" at bounding box center [148, 207] width 137 height 12
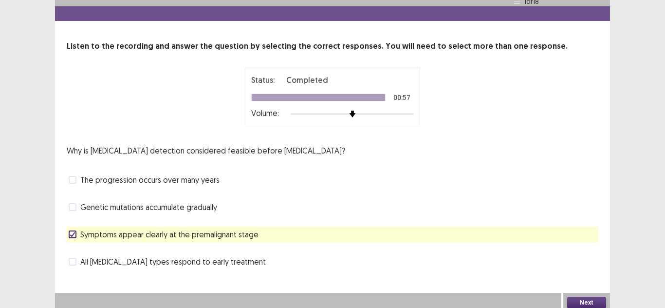
click at [581, 304] on div "Next" at bounding box center [586, 302] width 47 height 19
click at [582, 303] on button "Next" at bounding box center [586, 302] width 39 height 12
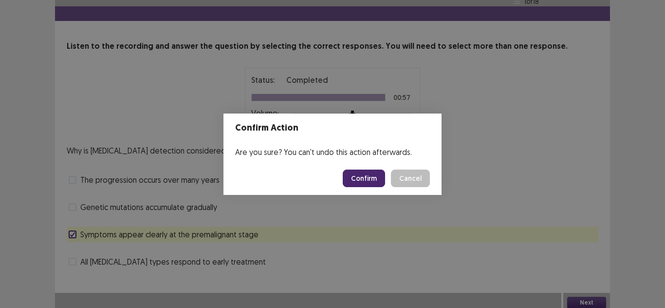
click at [372, 186] on button "Confirm" at bounding box center [364, 178] width 42 height 18
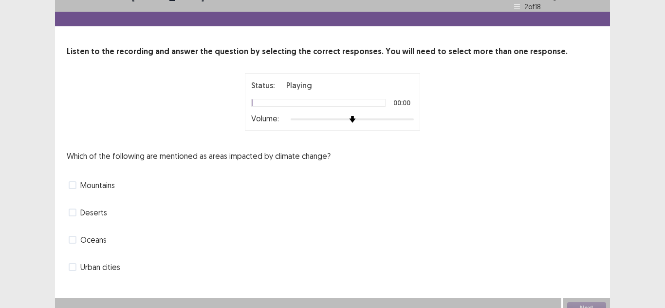
scroll to position [24, 0]
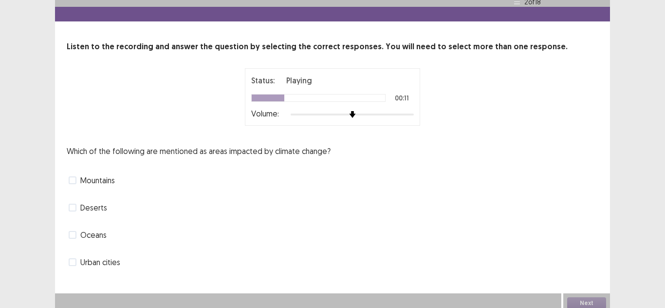
click at [376, 111] on div at bounding box center [352, 115] width 123 height 8
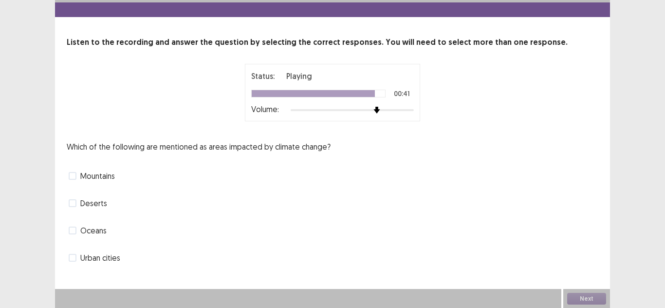
click at [72, 233] on span at bounding box center [73, 230] width 8 height 8
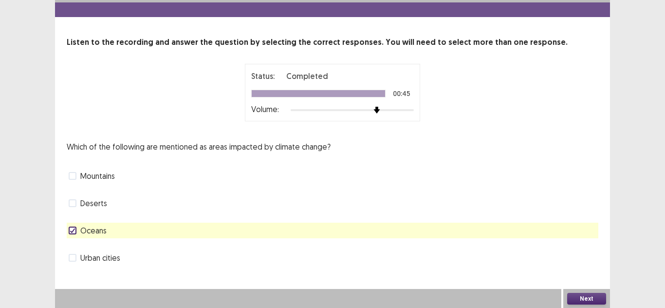
click at [78, 178] on label "Mountains" at bounding box center [92, 176] width 46 height 12
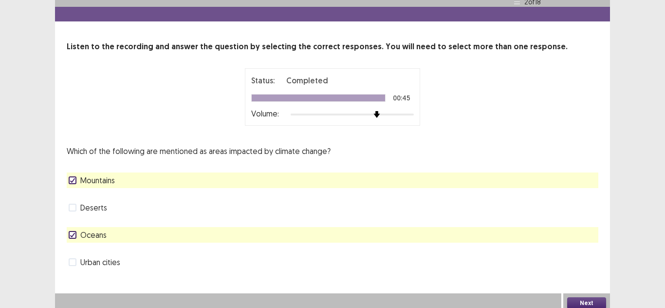
click at [584, 299] on button "Next" at bounding box center [586, 303] width 39 height 12
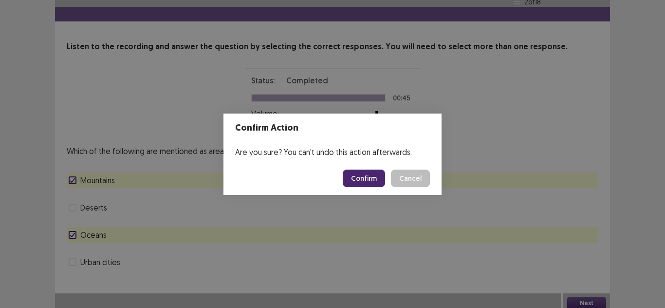
click at [374, 183] on button "Confirm" at bounding box center [364, 178] width 42 height 18
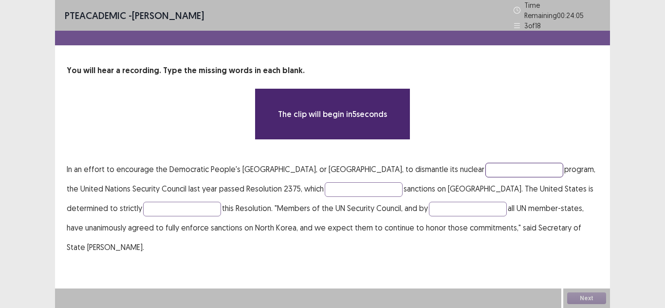
click at [487, 163] on input "text" at bounding box center [524, 170] width 78 height 15
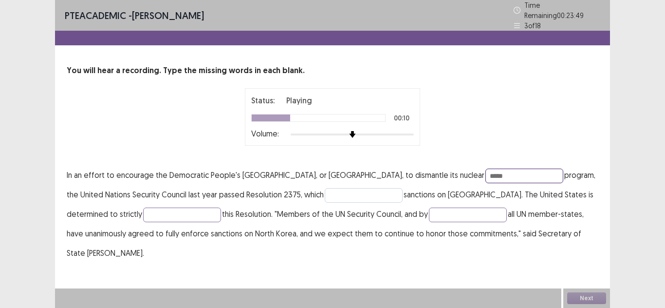
type input "*****"
click at [356, 188] on input "text" at bounding box center [364, 195] width 78 height 15
type input "******"
click at [143, 208] on input "text" at bounding box center [182, 214] width 78 height 15
type input "*********"
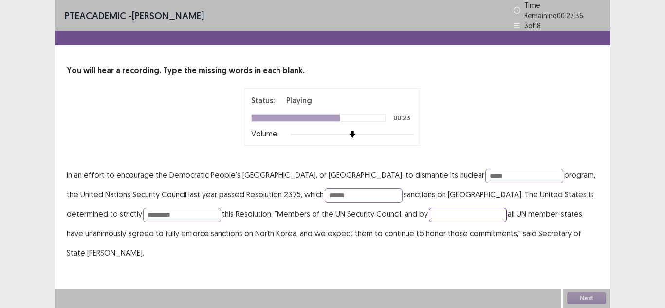
click at [429, 207] on input "text" at bounding box center [468, 214] width 78 height 15
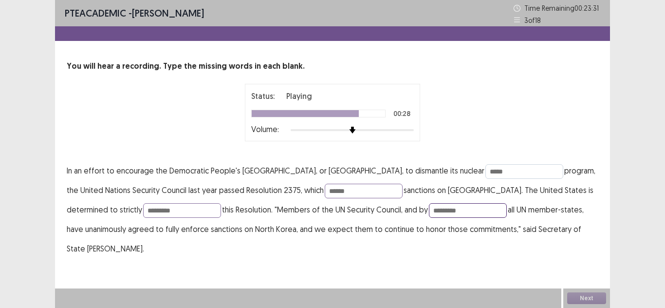
type input "*********"
click at [485, 171] on input "*****" at bounding box center [524, 171] width 78 height 15
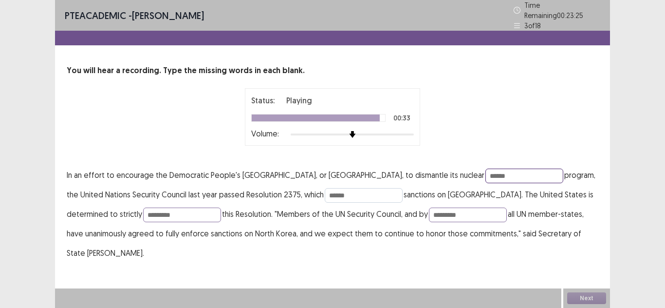
type input "******"
click at [325, 189] on input "******" at bounding box center [364, 195] width 78 height 15
click at [325, 194] on input "******" at bounding box center [364, 195] width 78 height 15
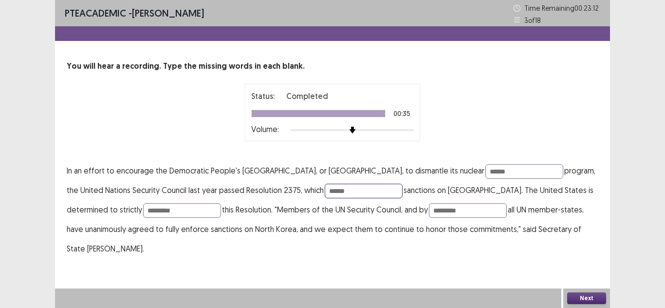
type input "******"
click at [575, 298] on button "Next" at bounding box center [586, 298] width 39 height 12
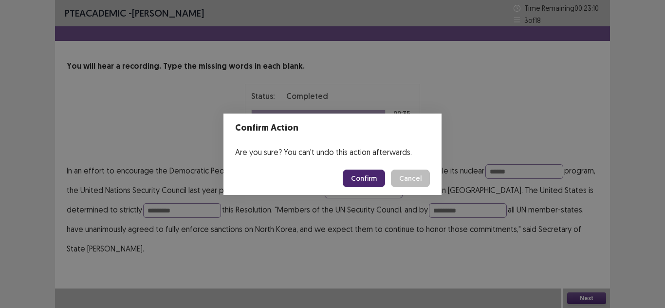
click at [375, 183] on button "Confirm" at bounding box center [364, 178] width 42 height 18
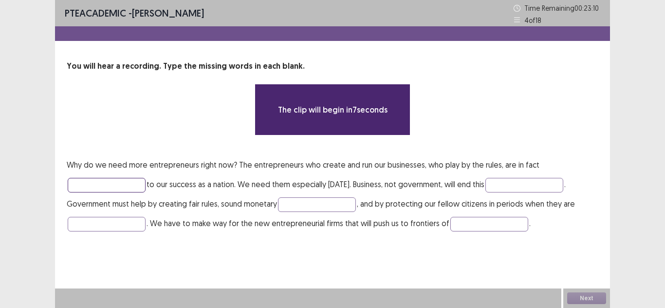
click at [132, 182] on input "text" at bounding box center [107, 185] width 78 height 15
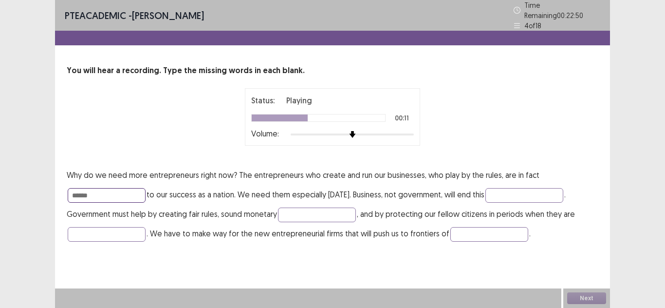
type input "******"
click at [531, 188] on input "text" at bounding box center [524, 195] width 78 height 15
type input "*********"
click at [355, 210] on input "text" at bounding box center [317, 214] width 78 height 15
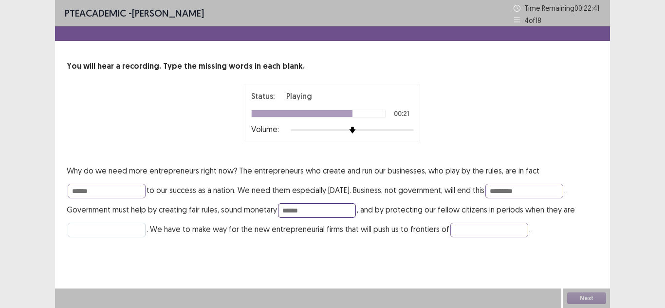
type input "******"
click at [110, 226] on input "text" at bounding box center [107, 229] width 78 height 15
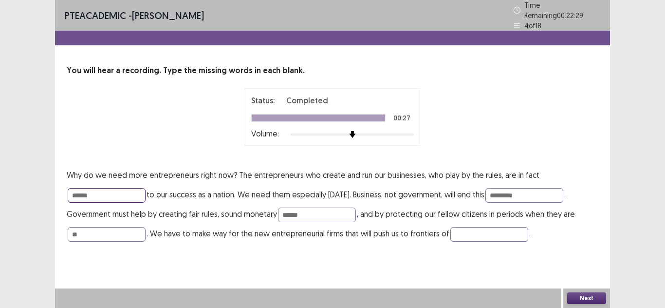
click at [112, 191] on input "******" at bounding box center [107, 195] width 78 height 15
click at [93, 227] on input "**" at bounding box center [107, 234] width 78 height 15
type input "*"
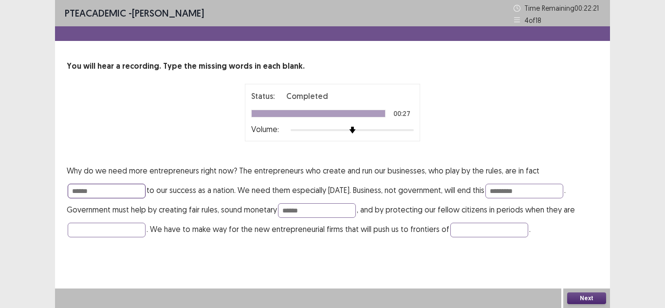
click at [107, 192] on input "******" at bounding box center [107, 191] width 78 height 15
type input "********"
click at [598, 298] on button "Next" at bounding box center [586, 298] width 39 height 12
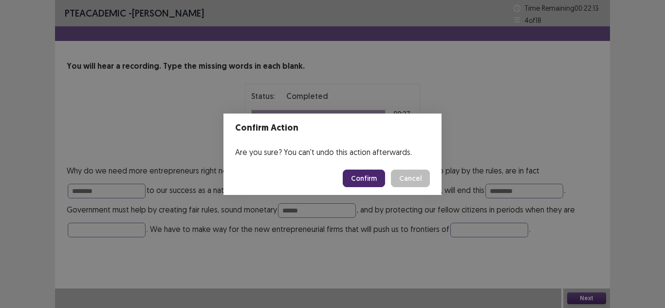
click at [357, 177] on button "Confirm" at bounding box center [364, 178] width 42 height 18
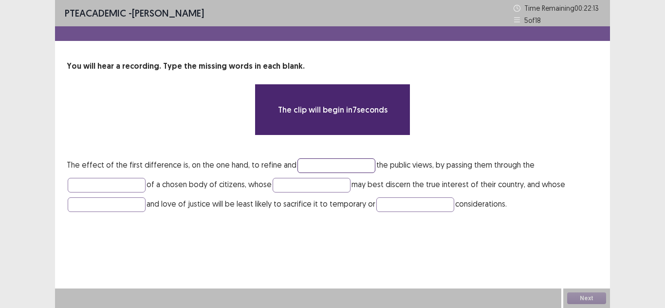
click at [301, 166] on input "text" at bounding box center [336, 165] width 78 height 15
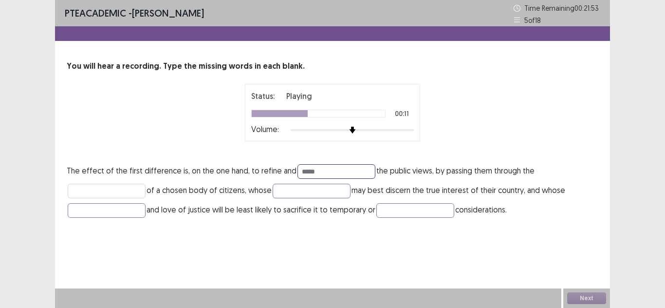
type input "*****"
click at [106, 184] on input "text" at bounding box center [107, 191] width 78 height 15
type input "******"
click at [111, 210] on input "text" at bounding box center [107, 210] width 78 height 15
type input "******"
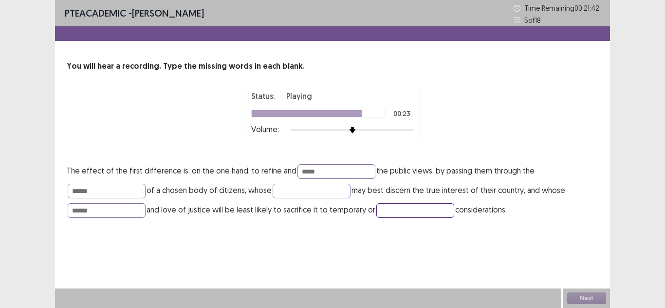
click at [406, 206] on input "text" at bounding box center [415, 210] width 78 height 15
type input "******"
drag, startPoint x: 114, startPoint y: 193, endPoint x: 108, endPoint y: 197, distance: 7.0
click at [114, 193] on input "******" at bounding box center [107, 191] width 78 height 15
type input "******"
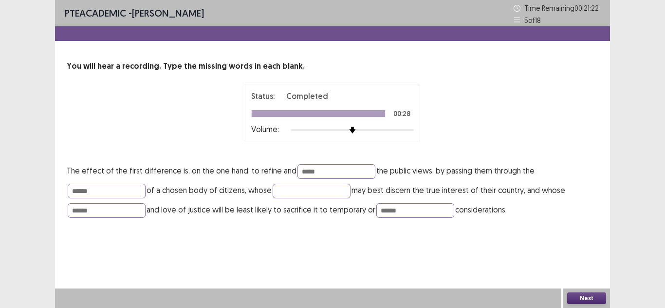
click at [582, 299] on button "Next" at bounding box center [586, 298] width 39 height 12
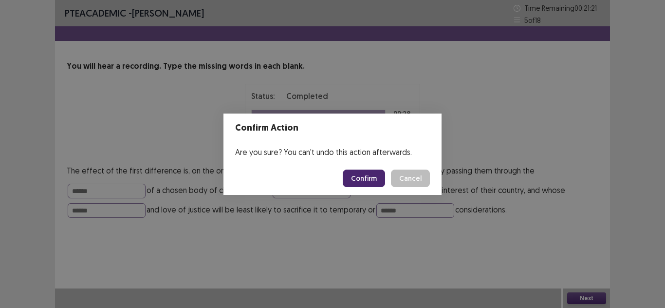
click at [352, 178] on button "Confirm" at bounding box center [364, 178] width 42 height 18
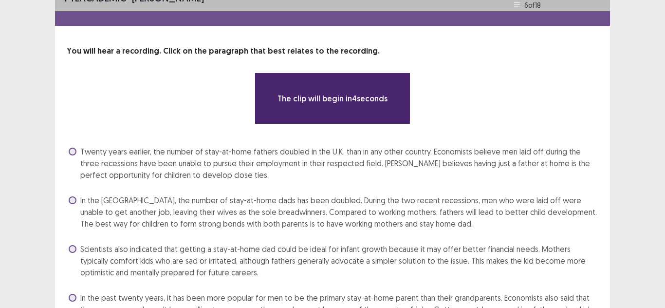
scroll to position [79, 0]
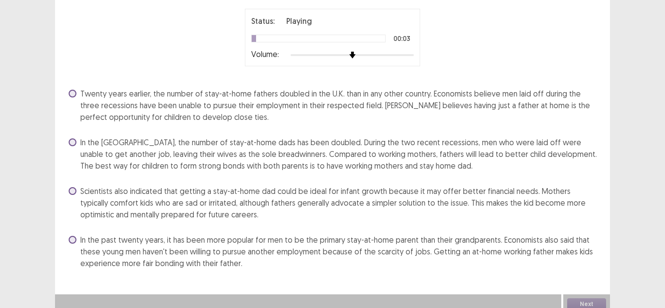
click at [76, 139] on label "In the [GEOGRAPHIC_DATA], the number of stay-at-home dads has been doubled. Dur…" at bounding box center [334, 153] width 530 height 35
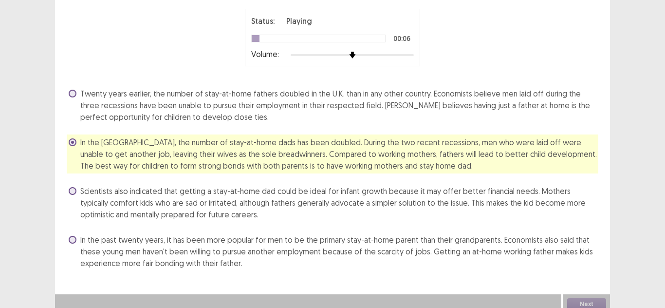
scroll to position [85, 0]
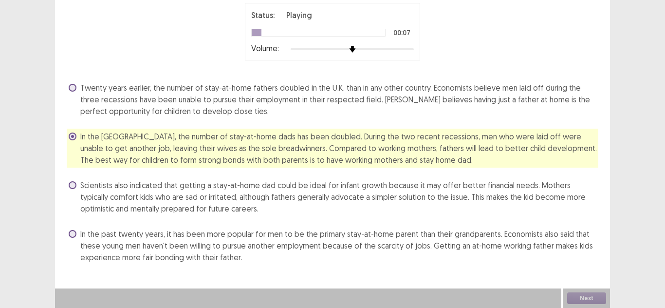
drag, startPoint x: 274, startPoint y: 26, endPoint x: 285, endPoint y: 32, distance: 12.4
click at [278, 28] on div "Status: Playing 00:07 Volume:" at bounding box center [332, 31] width 163 height 45
click at [285, 32] on div at bounding box center [318, 33] width 134 height 8
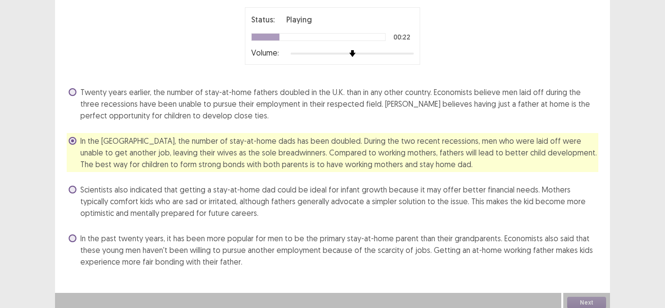
click at [77, 234] on label "In the past twenty years, it has been more popular for men to be the primary st…" at bounding box center [334, 249] width 530 height 35
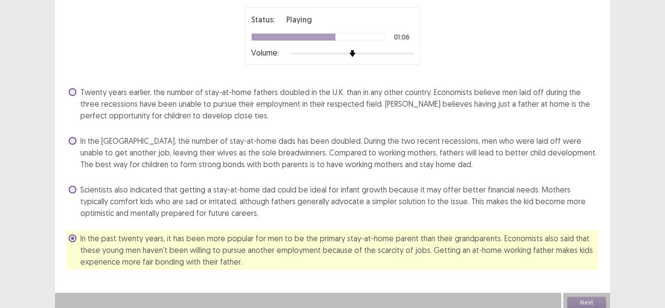
click at [82, 139] on span "In the [GEOGRAPHIC_DATA], the number of stay-at-home dads has been doubled. Dur…" at bounding box center [339, 152] width 518 height 35
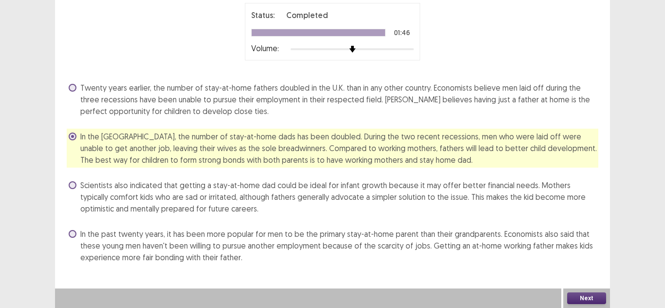
click at [581, 296] on button "Next" at bounding box center [586, 298] width 39 height 12
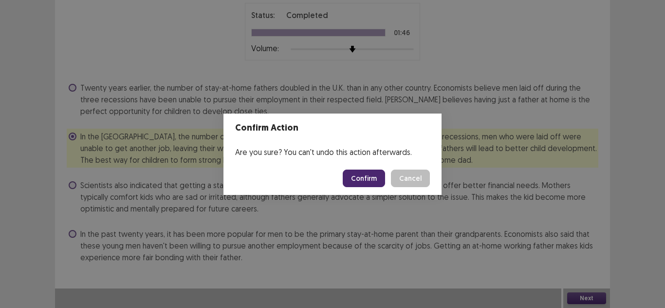
click at [372, 181] on button "Confirm" at bounding box center [364, 178] width 42 height 18
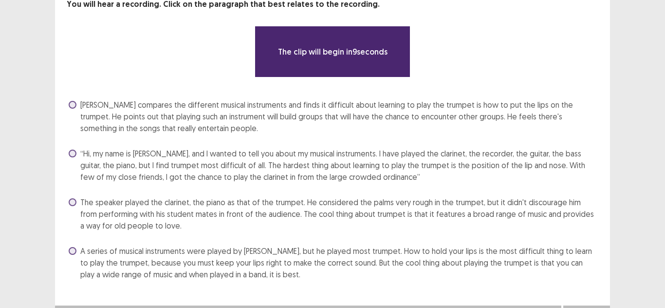
scroll to position [78, 0]
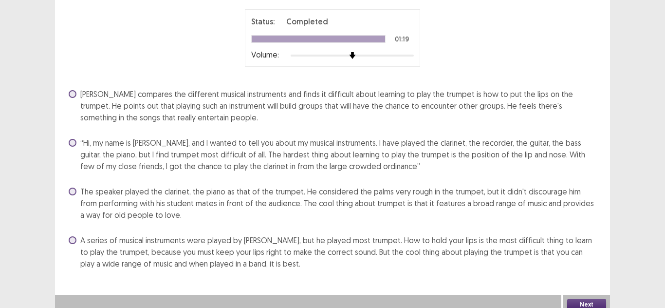
click at [73, 145] on span at bounding box center [73, 143] width 8 height 8
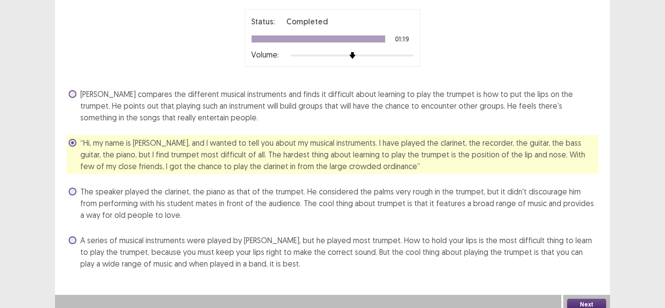
click at [579, 307] on button "Next" at bounding box center [586, 304] width 39 height 12
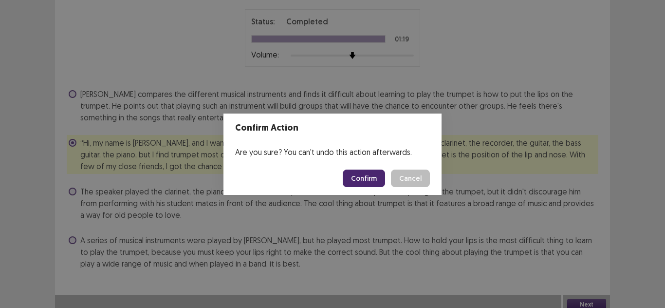
click at [375, 181] on button "Confirm" at bounding box center [364, 178] width 42 height 18
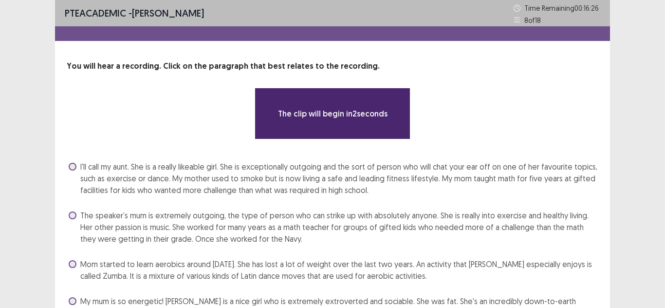
scroll to position [67, 0]
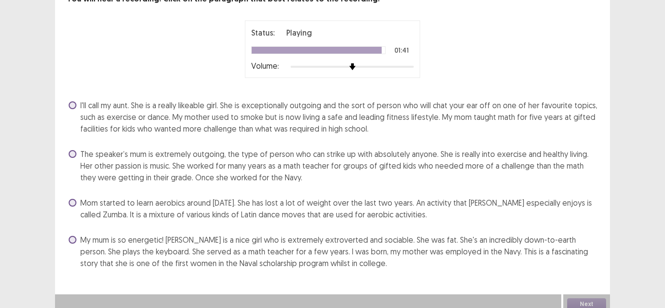
click at [71, 237] on span at bounding box center [73, 240] width 8 height 8
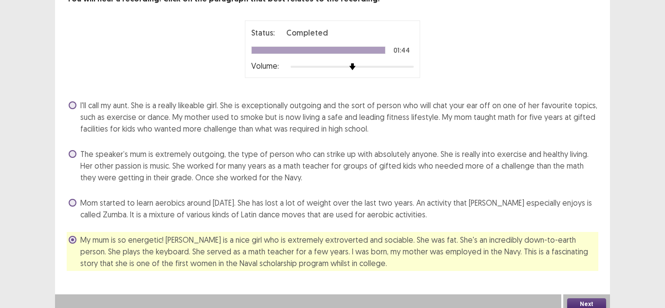
click at [601, 303] on button "Next" at bounding box center [586, 304] width 39 height 12
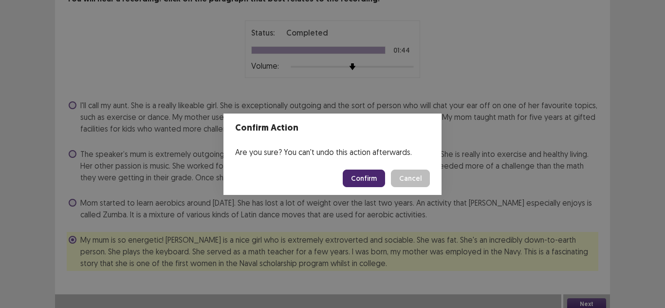
click at [369, 169] on button "Confirm" at bounding box center [364, 178] width 42 height 18
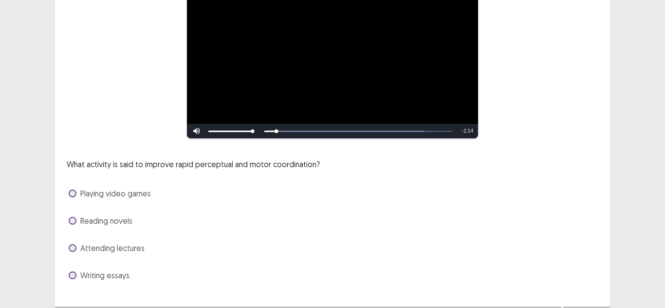
scroll to position [131, 0]
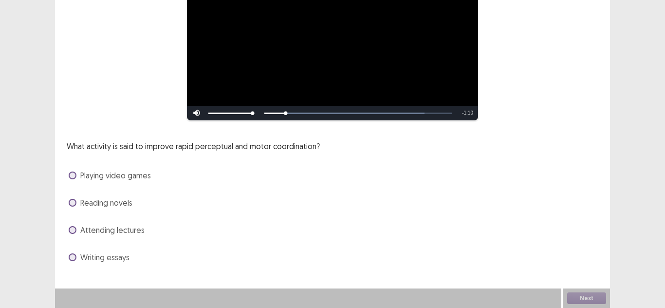
click at [74, 178] on span at bounding box center [73, 175] width 8 height 8
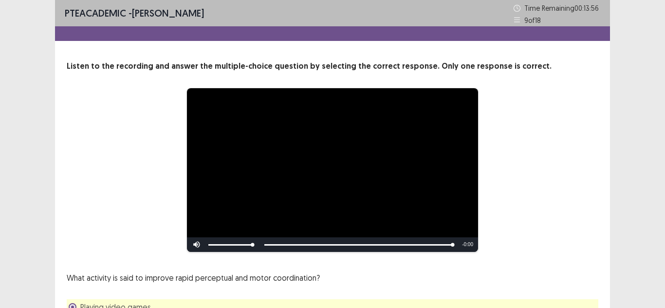
scroll to position [94, 0]
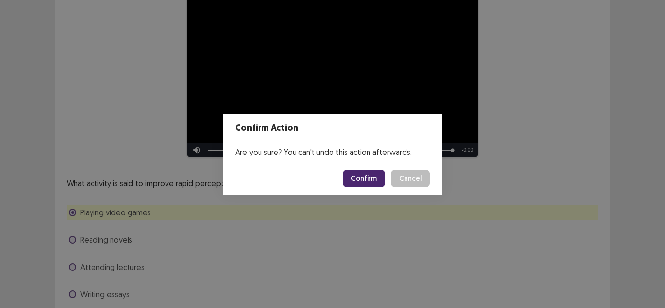
click at [371, 179] on button "Confirm" at bounding box center [364, 178] width 42 height 18
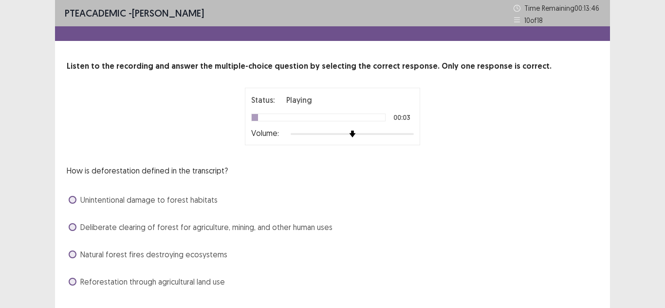
scroll to position [21, 0]
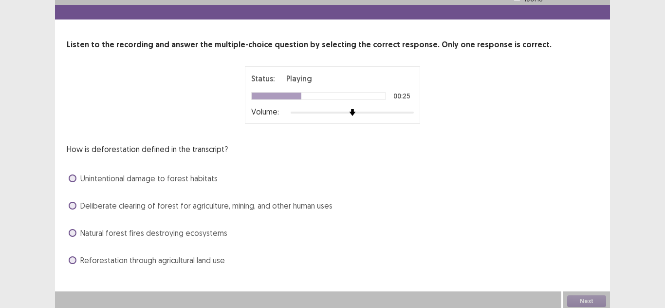
click at [76, 175] on label "Unintentional damage to forest habitats" at bounding box center [143, 178] width 149 height 12
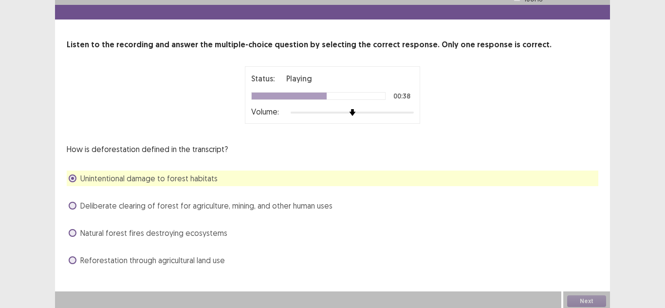
click at [79, 209] on label "Deliberate clearing of forest for agriculture, mining, and other human uses" at bounding box center [201, 206] width 264 height 12
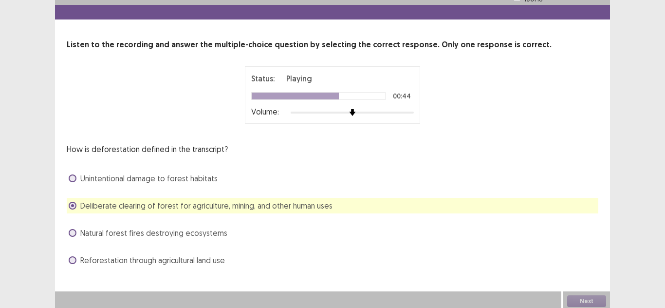
scroll to position [24, 0]
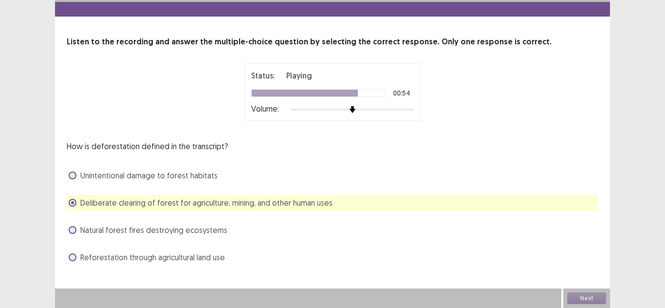
click at [82, 235] on span "Natural forest fires destroying ecosystems" at bounding box center [153, 230] width 147 height 12
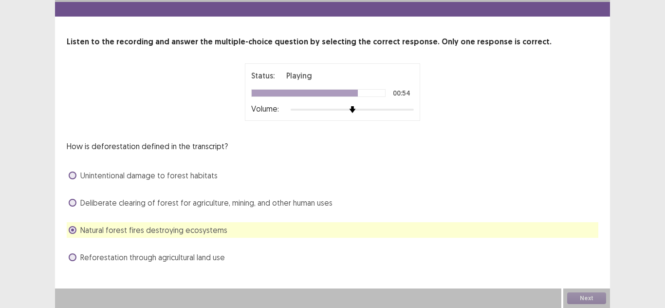
click at [84, 203] on span "Deliberate clearing of forest for agriculture, mining, and other human uses" at bounding box center [206, 203] width 252 height 12
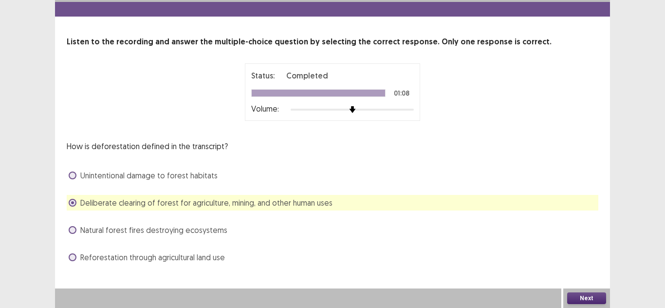
click at [582, 293] on button "Next" at bounding box center [586, 298] width 39 height 12
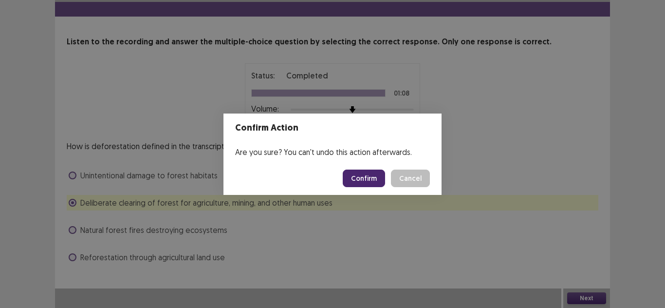
click at [360, 175] on button "Confirm" at bounding box center [364, 178] width 42 height 18
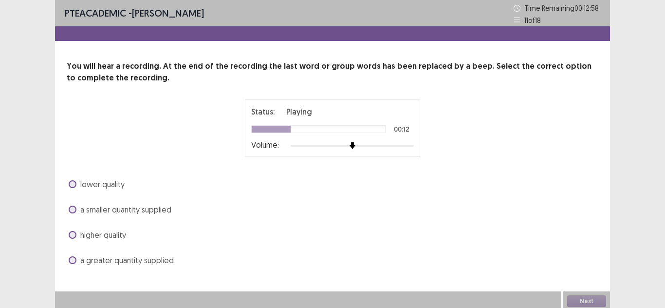
scroll to position [3, 0]
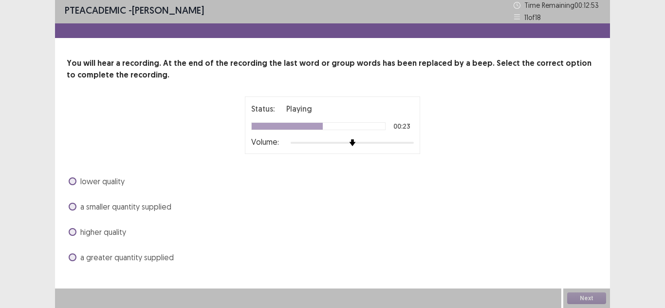
click at [77, 259] on label "a greater quantity supplied" at bounding box center [121, 257] width 105 height 12
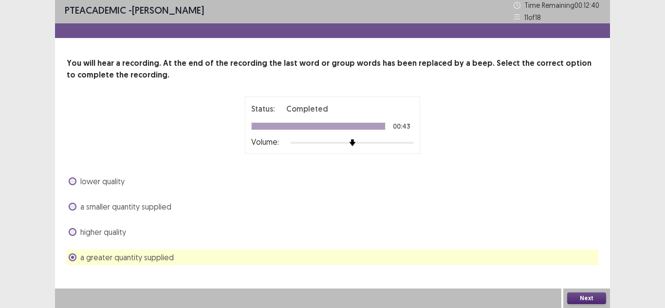
click at [71, 233] on span at bounding box center [73, 232] width 8 height 8
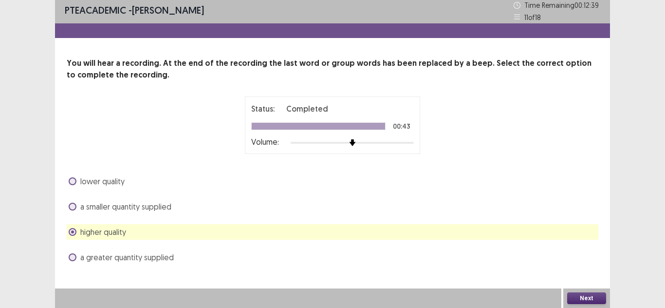
click at [593, 299] on button "Next" at bounding box center [586, 298] width 39 height 12
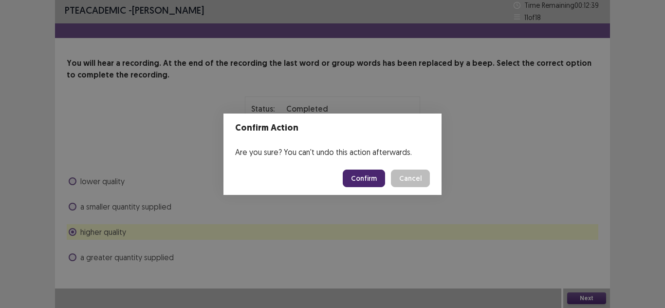
click at [366, 182] on button "Confirm" at bounding box center [364, 178] width 42 height 18
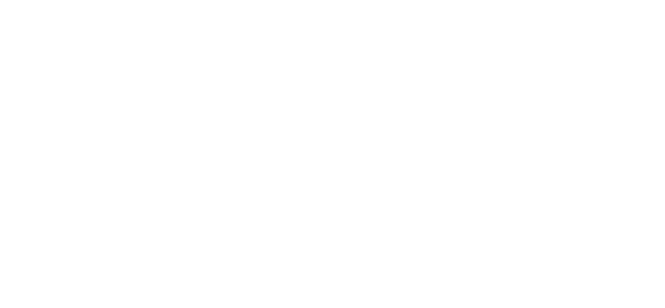
scroll to position [0, 0]
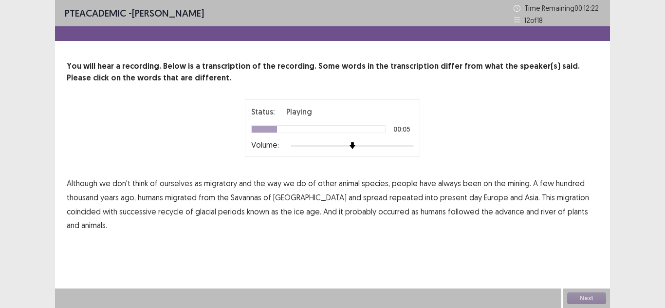
click at [525, 184] on span "mining." at bounding box center [519, 183] width 23 height 12
click at [389, 198] on span "repeated" at bounding box center [406, 197] width 34 height 12
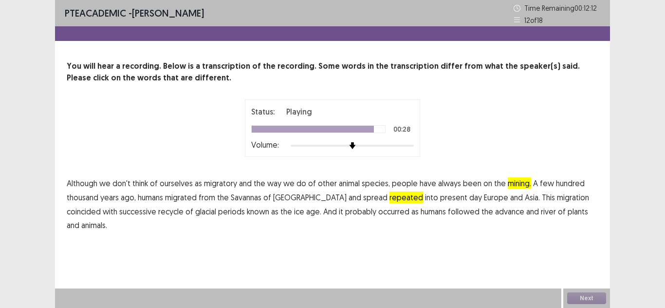
click at [541, 212] on span "river" at bounding box center [548, 211] width 15 height 12
click at [582, 298] on button "Next" at bounding box center [586, 298] width 39 height 12
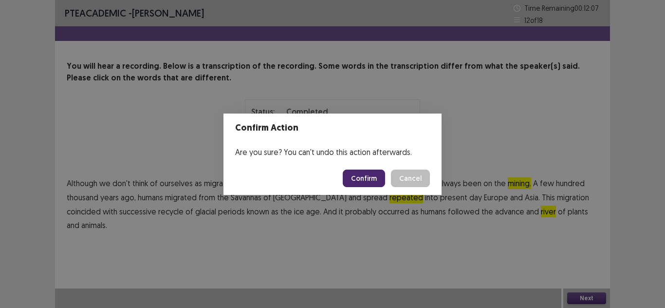
click at [370, 184] on button "Confirm" at bounding box center [364, 178] width 42 height 18
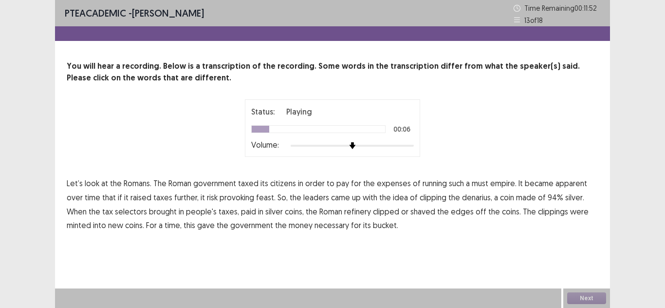
click at [476, 184] on span "must" at bounding box center [480, 183] width 17 height 12
click at [256, 198] on span "feast." at bounding box center [265, 197] width 19 height 12
click at [115, 212] on span "selectors" at bounding box center [131, 211] width 32 height 12
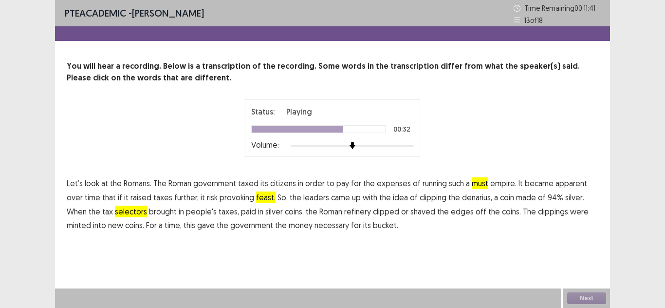
click at [344, 212] on span "refinery" at bounding box center [357, 211] width 27 height 12
click at [575, 297] on button "Next" at bounding box center [586, 298] width 39 height 12
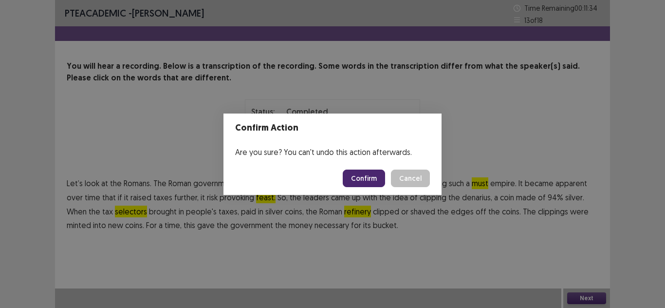
click at [375, 179] on button "Confirm" at bounding box center [364, 178] width 42 height 18
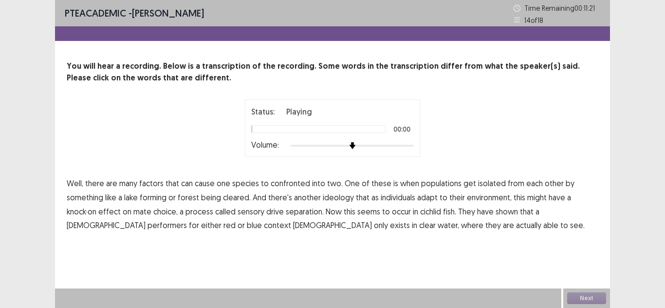
click at [290, 185] on span "confronted" at bounding box center [290, 183] width 39 height 12
click at [343, 199] on span "ideology" at bounding box center [338, 197] width 31 height 12
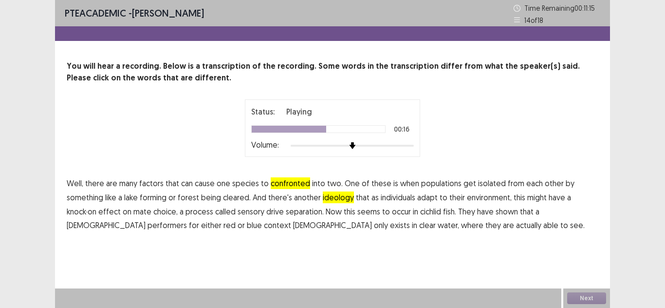
click at [427, 215] on span "cichlid" at bounding box center [430, 211] width 21 height 12
click at [264, 225] on span "context" at bounding box center [277, 225] width 27 height 12
click at [436, 212] on span "cichlid" at bounding box center [430, 211] width 21 height 12
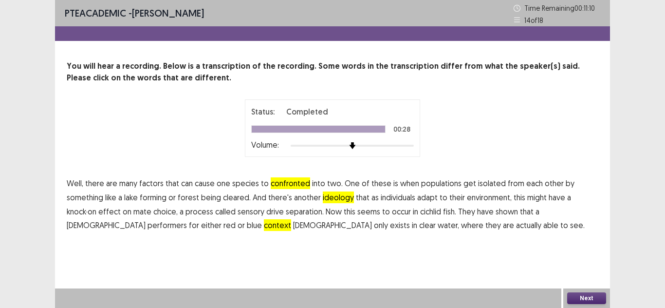
click at [587, 299] on button "Next" at bounding box center [586, 298] width 39 height 12
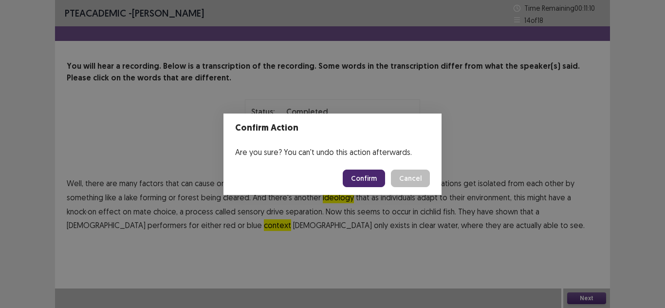
click at [368, 178] on button "Confirm" at bounding box center [364, 178] width 42 height 18
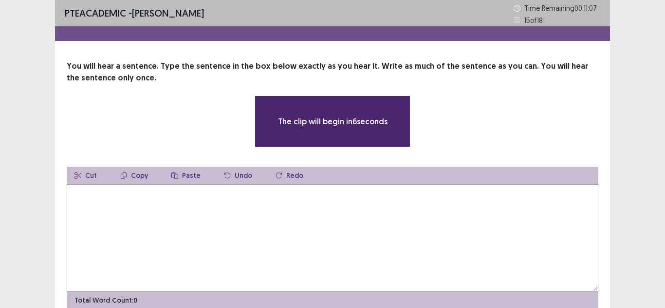
click at [281, 220] on textarea at bounding box center [333, 237] width 532 height 107
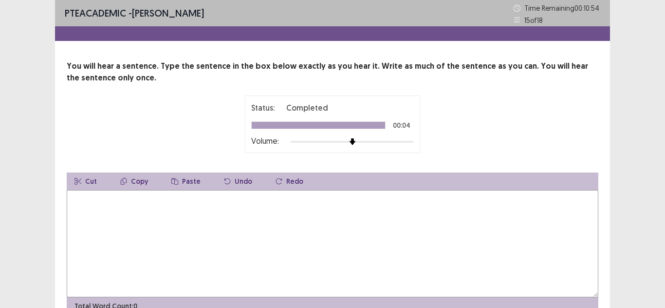
click at [249, 213] on textarea at bounding box center [333, 243] width 532 height 107
type textarea "**********"
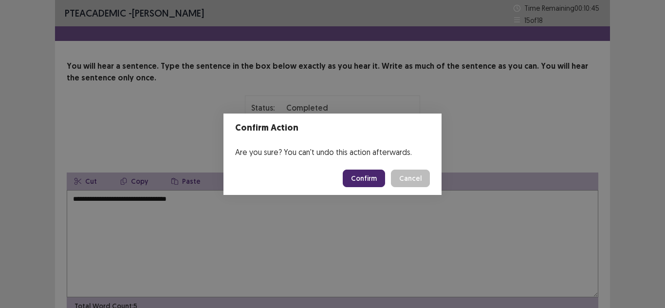
click at [378, 176] on button "Confirm" at bounding box center [364, 178] width 42 height 18
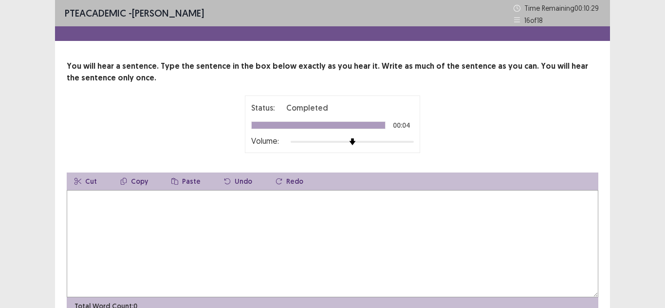
click at [538, 211] on textarea at bounding box center [333, 243] width 532 height 107
type textarea "*"
type textarea "**********"
click at [346, 217] on textarea at bounding box center [333, 243] width 532 height 107
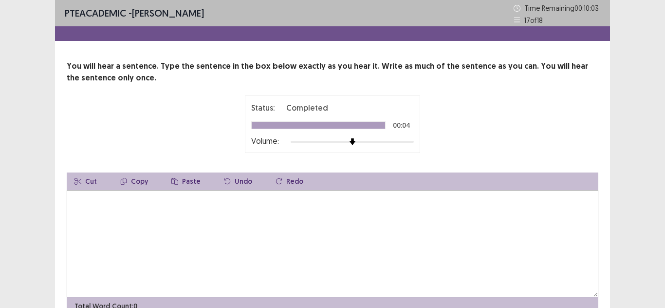
type textarea "*"
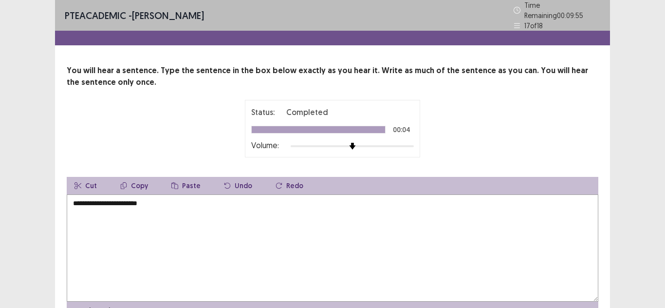
type textarea "**********"
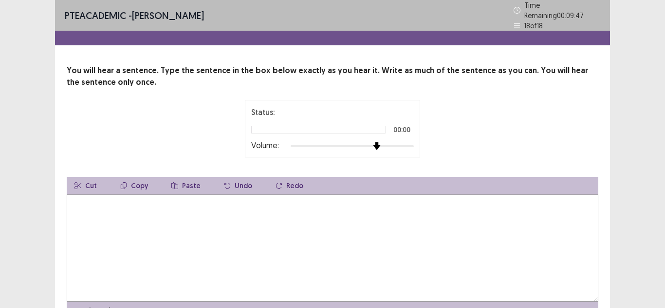
click at [381, 145] on div at bounding box center [352, 146] width 123 height 2
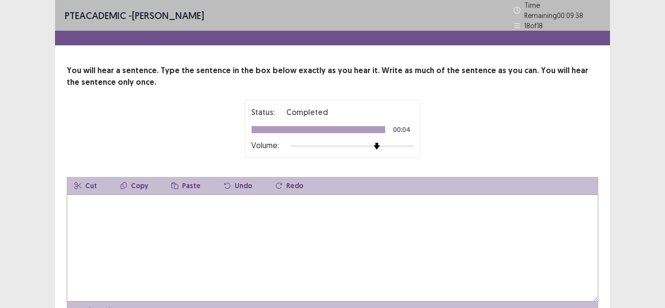
click at [258, 194] on textarea at bounding box center [333, 247] width 532 height 107
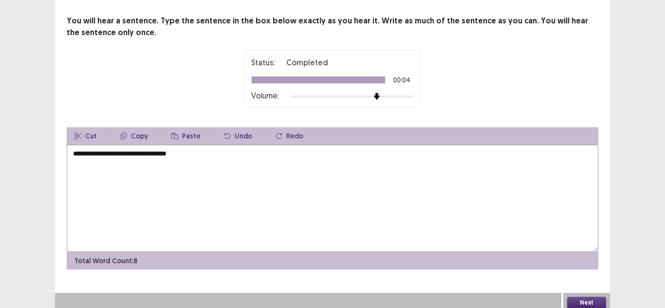
type textarea "**********"
click at [577, 297] on button "Next" at bounding box center [586, 302] width 39 height 12
